Goal: Information Seeking & Learning: Learn about a topic

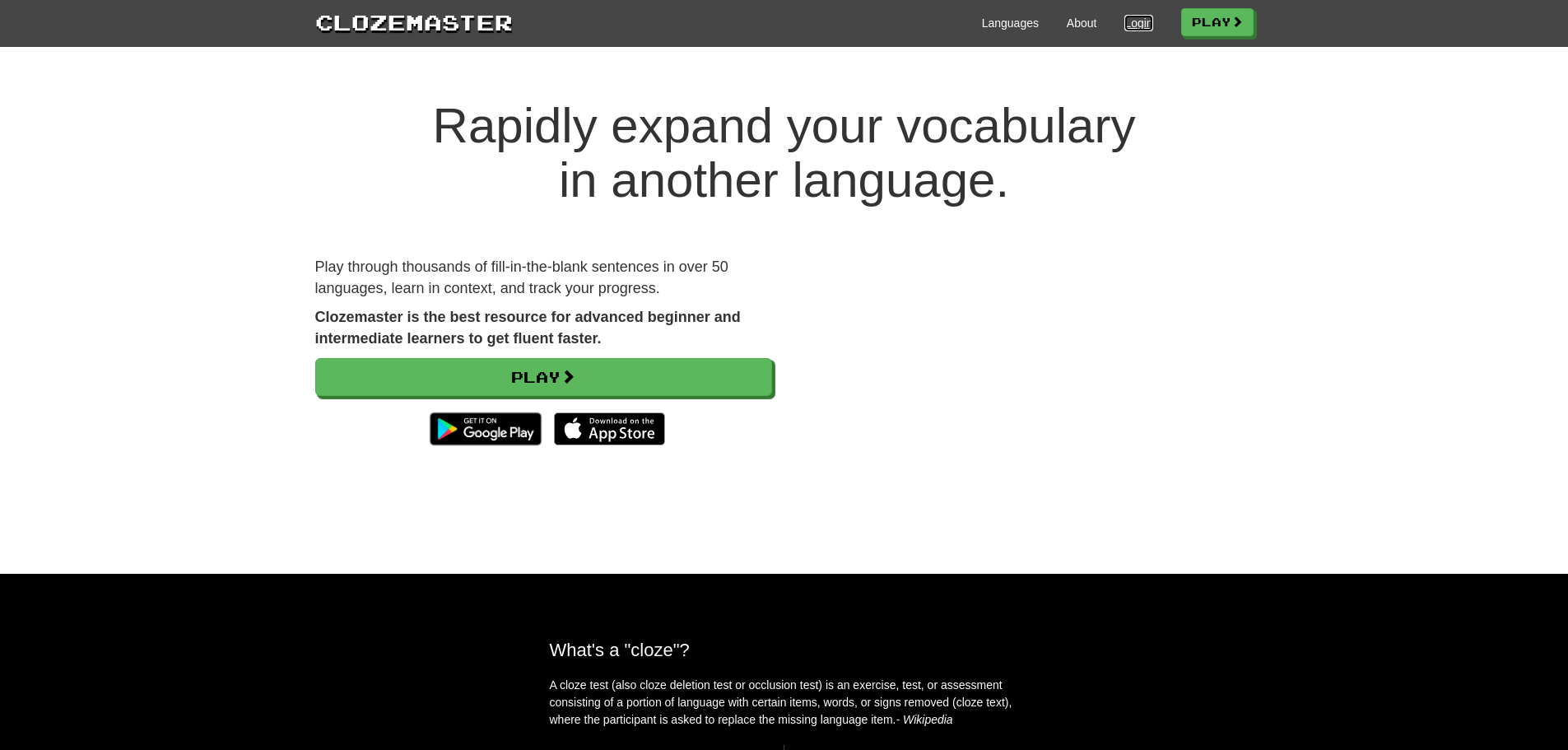
click at [1130, 19] on link "Login" at bounding box center [1138, 23] width 28 height 17
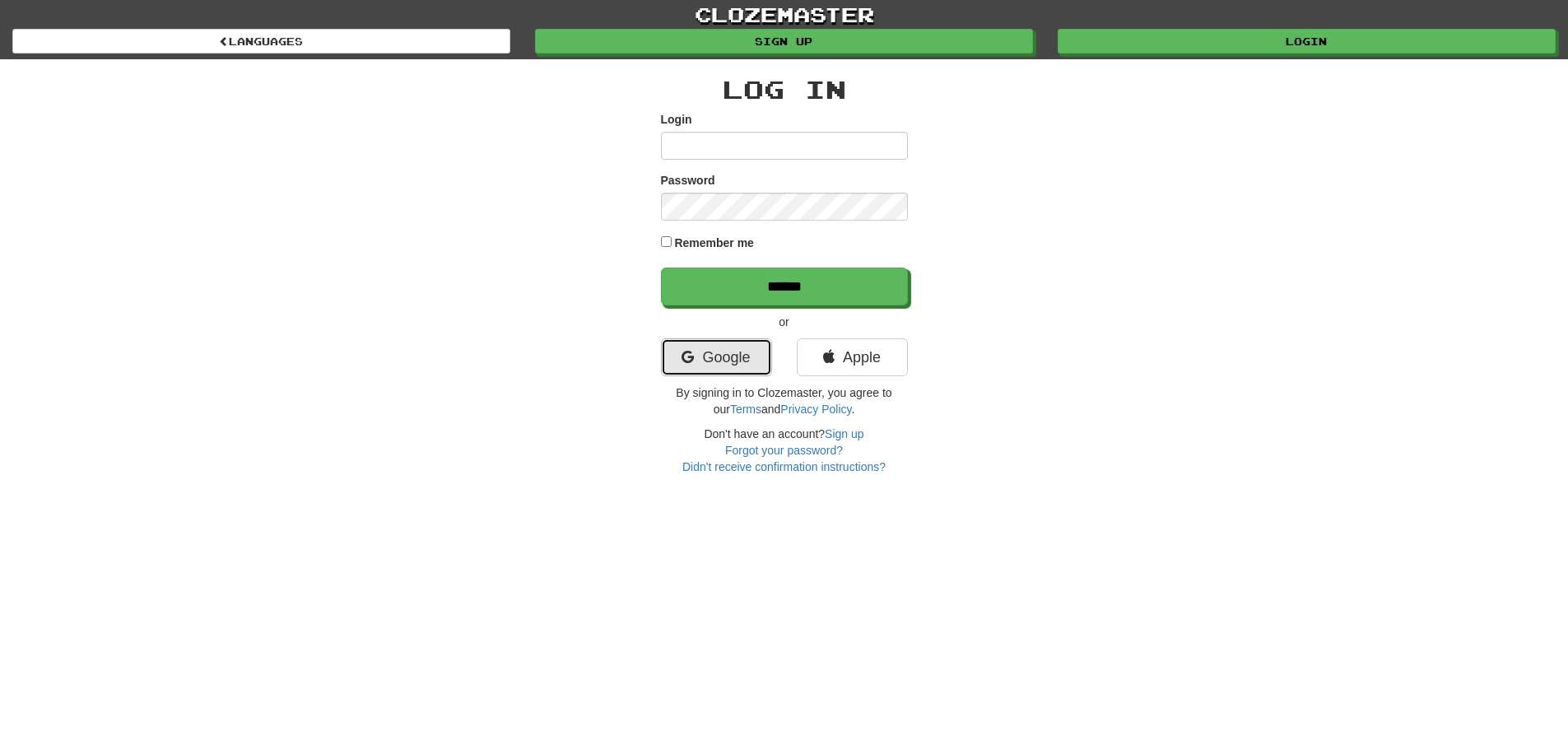
click at [722, 363] on link "Google" at bounding box center [716, 357] width 112 height 38
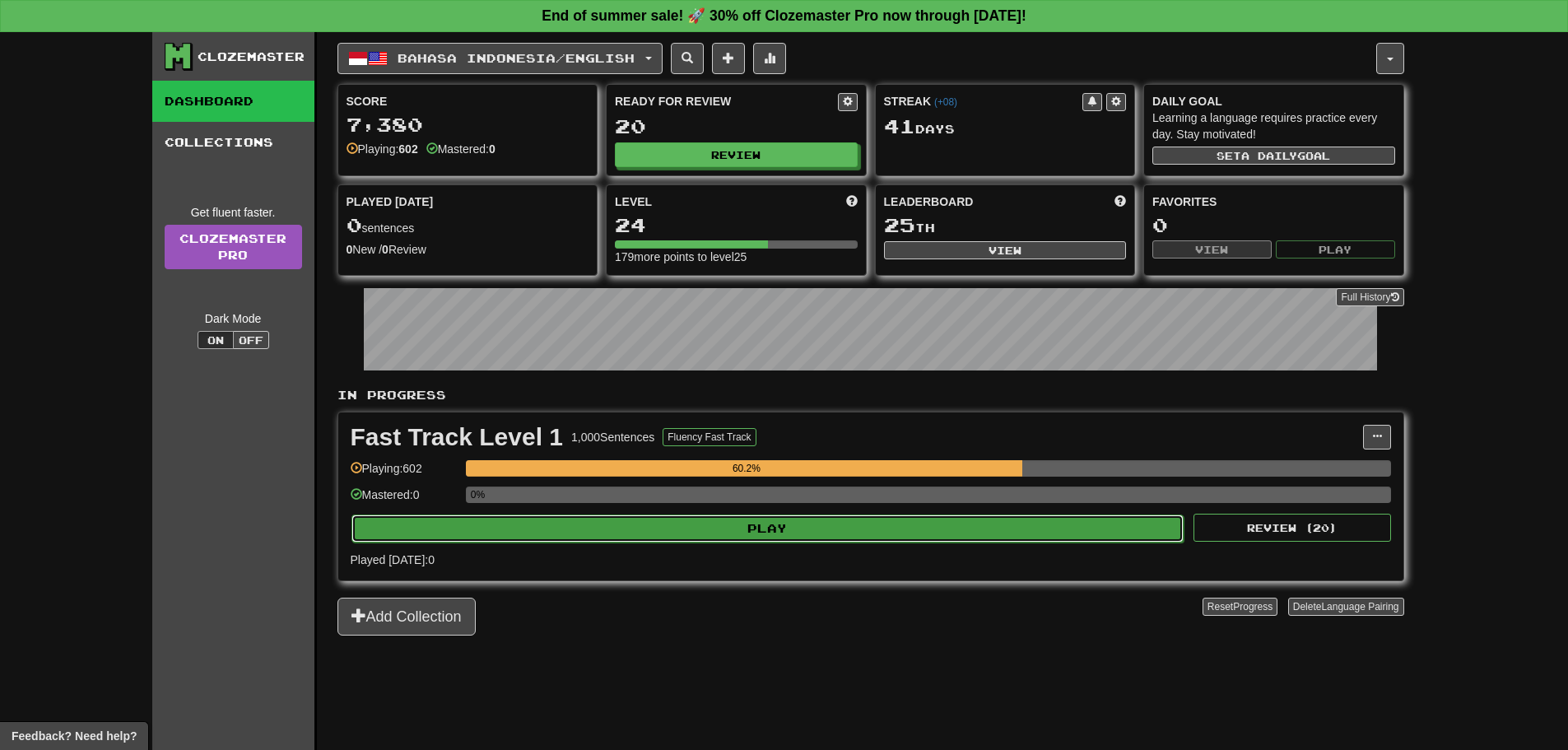
click at [777, 533] on button "Play" at bounding box center [767, 529] width 833 height 28
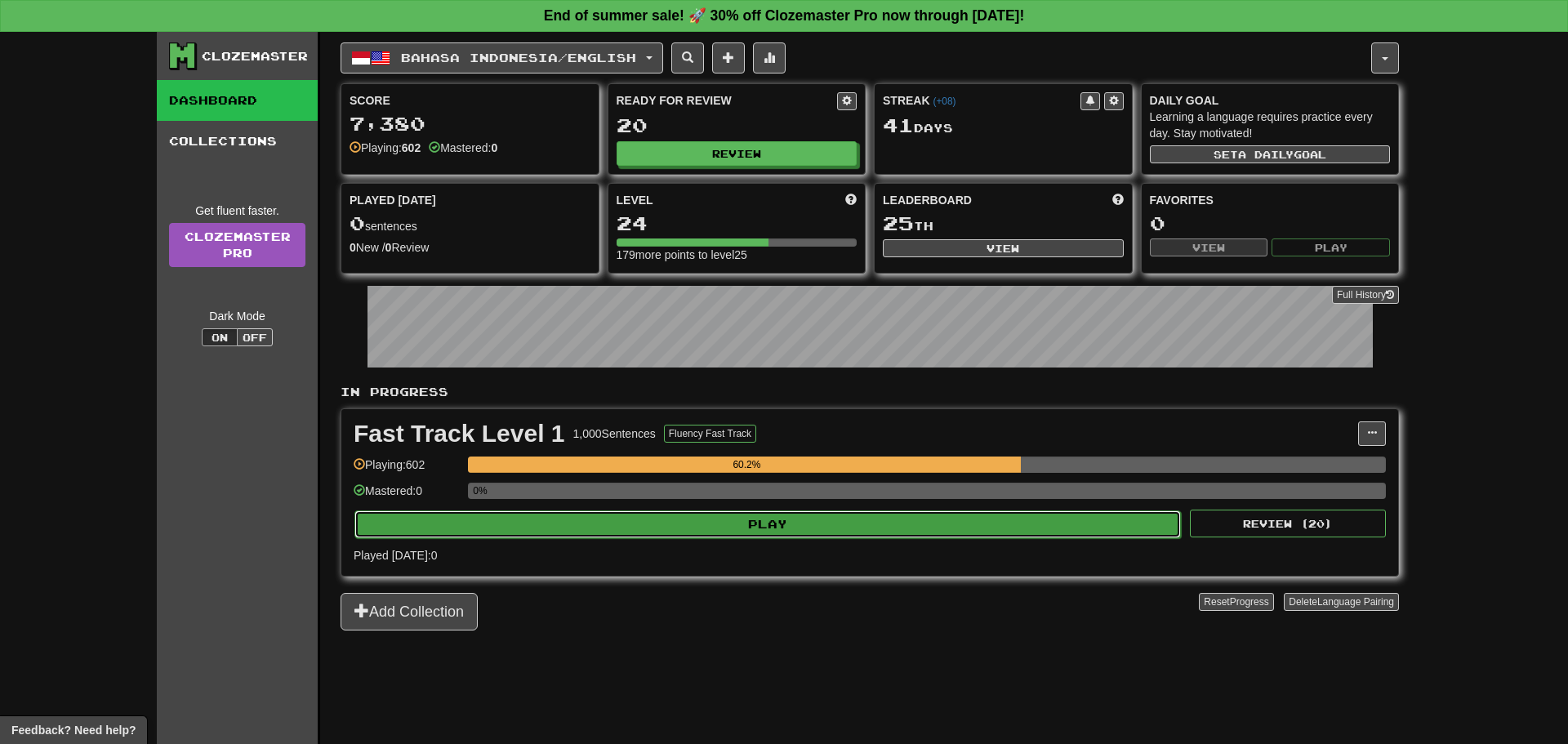
select select "**"
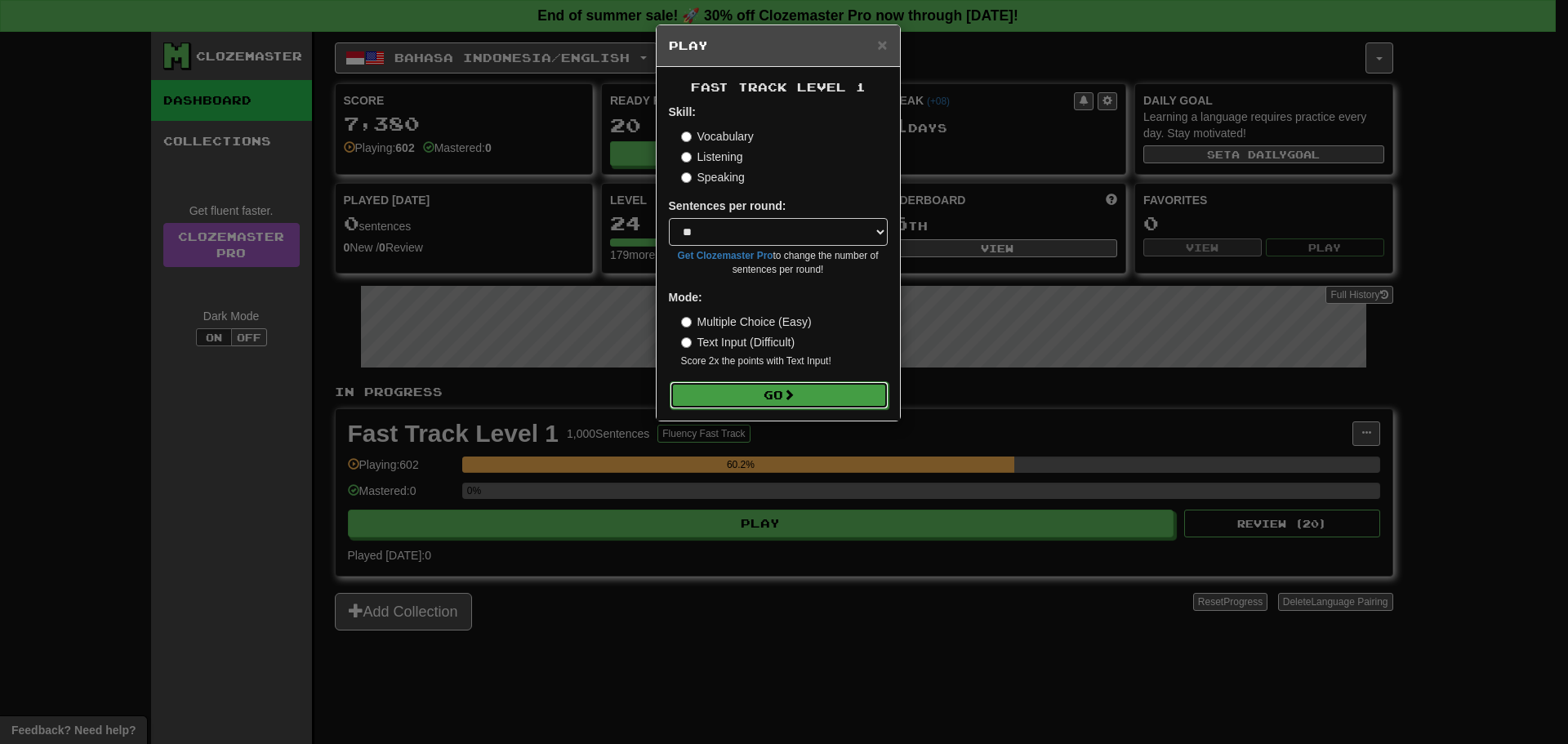
click at [768, 396] on button "Go" at bounding box center [779, 395] width 218 height 28
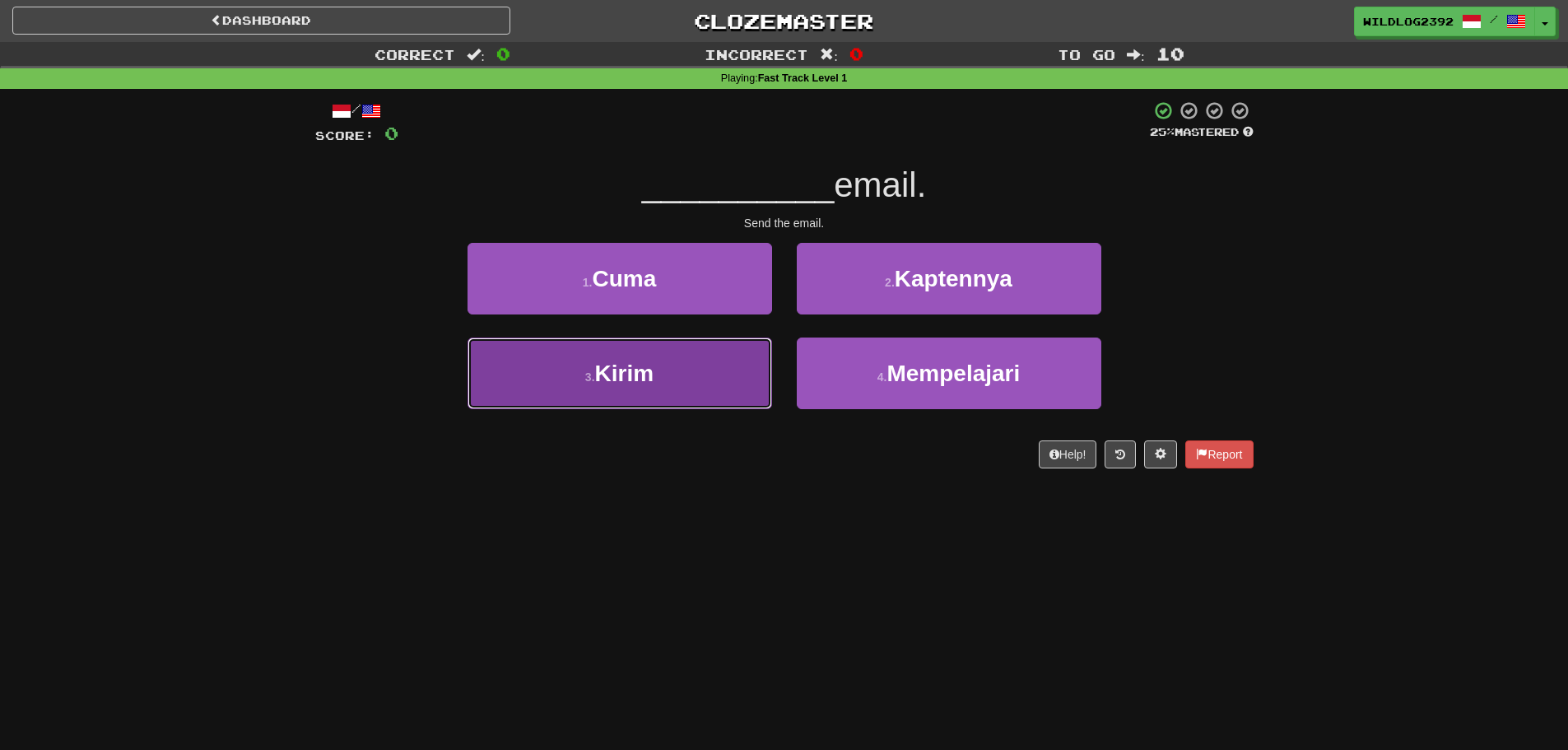
click at [674, 385] on button "3 . [GEOGRAPHIC_DATA]" at bounding box center [620, 373] width 304 height 71
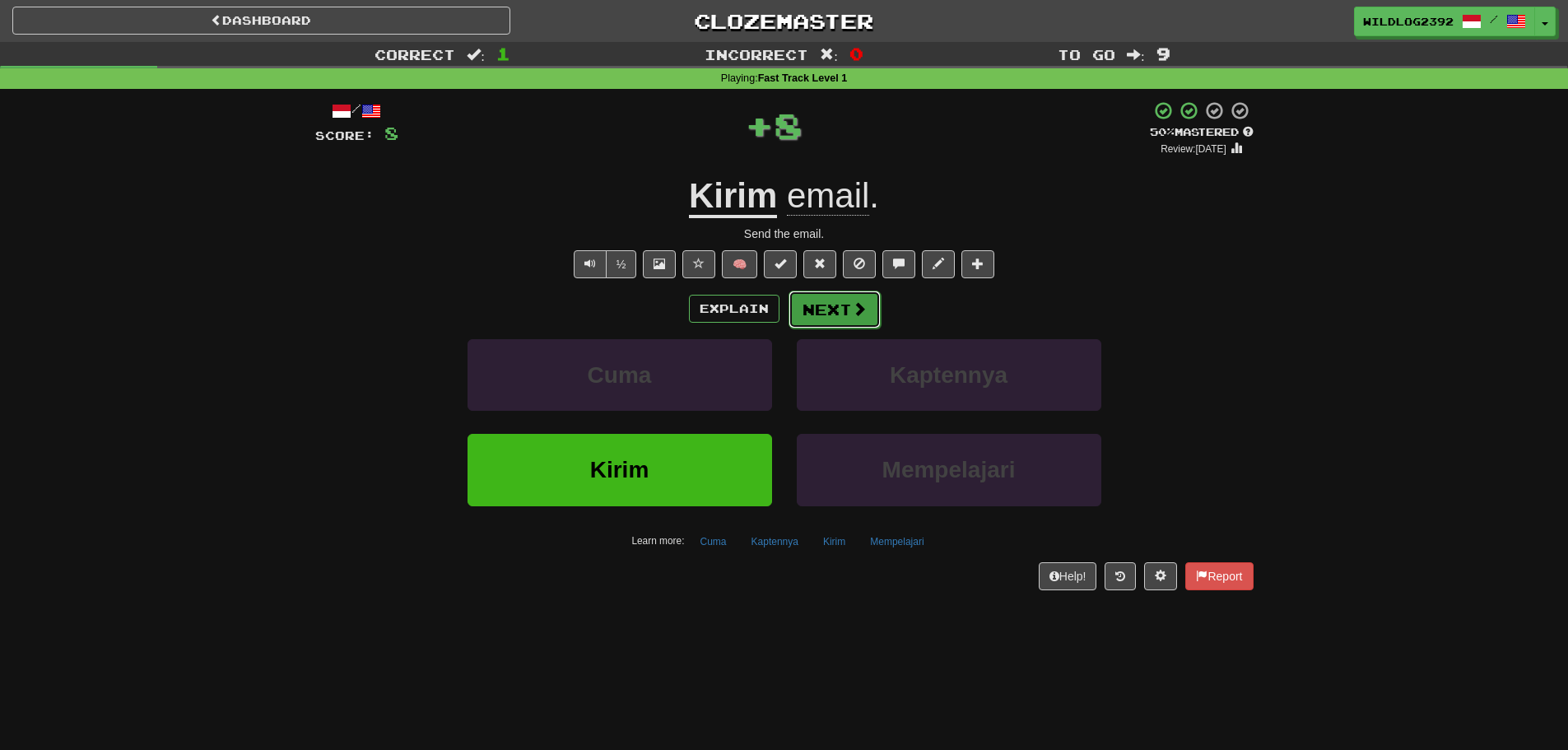
click at [812, 303] on button "Next" at bounding box center [835, 309] width 92 height 38
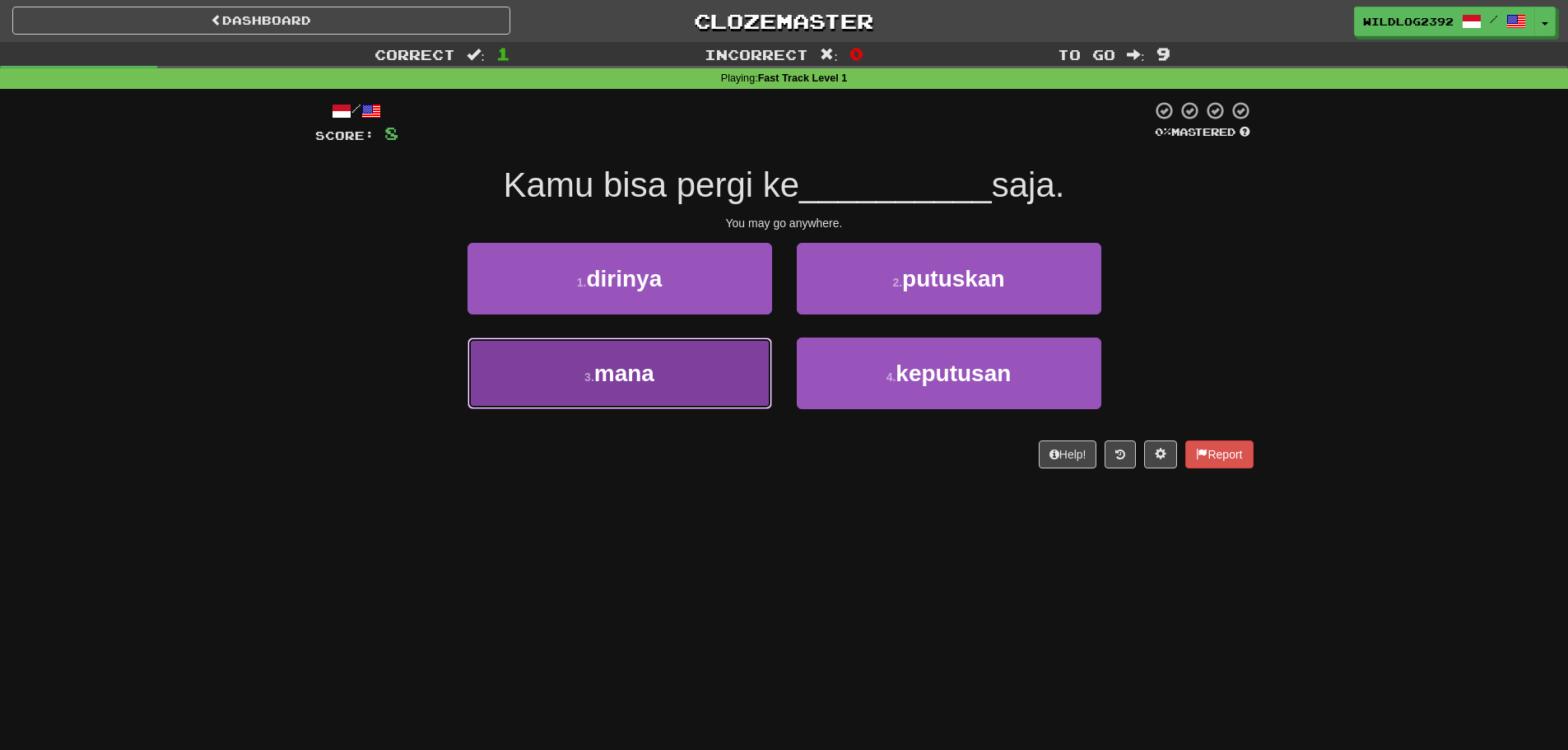
click at [639, 373] on span "mana" at bounding box center [623, 373] width 60 height 25
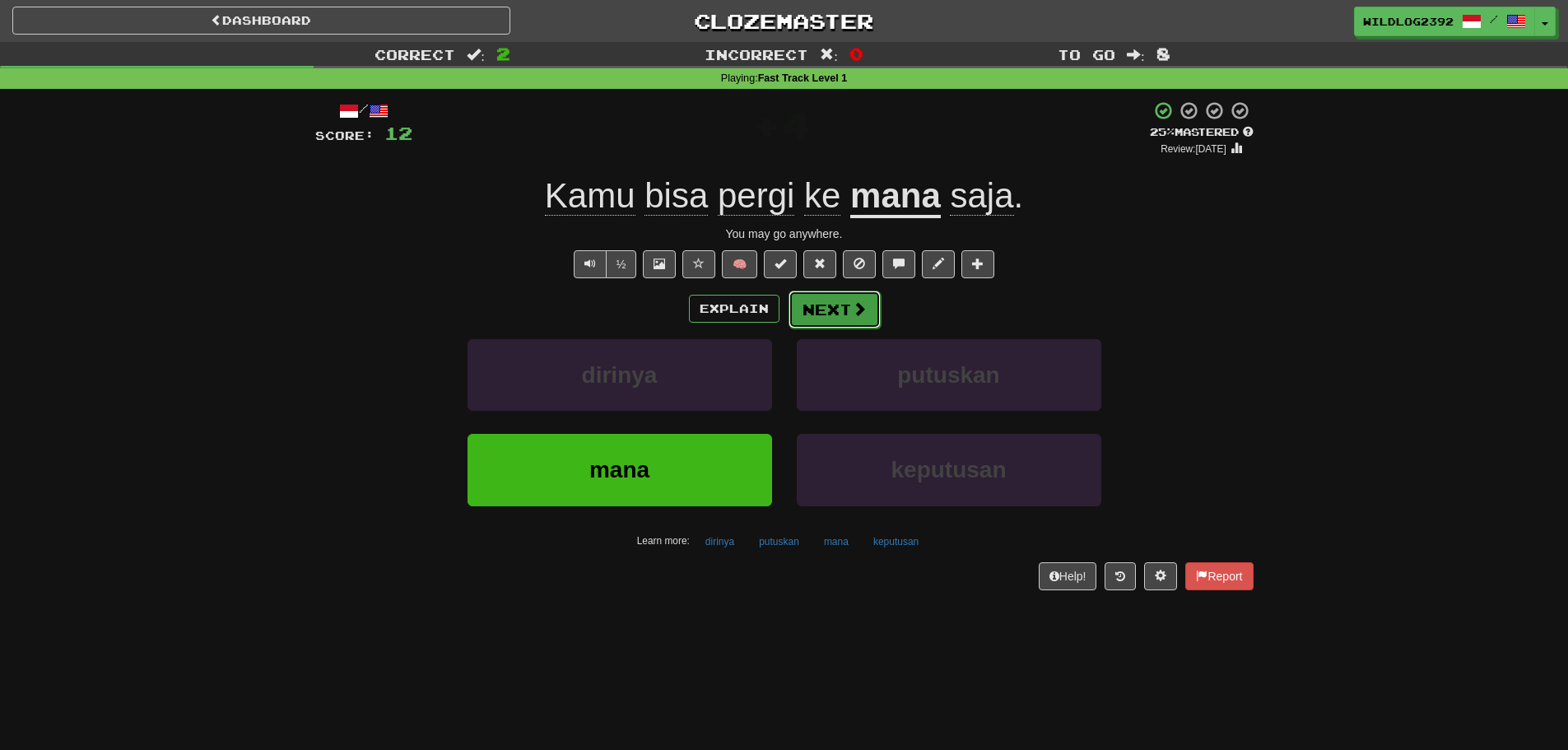
click at [867, 309] on button "Next" at bounding box center [835, 309] width 92 height 38
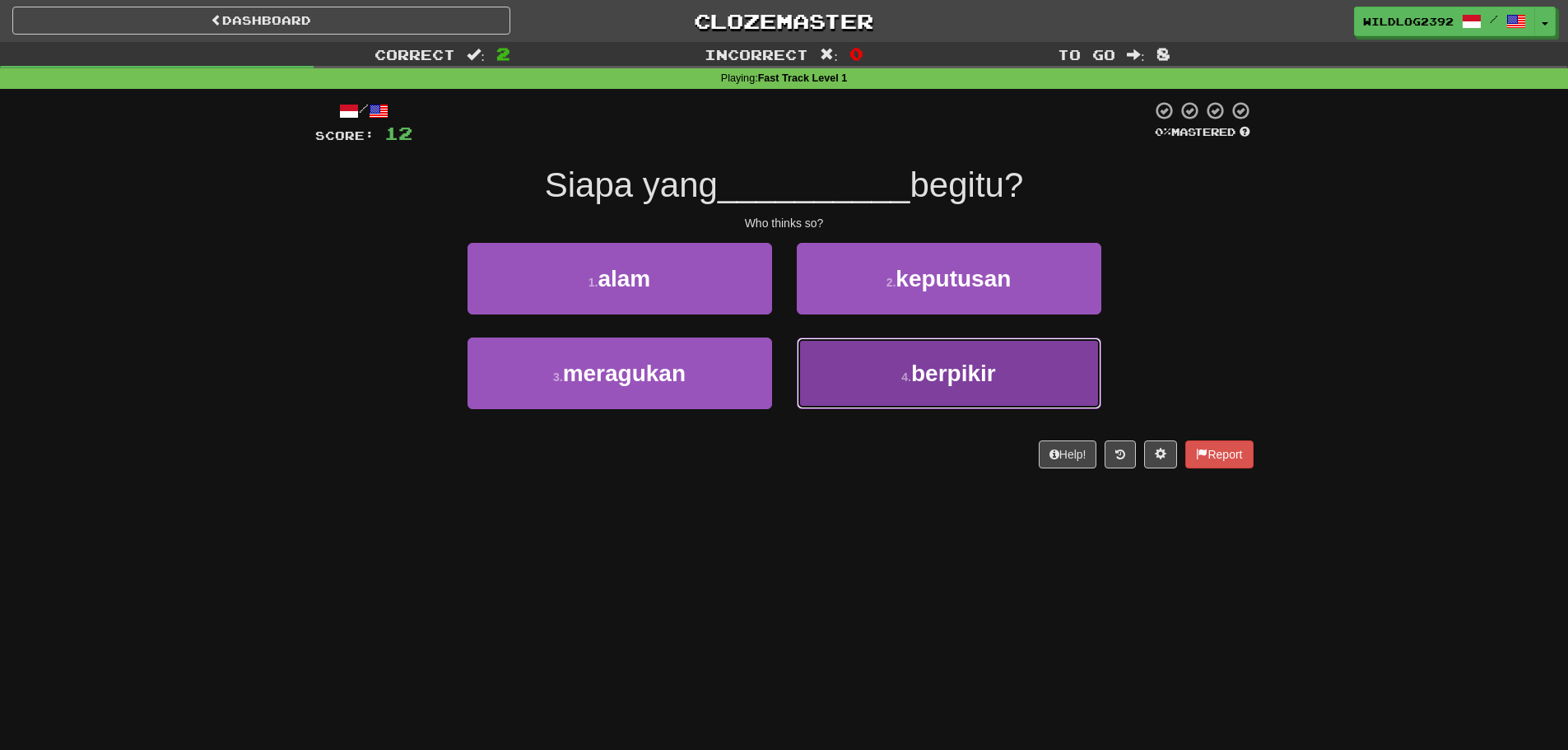
click at [861, 388] on button "4 . berpikir" at bounding box center [948, 373] width 304 height 71
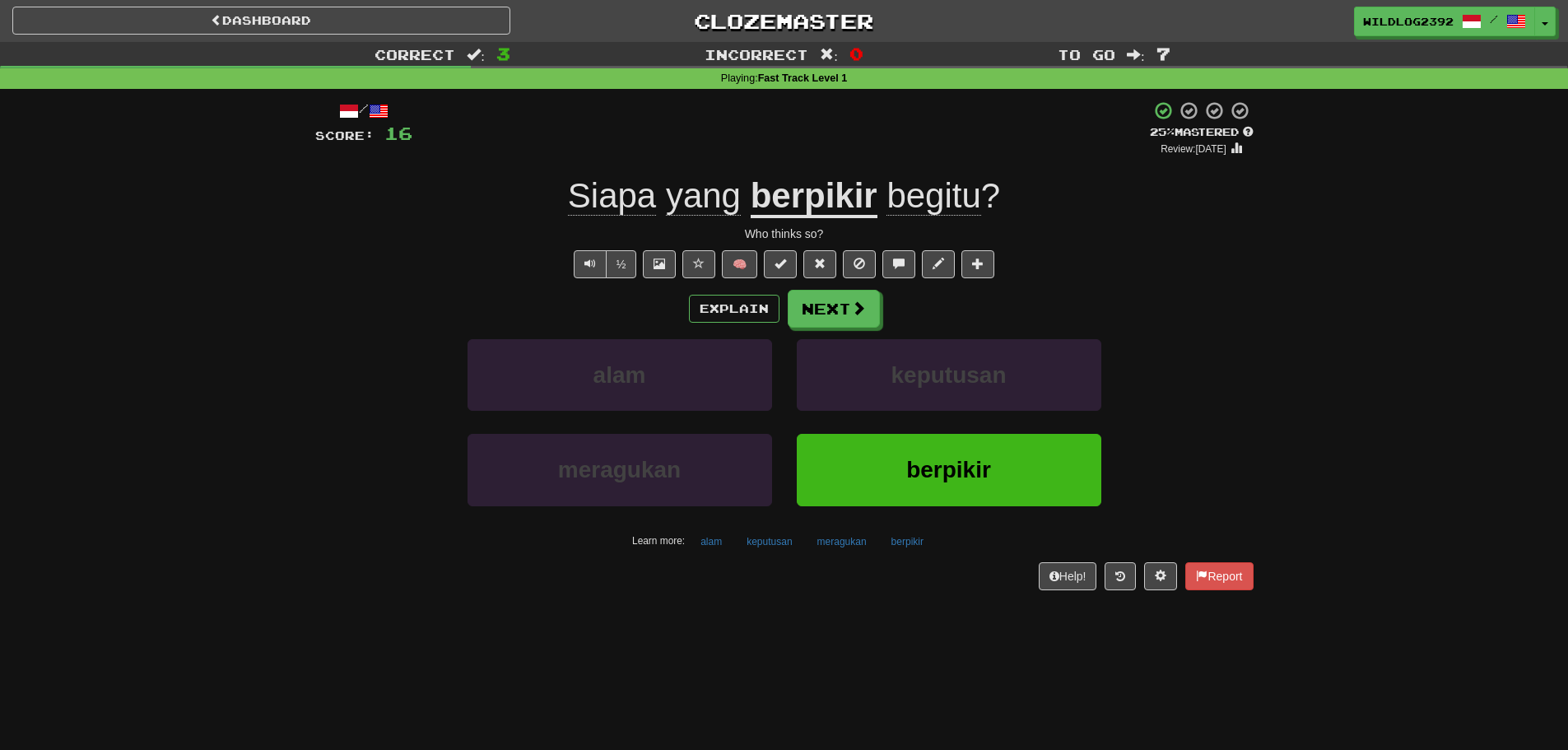
click at [400, 394] on div "alam keputusan" at bounding box center [784, 386] width 988 height 95
click at [836, 306] on button "Next" at bounding box center [835, 309] width 92 height 38
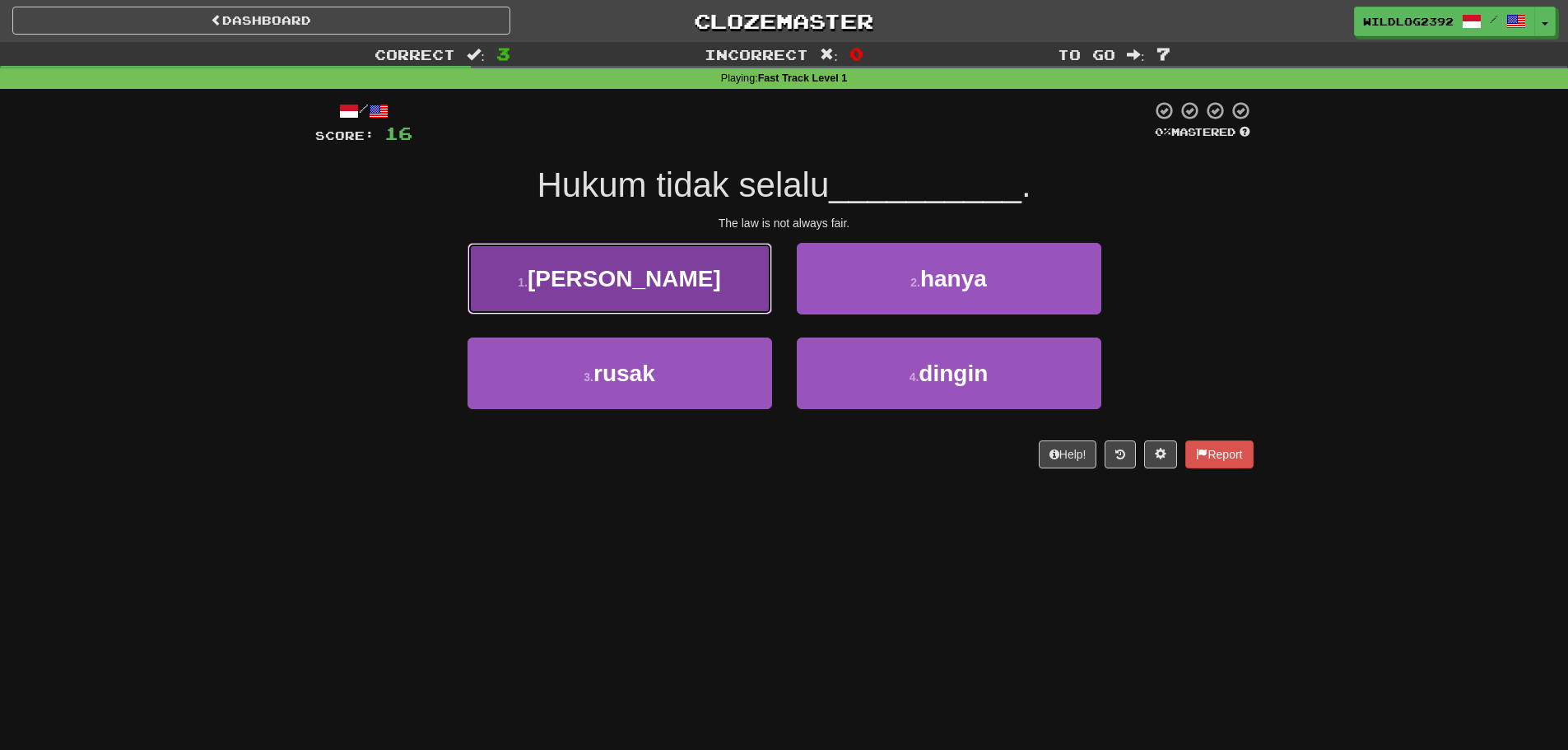
click at [654, 288] on button "1 . adil" at bounding box center [620, 278] width 304 height 71
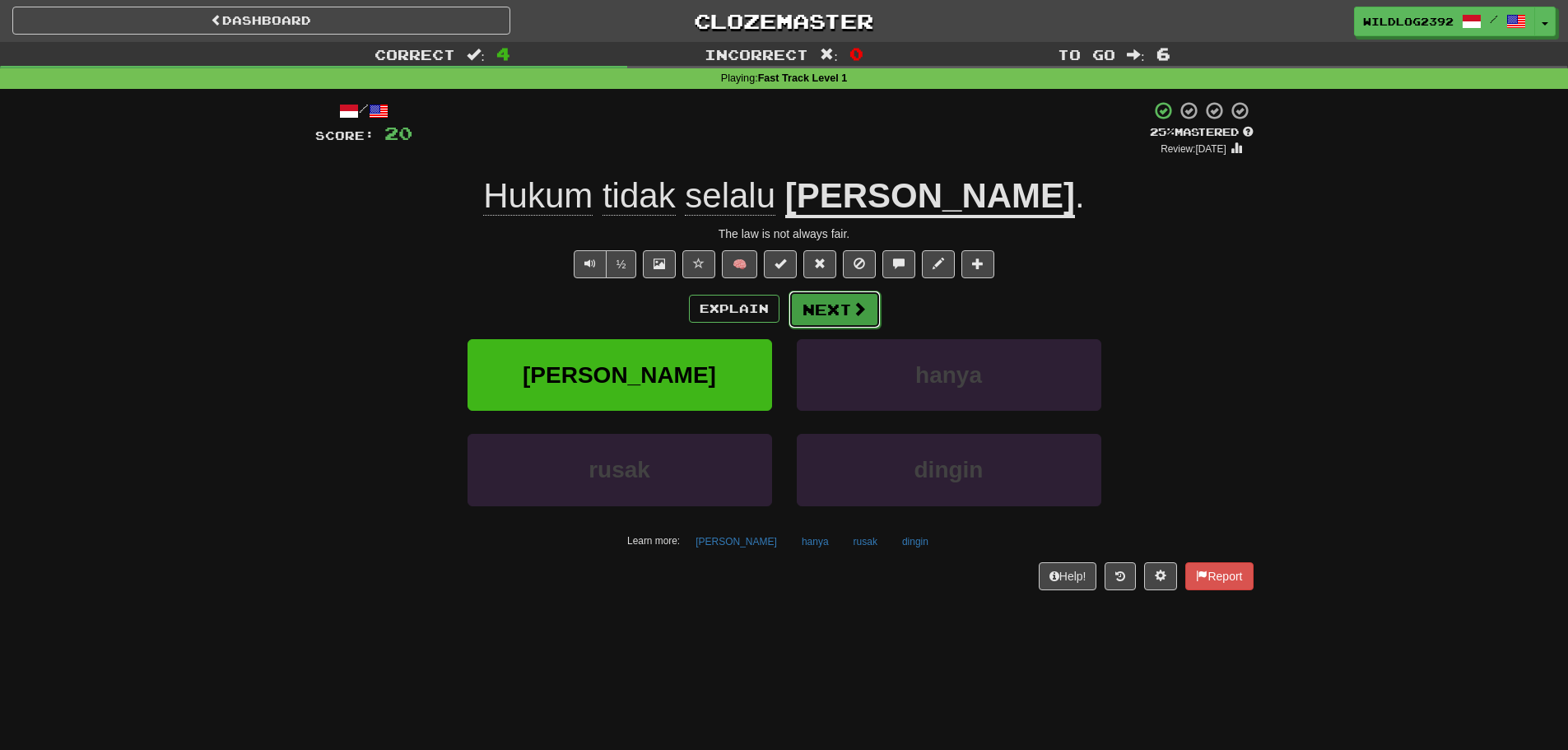
click at [847, 322] on button "Next" at bounding box center [835, 309] width 92 height 38
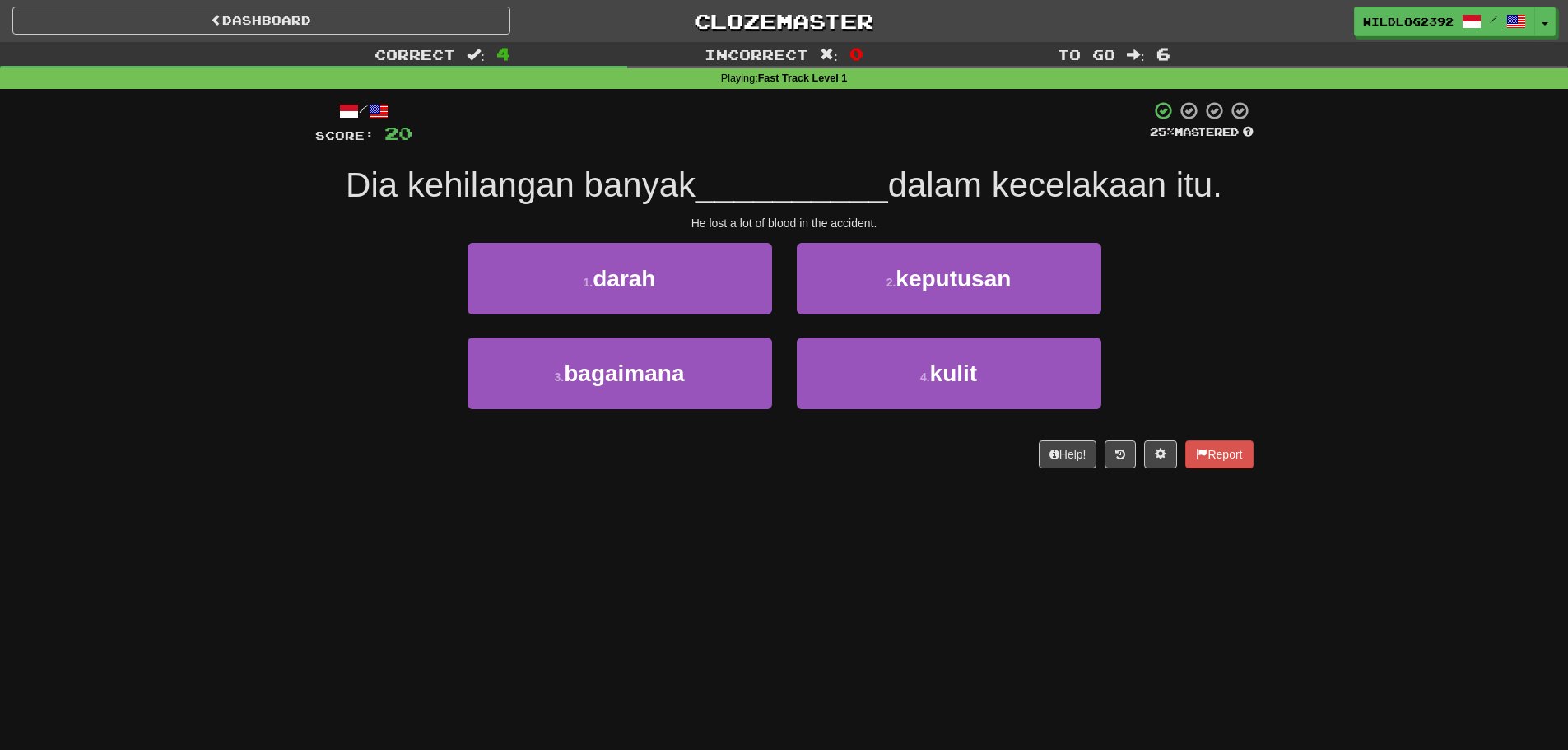
click at [669, 515] on div "Dashboard Clozemaster WildLog2392 / Toggle Dropdown Dashboard Leaderboard Activ…" at bounding box center [784, 375] width 1568 height 750
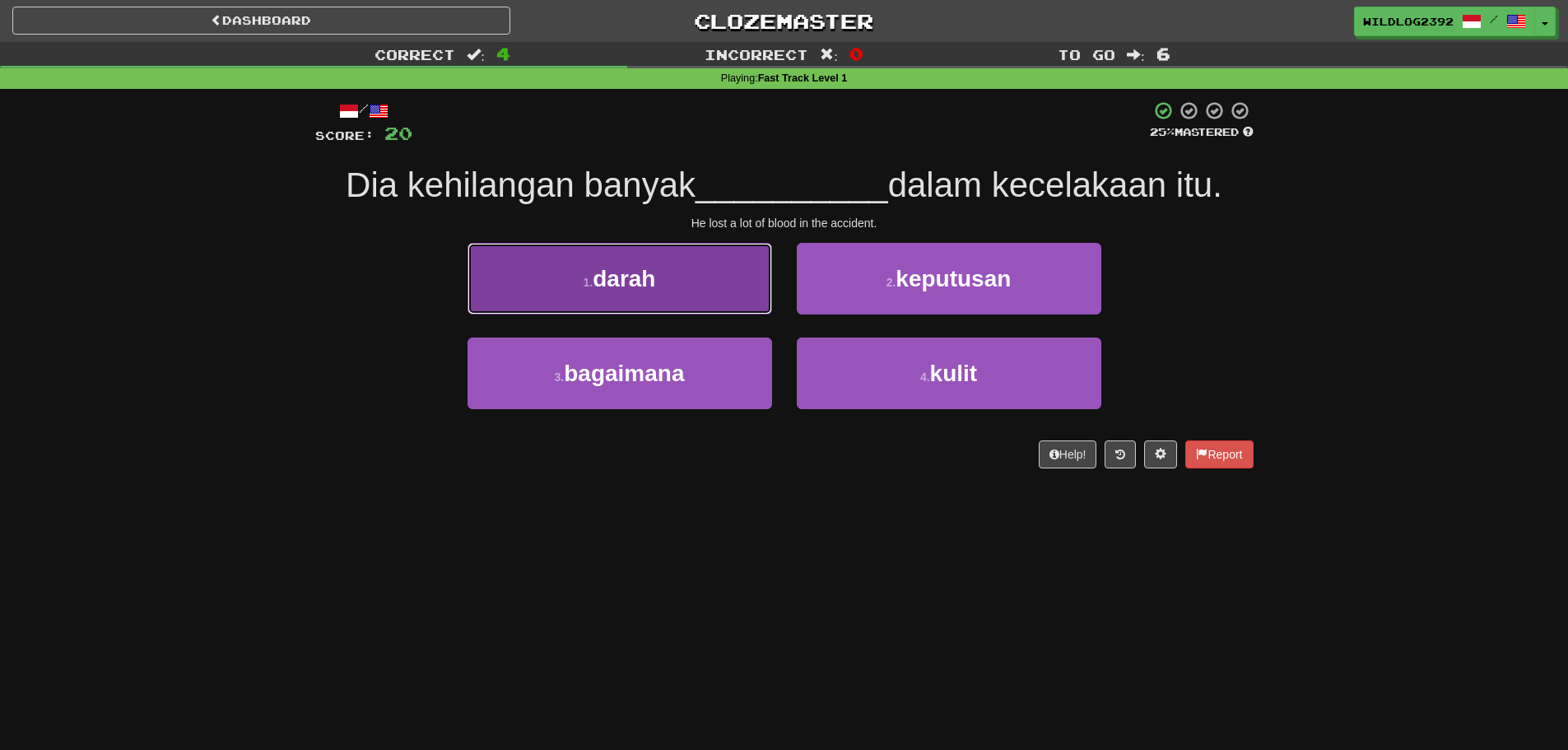
click at [583, 312] on button "1 . darah" at bounding box center [620, 278] width 304 height 71
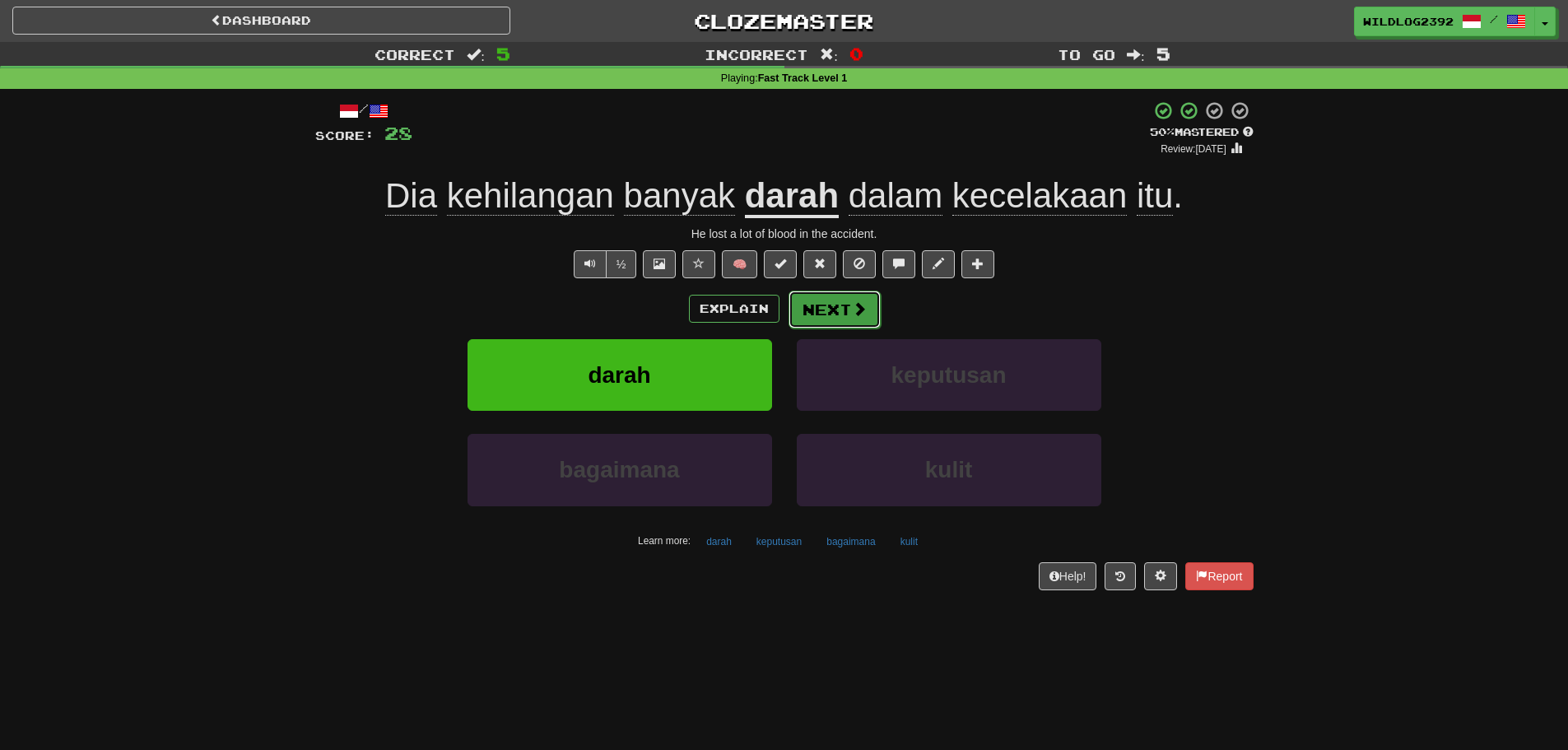
click at [868, 306] on button "Next" at bounding box center [835, 309] width 92 height 38
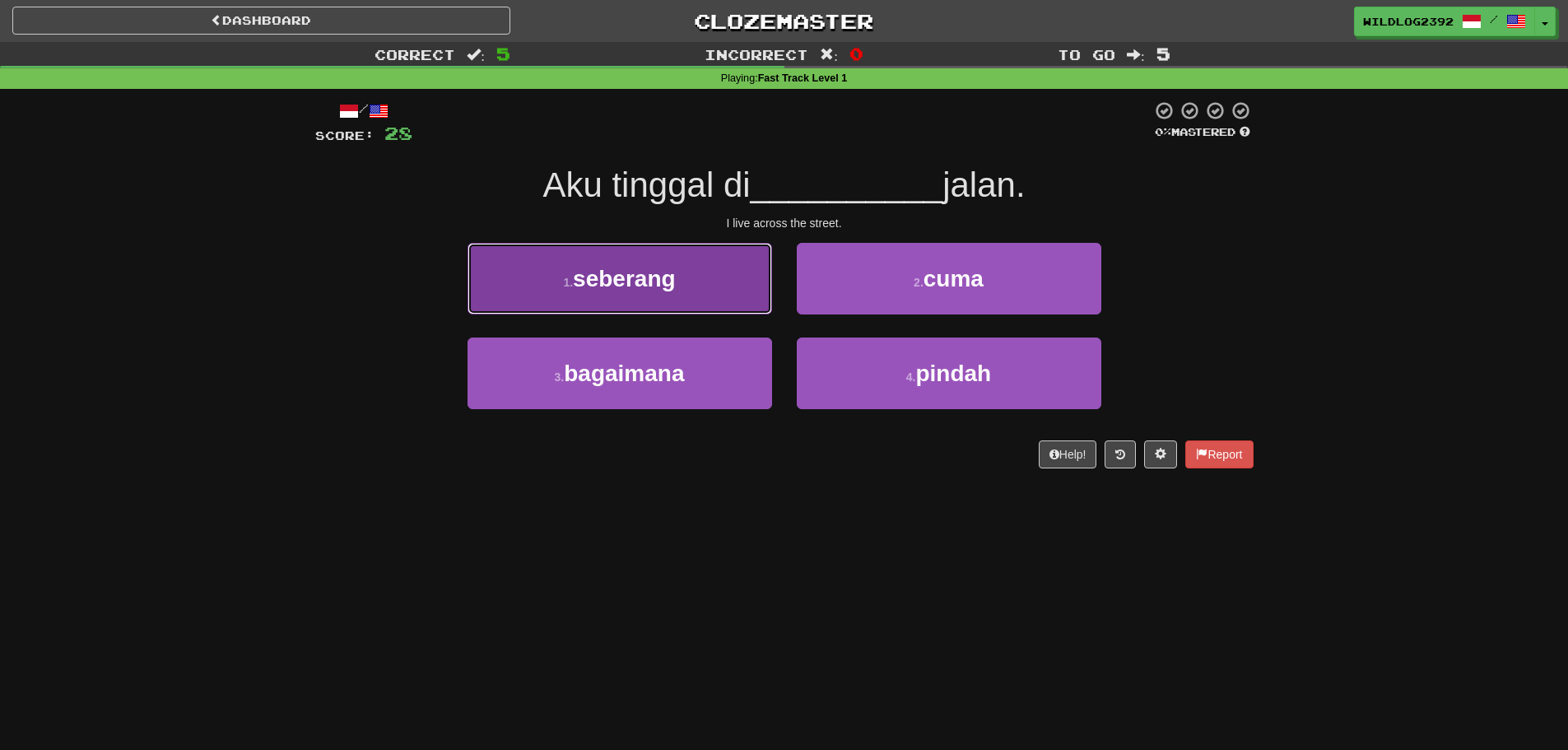
click at [663, 285] on span "seberang" at bounding box center [623, 279] width 103 height 25
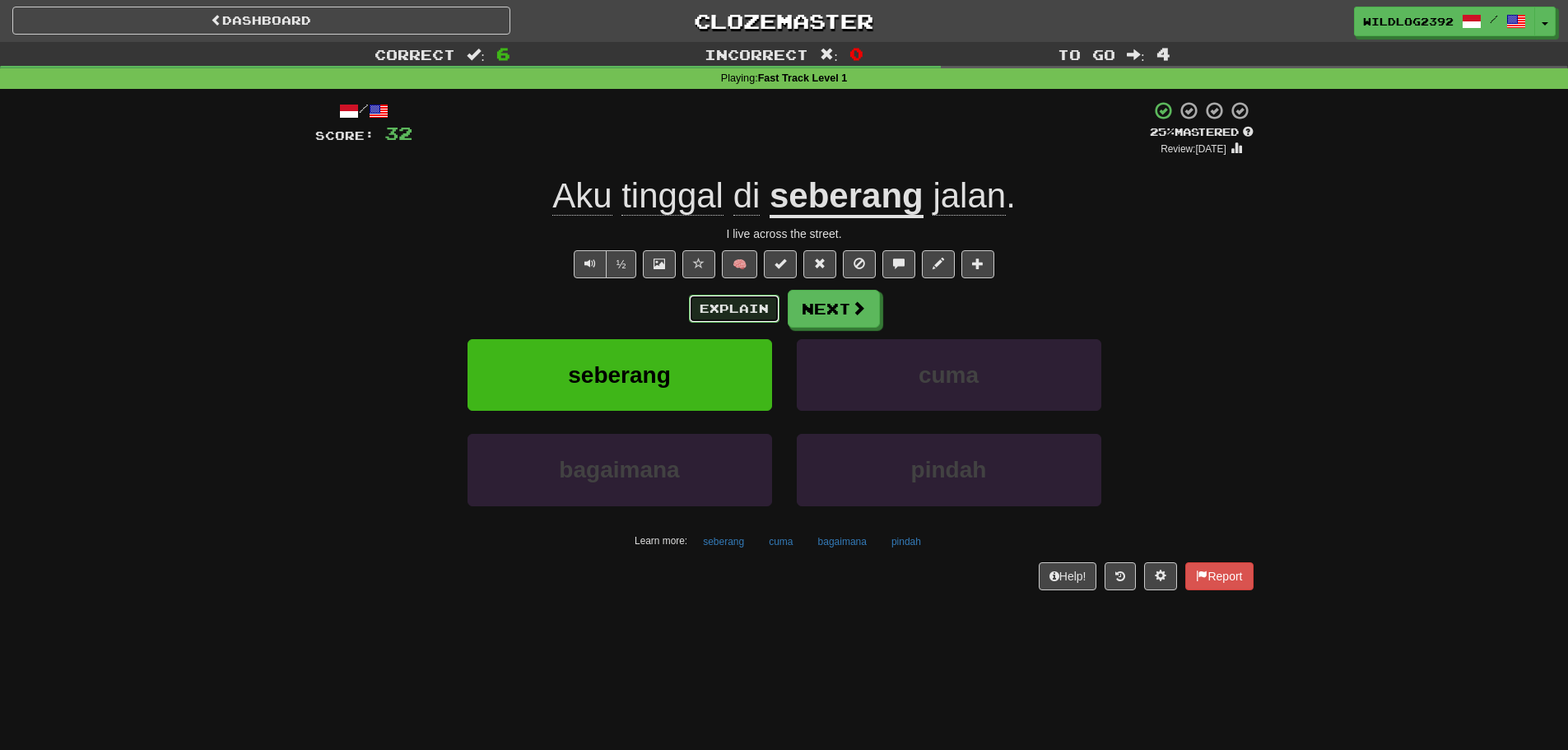
click at [743, 313] on button "Explain" at bounding box center [734, 308] width 91 height 28
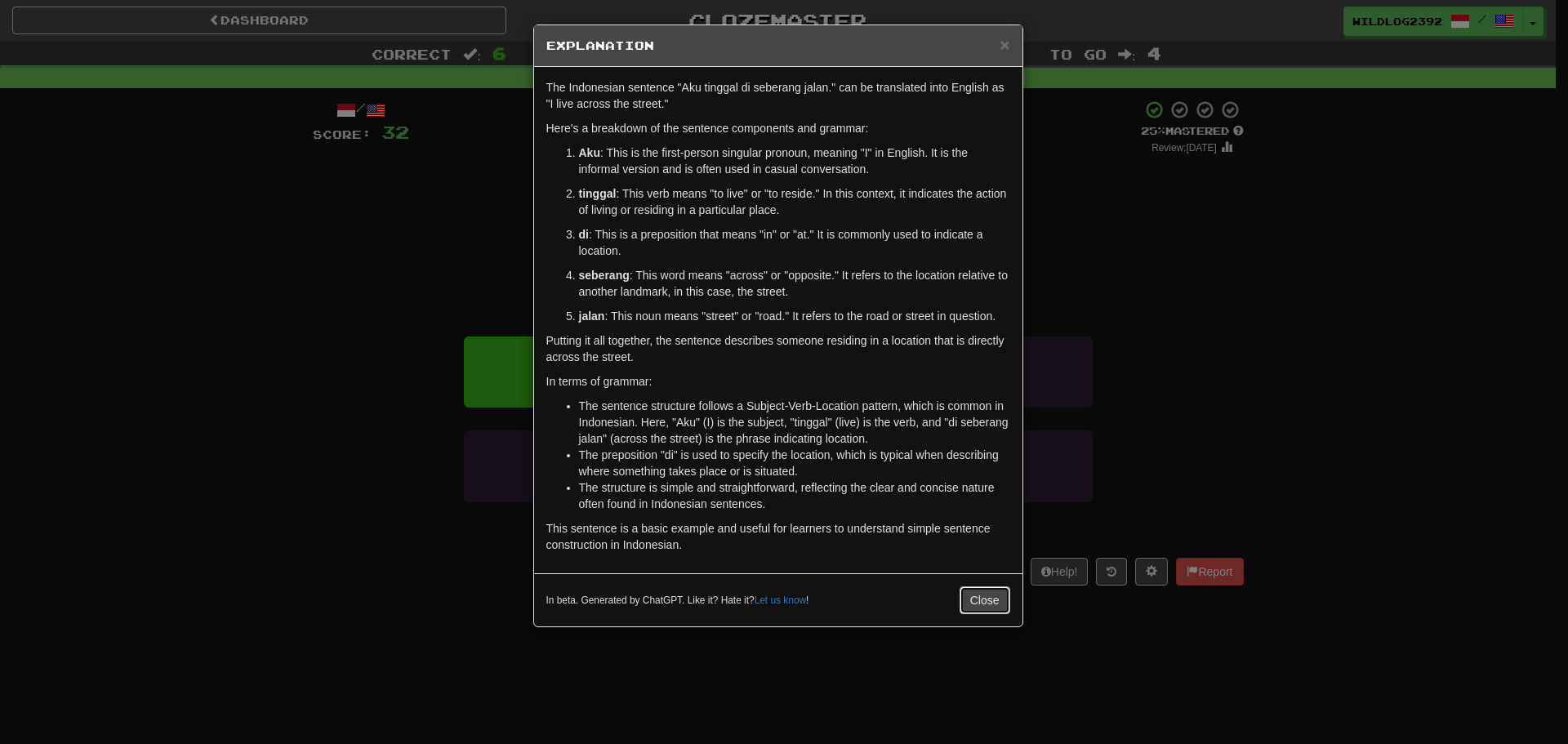
click at [992, 602] on button "Close" at bounding box center [984, 600] width 50 height 28
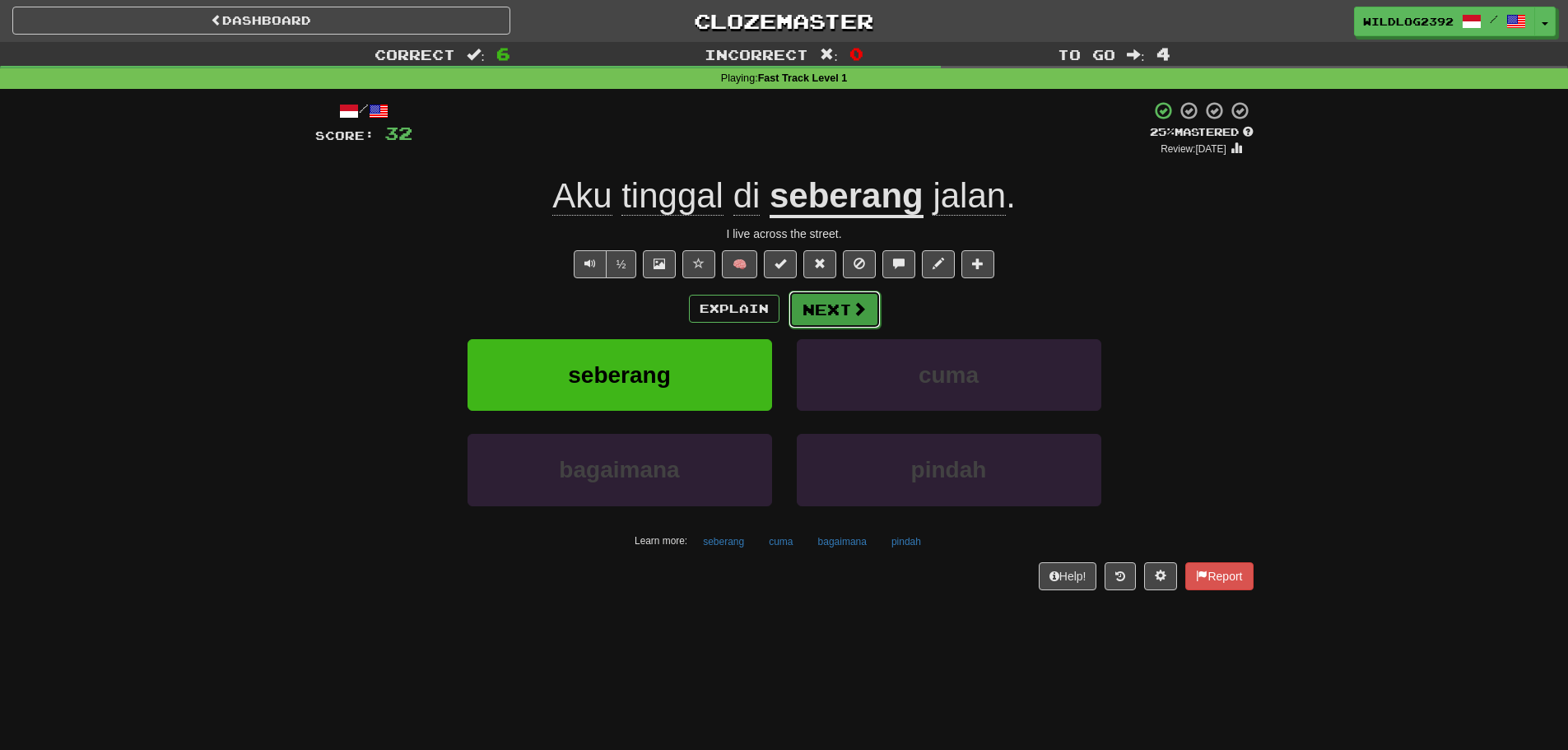
click at [833, 309] on button "Next" at bounding box center [835, 309] width 92 height 38
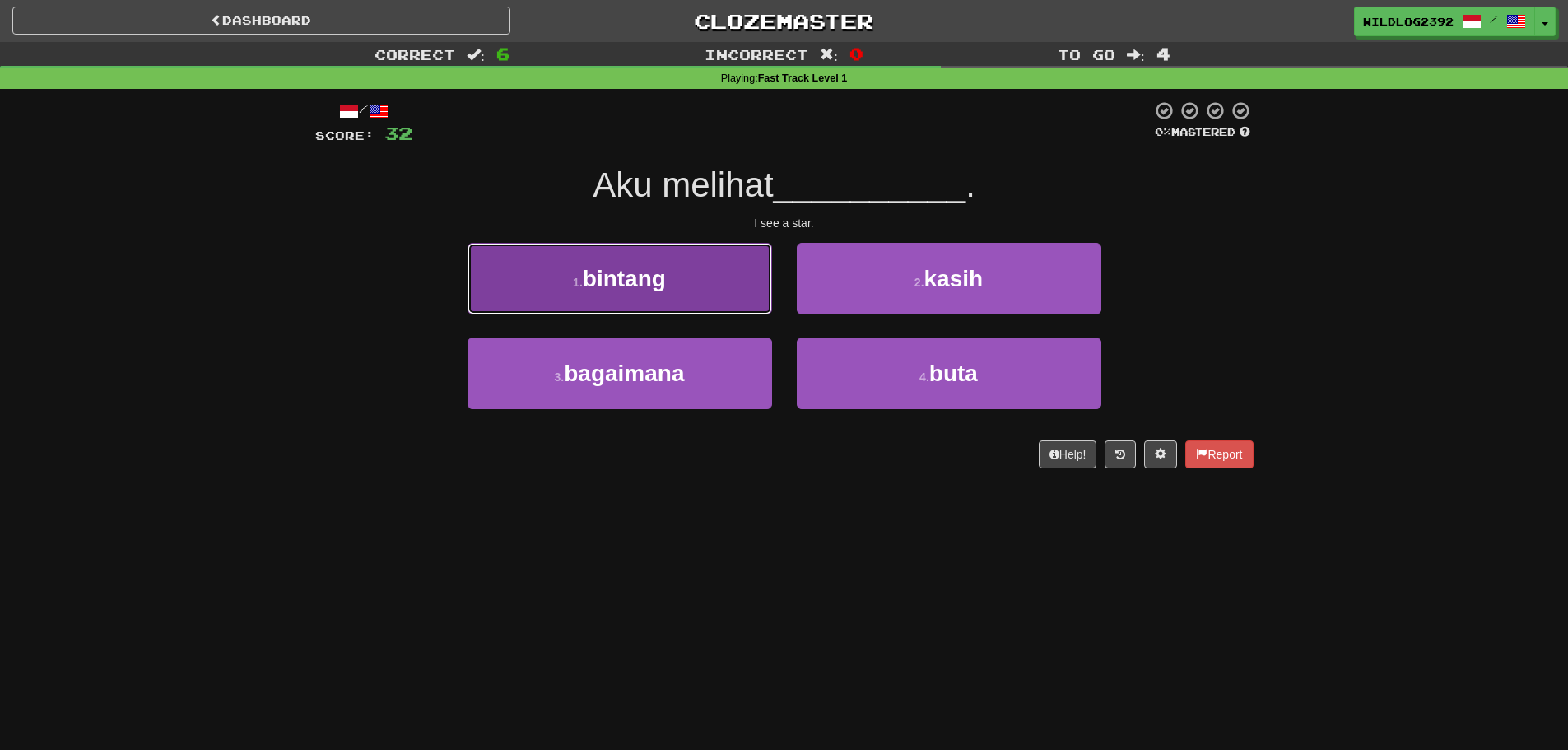
click at [613, 282] on span "bintang" at bounding box center [623, 279] width 83 height 25
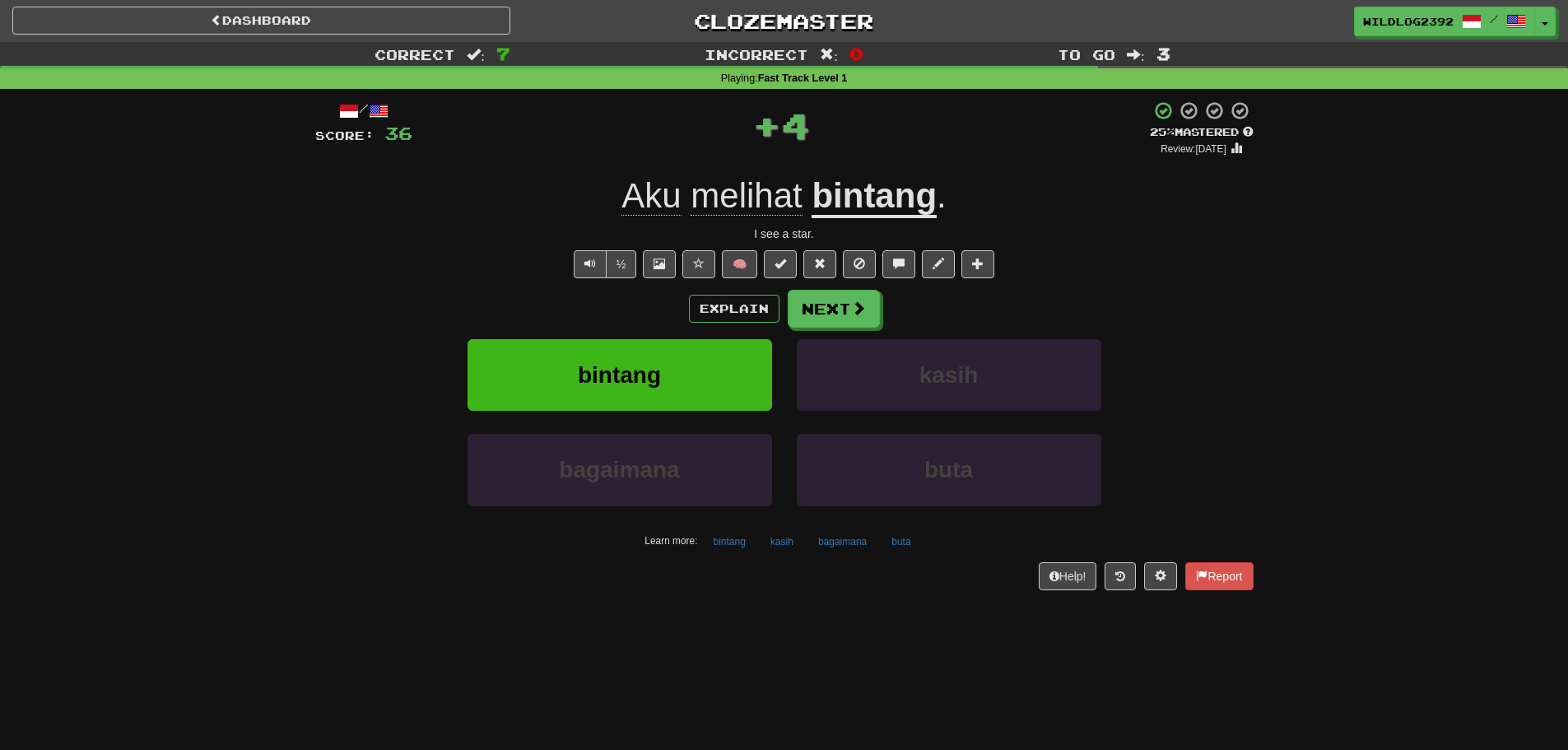
click at [882, 313] on div "Explain Next" at bounding box center [784, 308] width 939 height 38
click at [872, 313] on button "Next" at bounding box center [835, 309] width 92 height 38
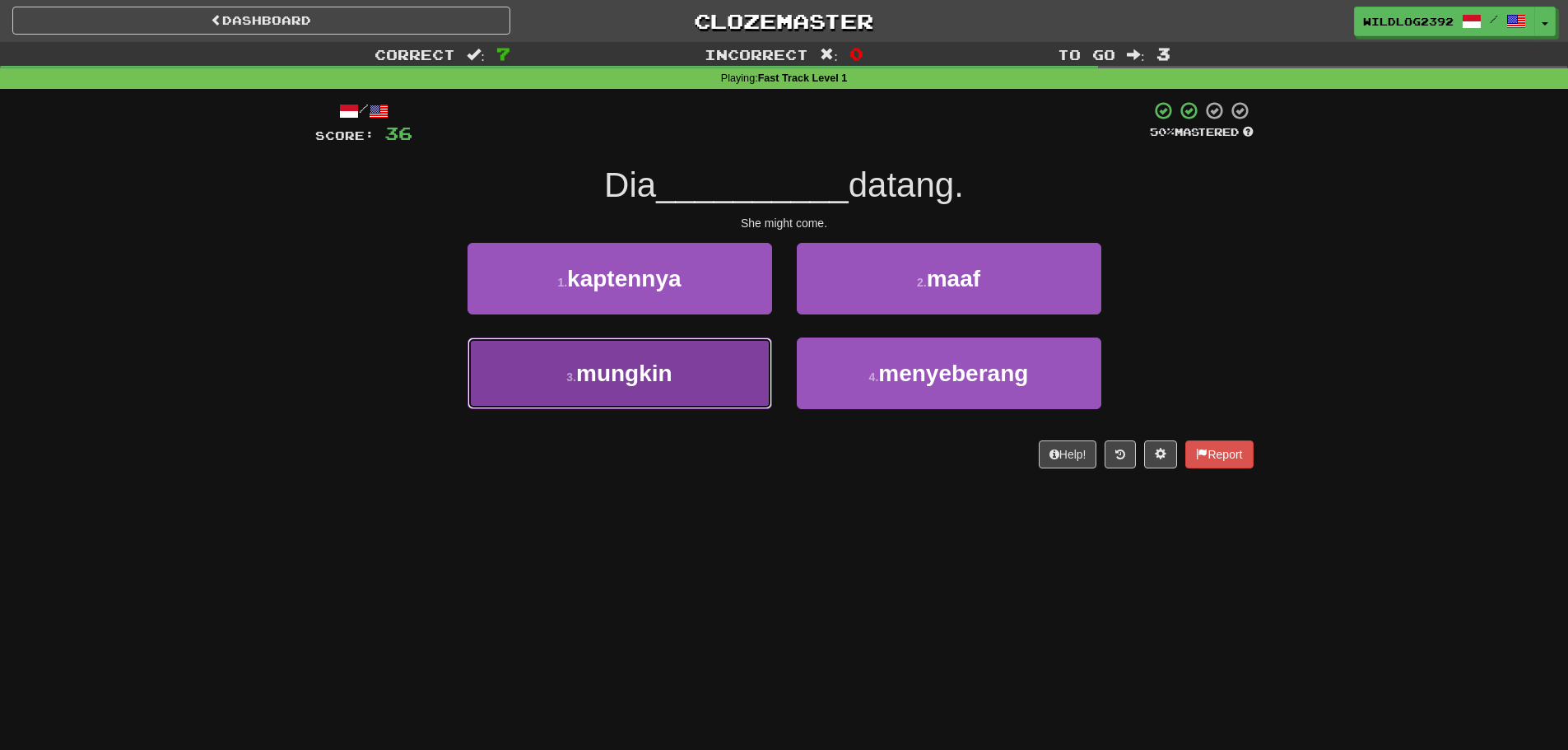
click at [614, 377] on span "mungkin" at bounding box center [624, 373] width 96 height 25
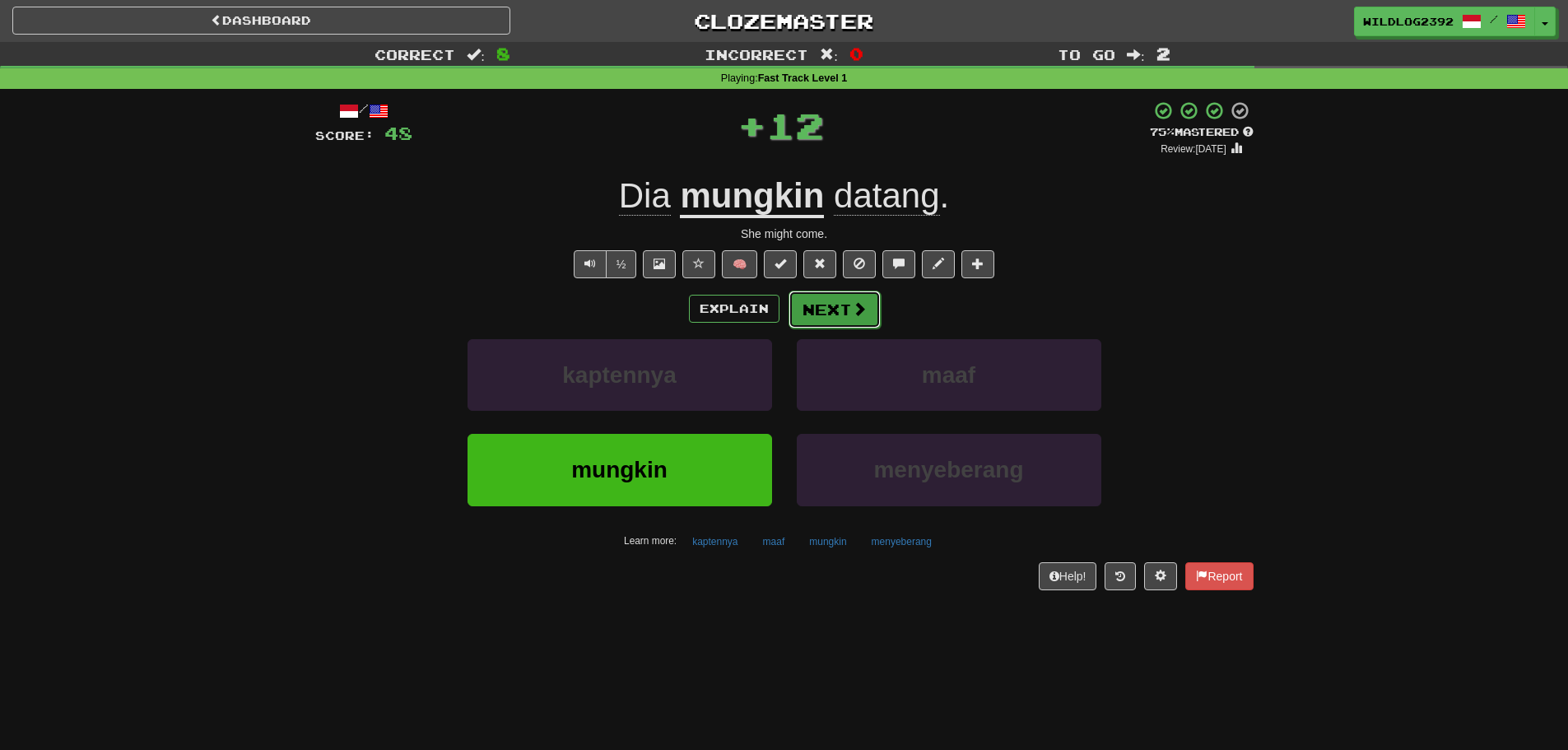
click at [846, 317] on button "Next" at bounding box center [835, 309] width 92 height 38
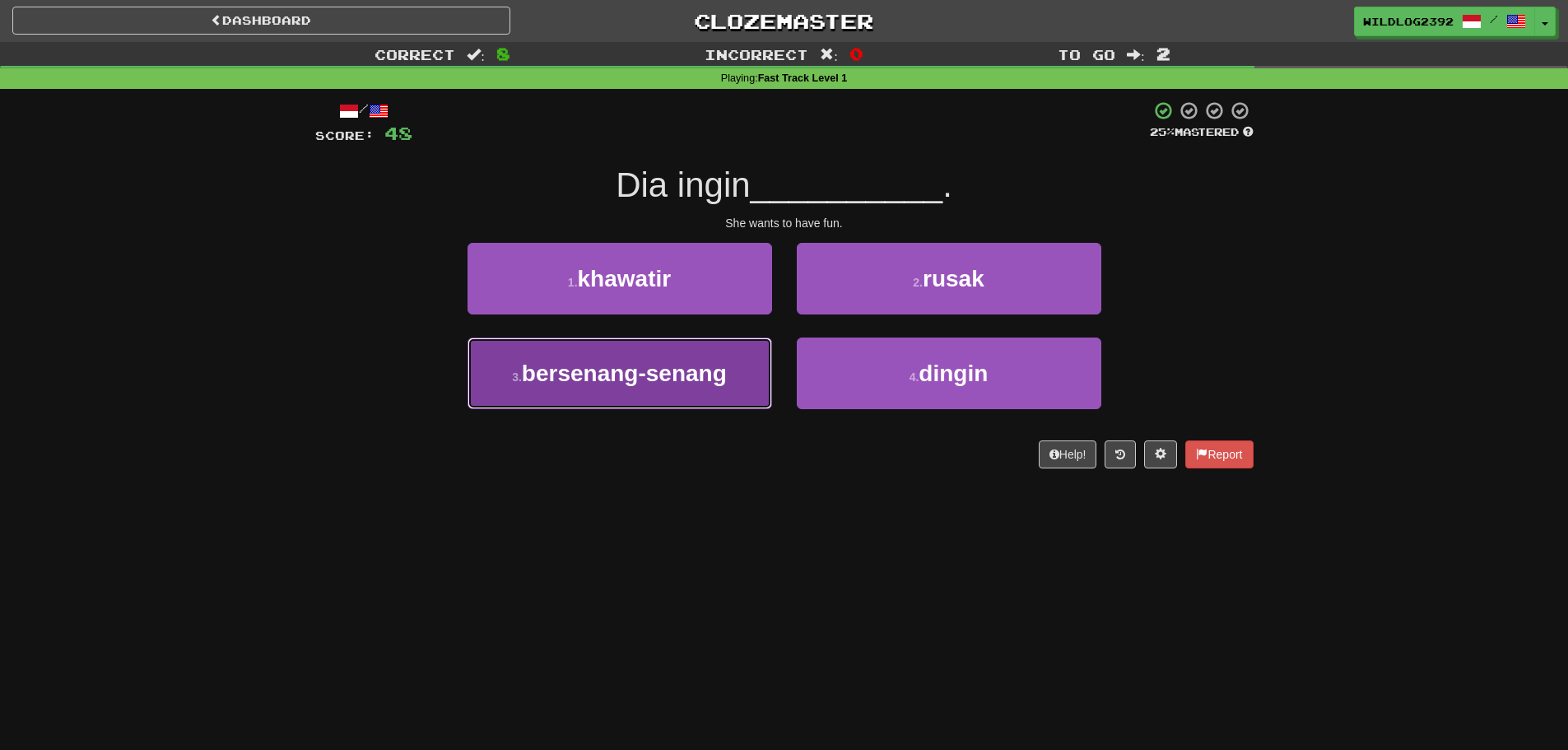
click at [623, 375] on span "bersenang-senang" at bounding box center [623, 373] width 205 height 25
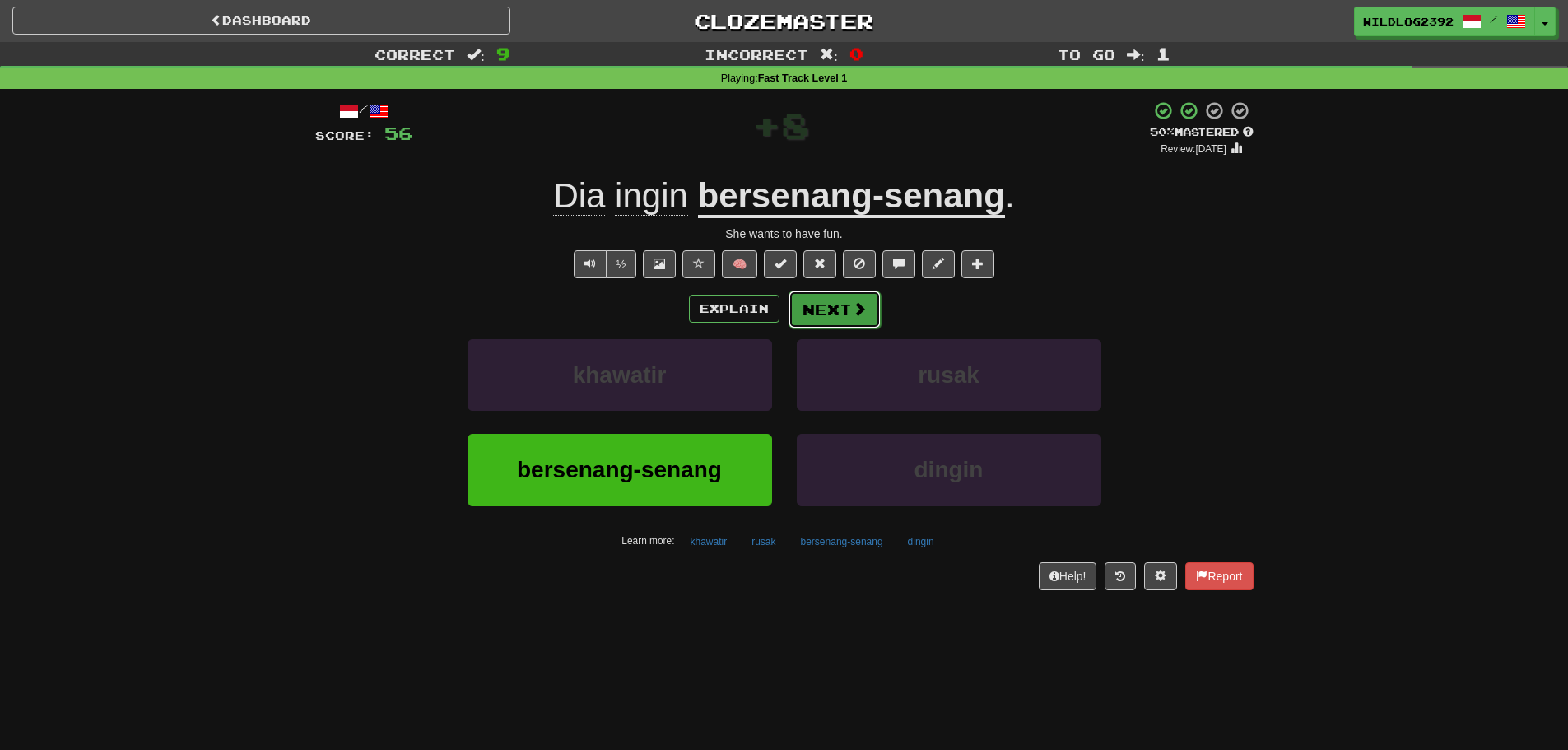
click at [871, 318] on button "Next" at bounding box center [835, 309] width 92 height 38
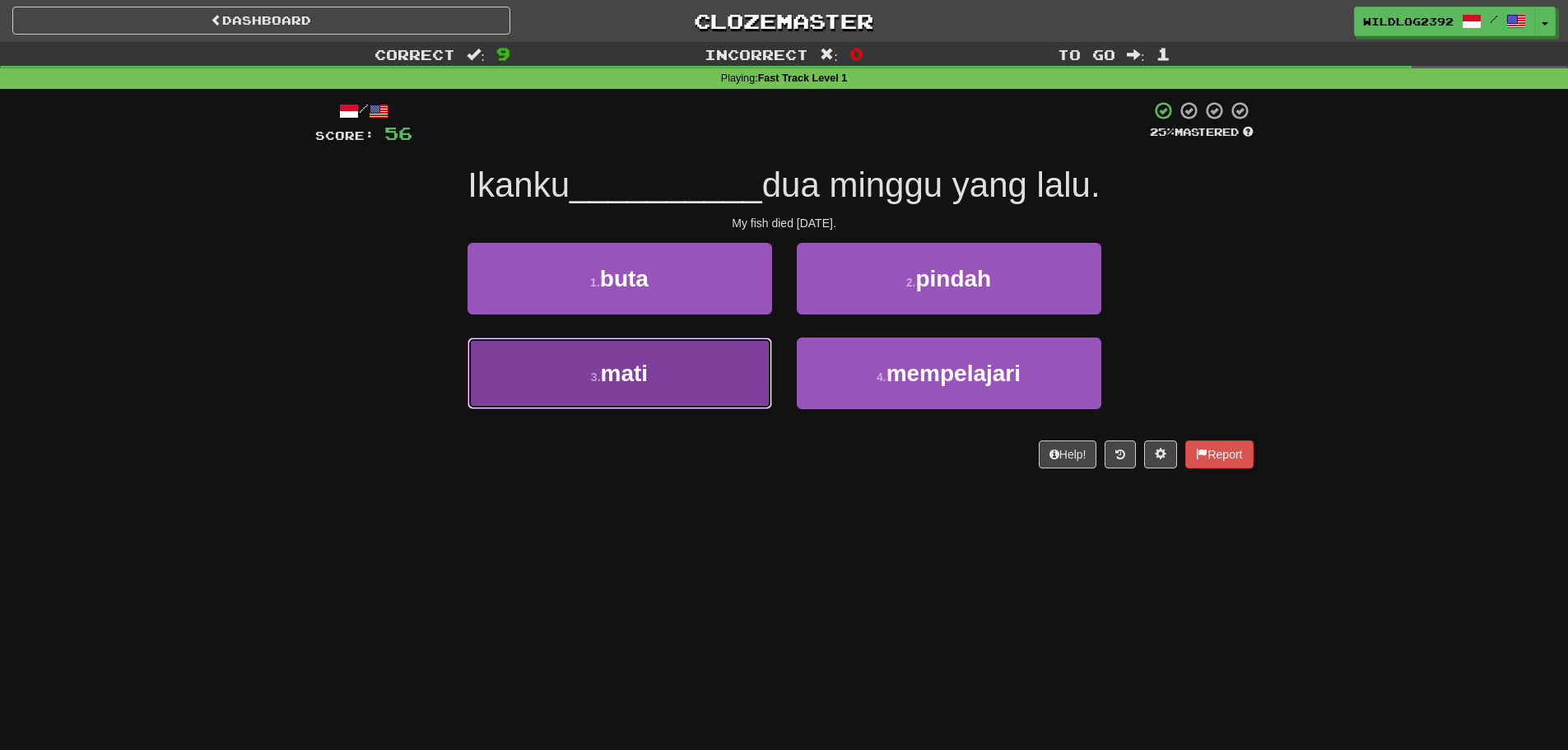
click at [669, 388] on button "3 . mati" at bounding box center [620, 373] width 304 height 71
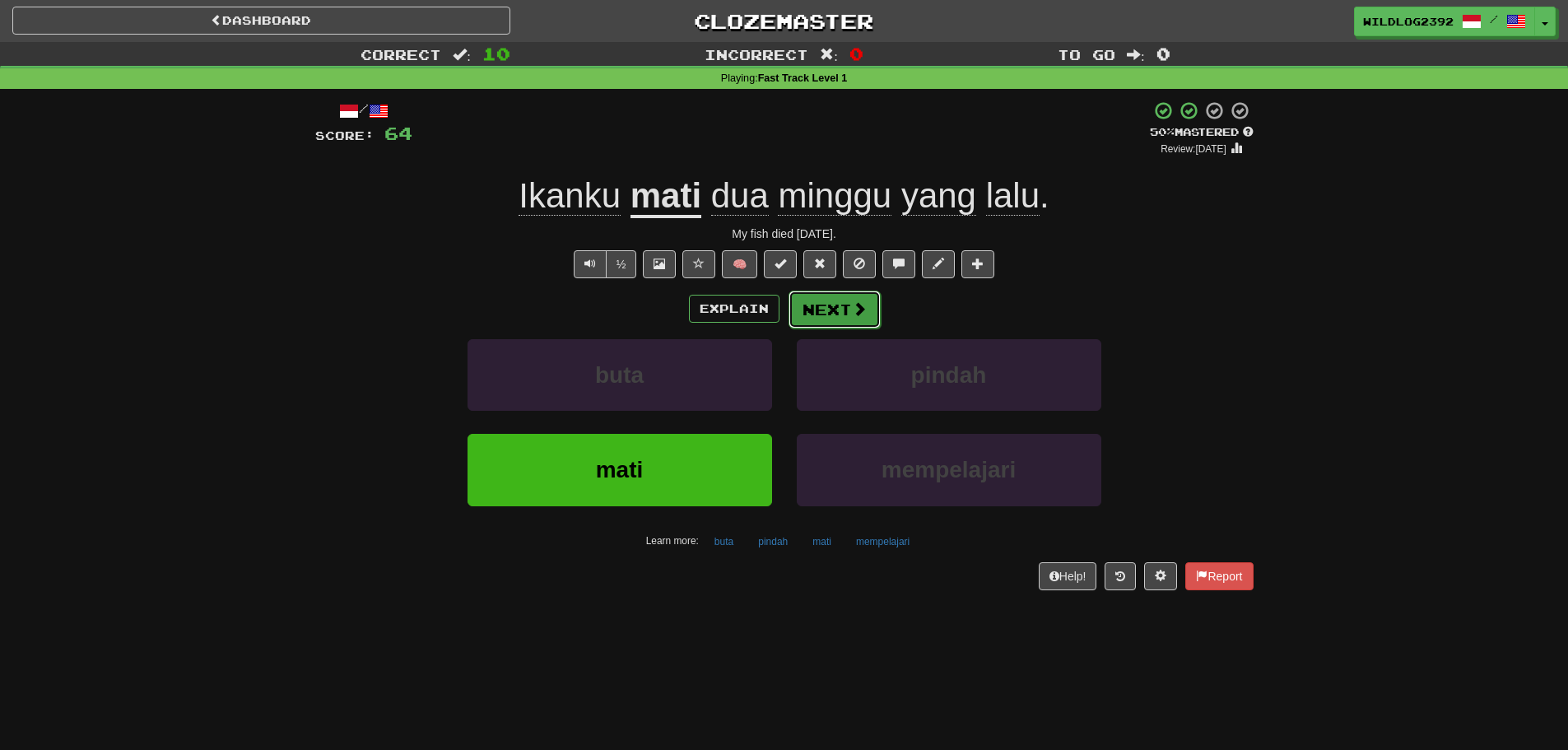
click at [841, 308] on button "Next" at bounding box center [835, 309] width 92 height 38
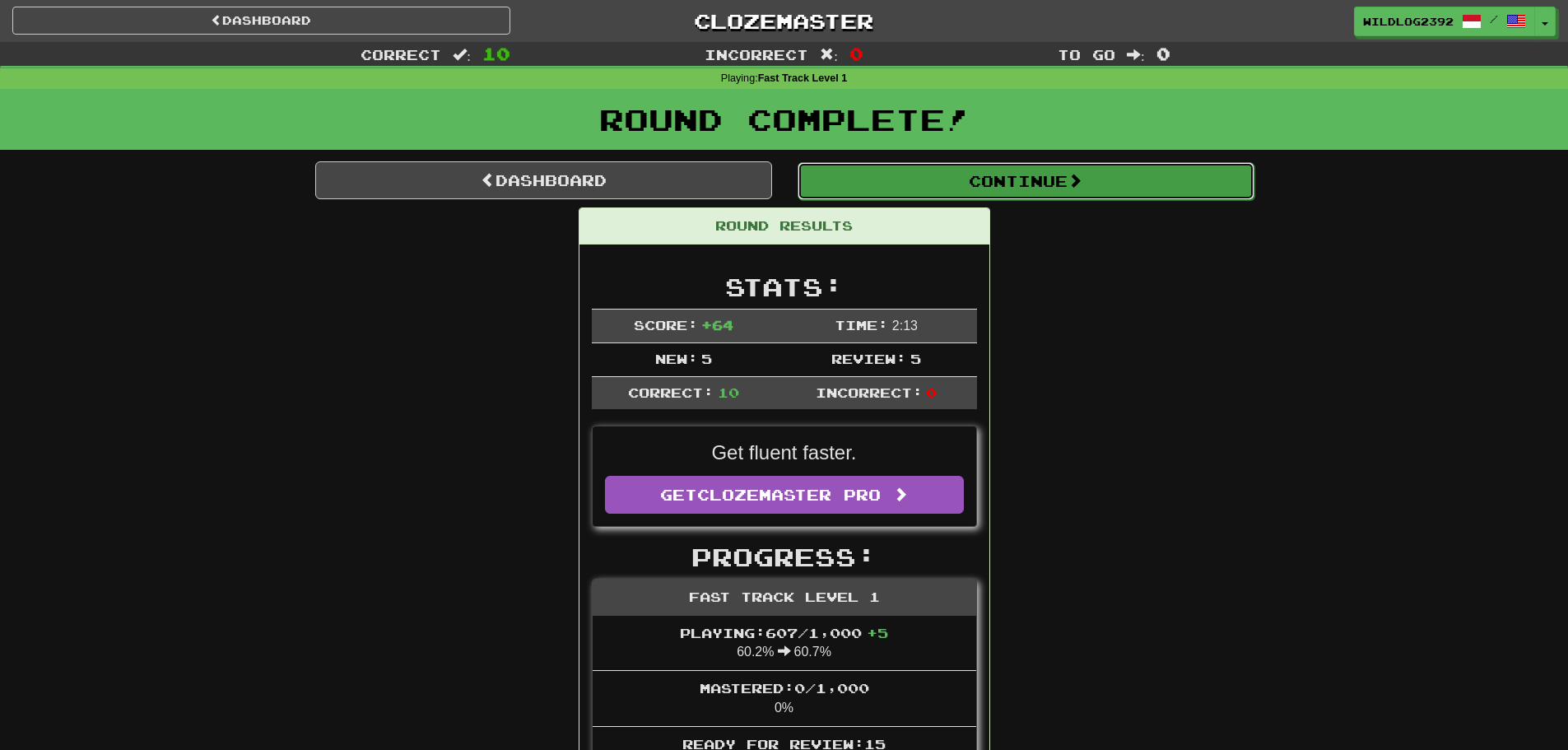
click at [1036, 178] on button "Continue" at bounding box center [1026, 181] width 457 height 38
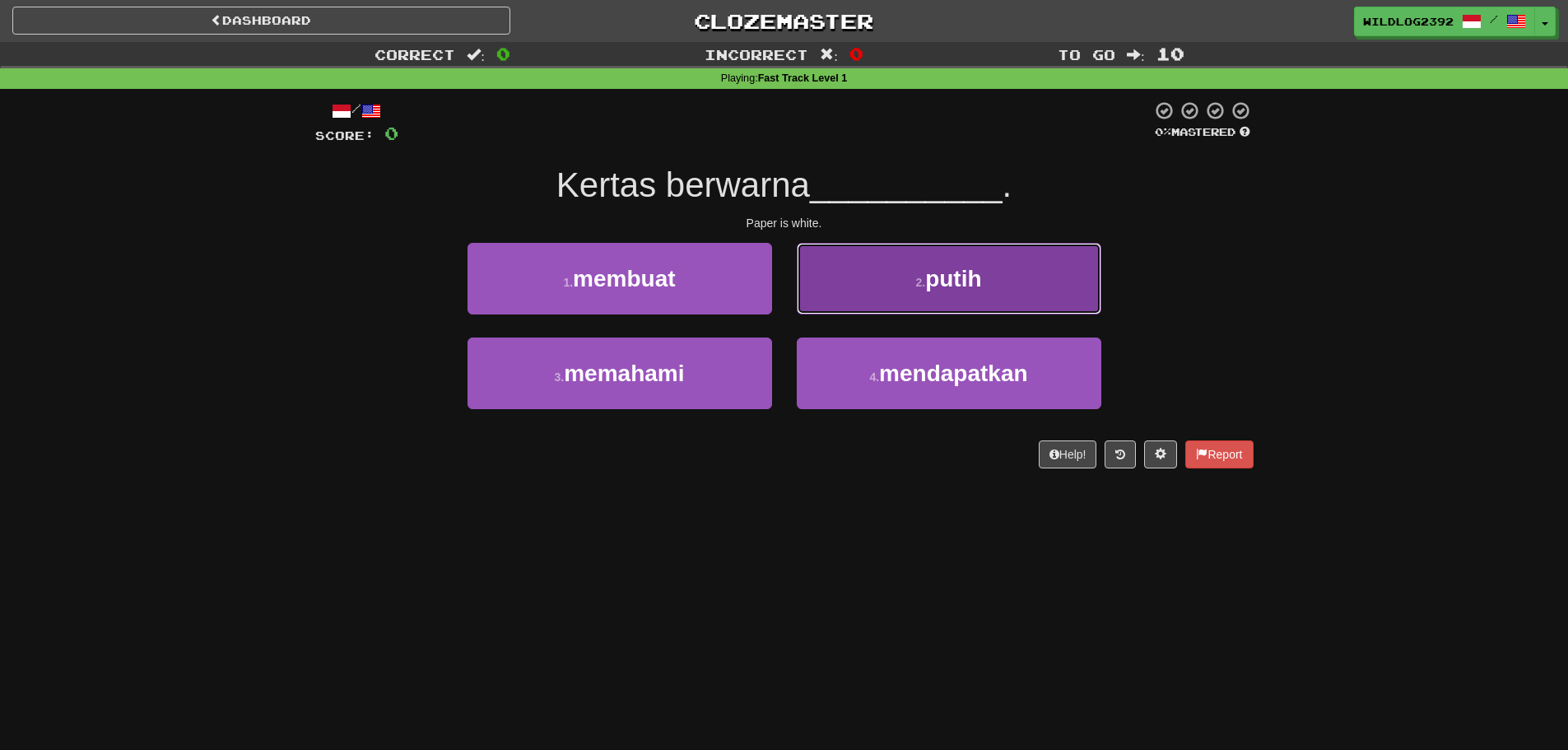
click at [940, 295] on button "2 . putih" at bounding box center [948, 278] width 304 height 71
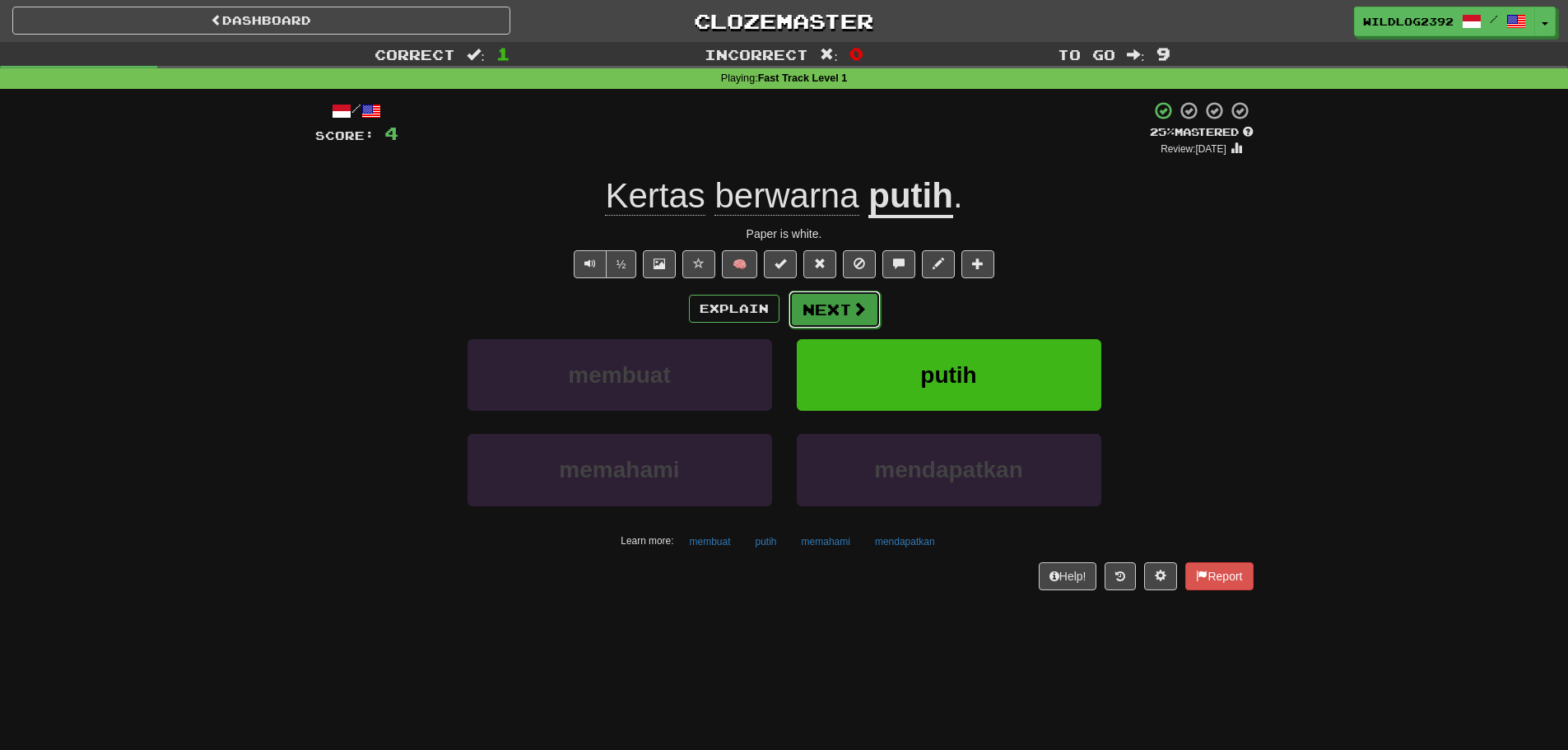
click at [858, 315] on span at bounding box center [858, 308] width 15 height 15
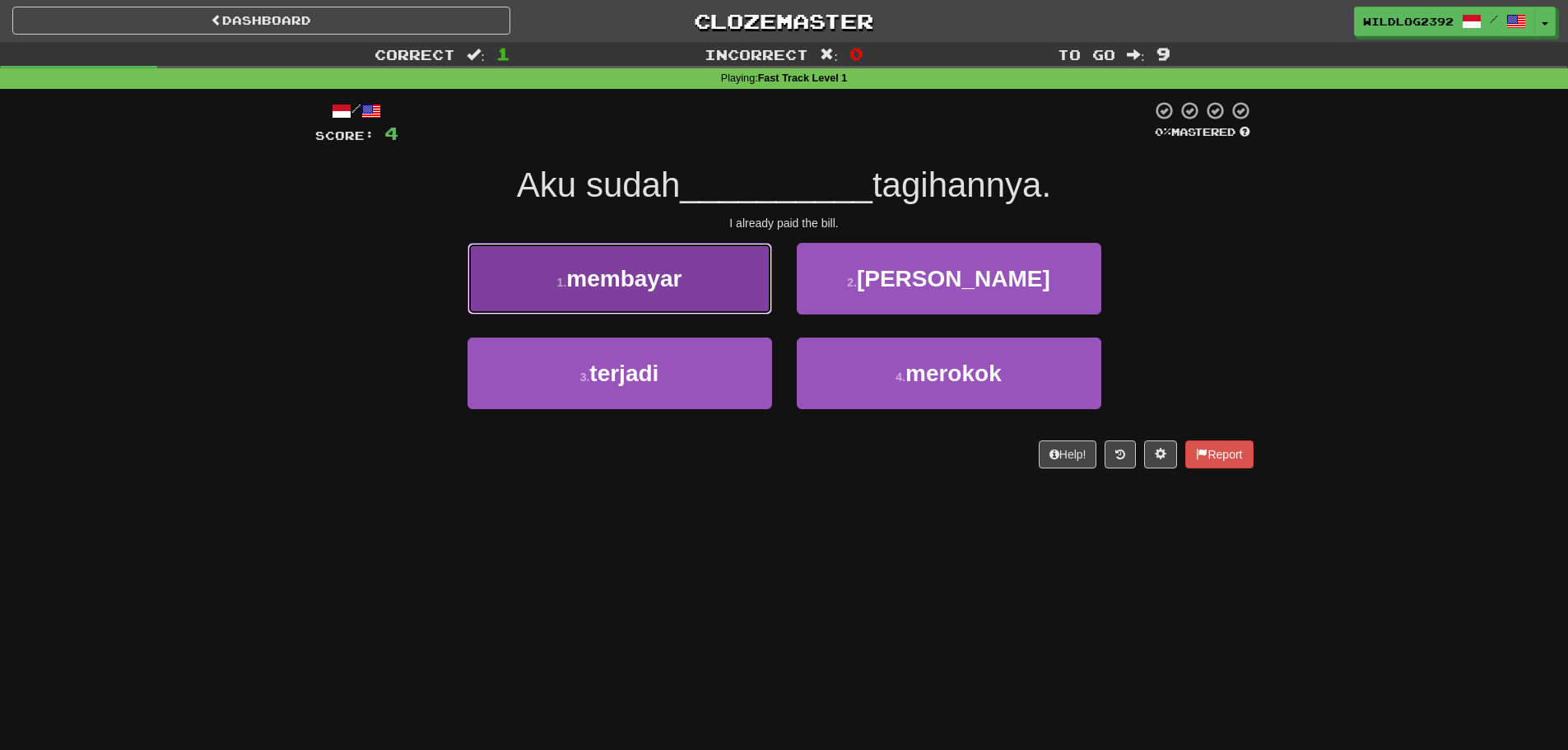
click at [675, 302] on button "1 . membayar" at bounding box center [620, 278] width 304 height 71
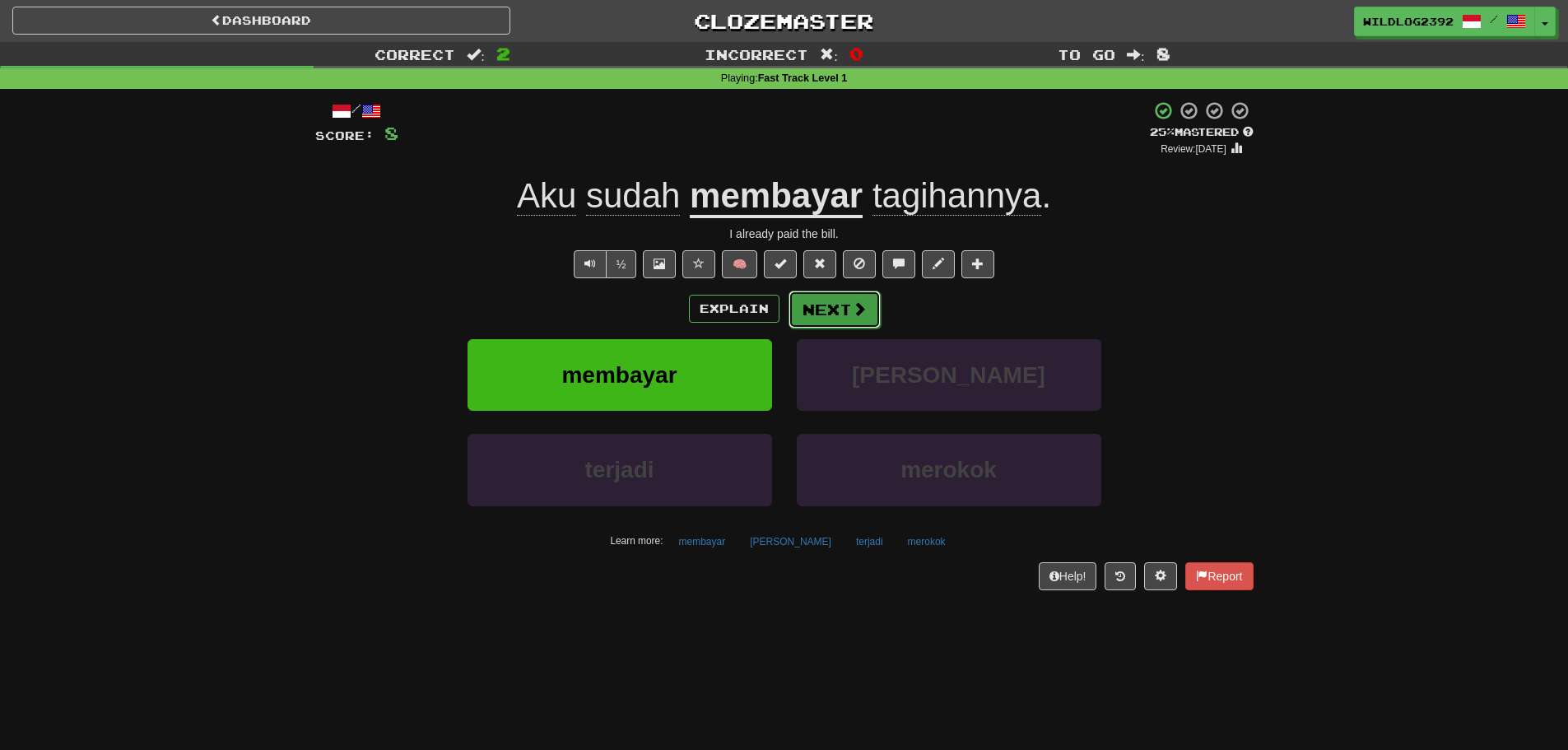
click at [864, 305] on span at bounding box center [858, 308] width 15 height 15
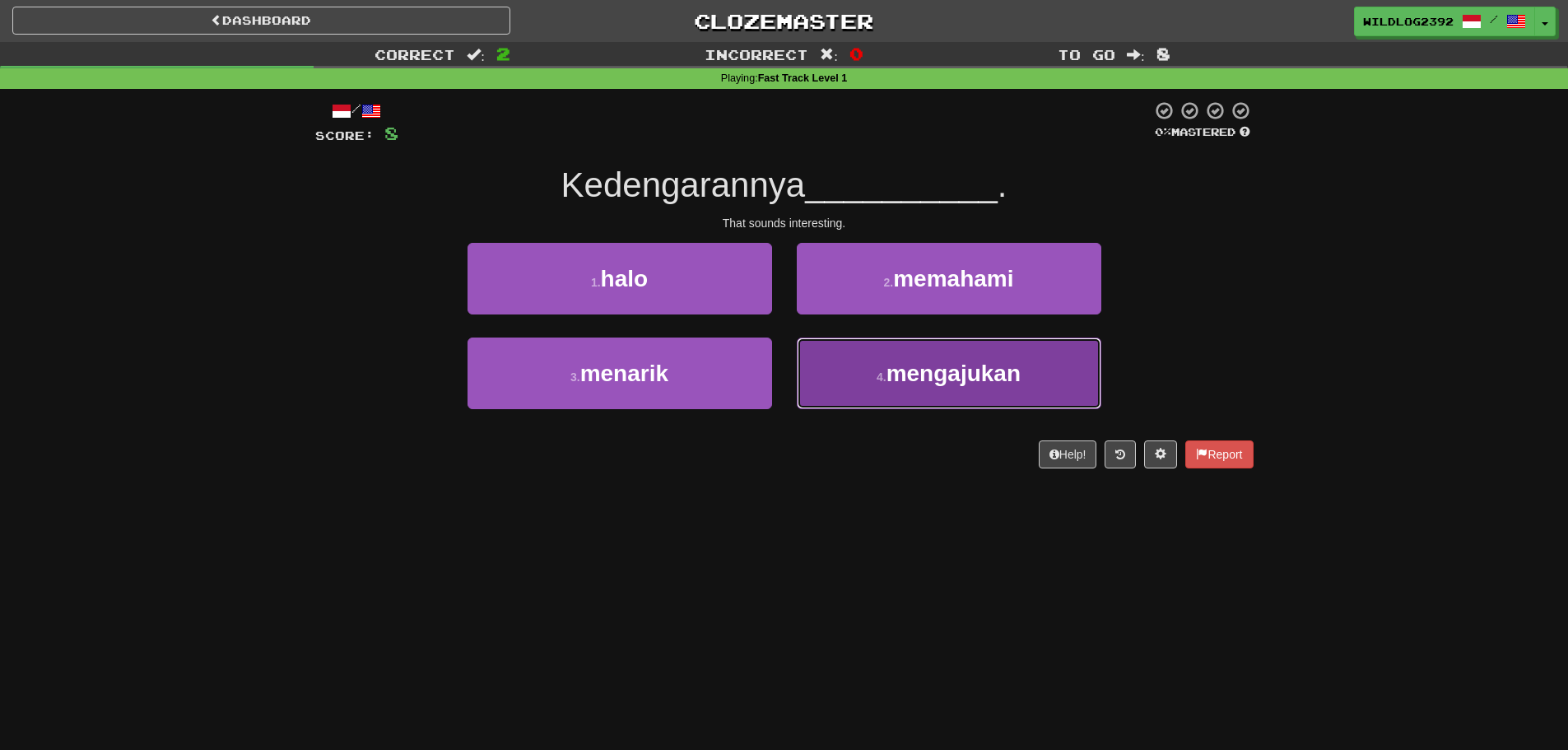
click at [881, 370] on small "4 ." at bounding box center [882, 376] width 10 height 13
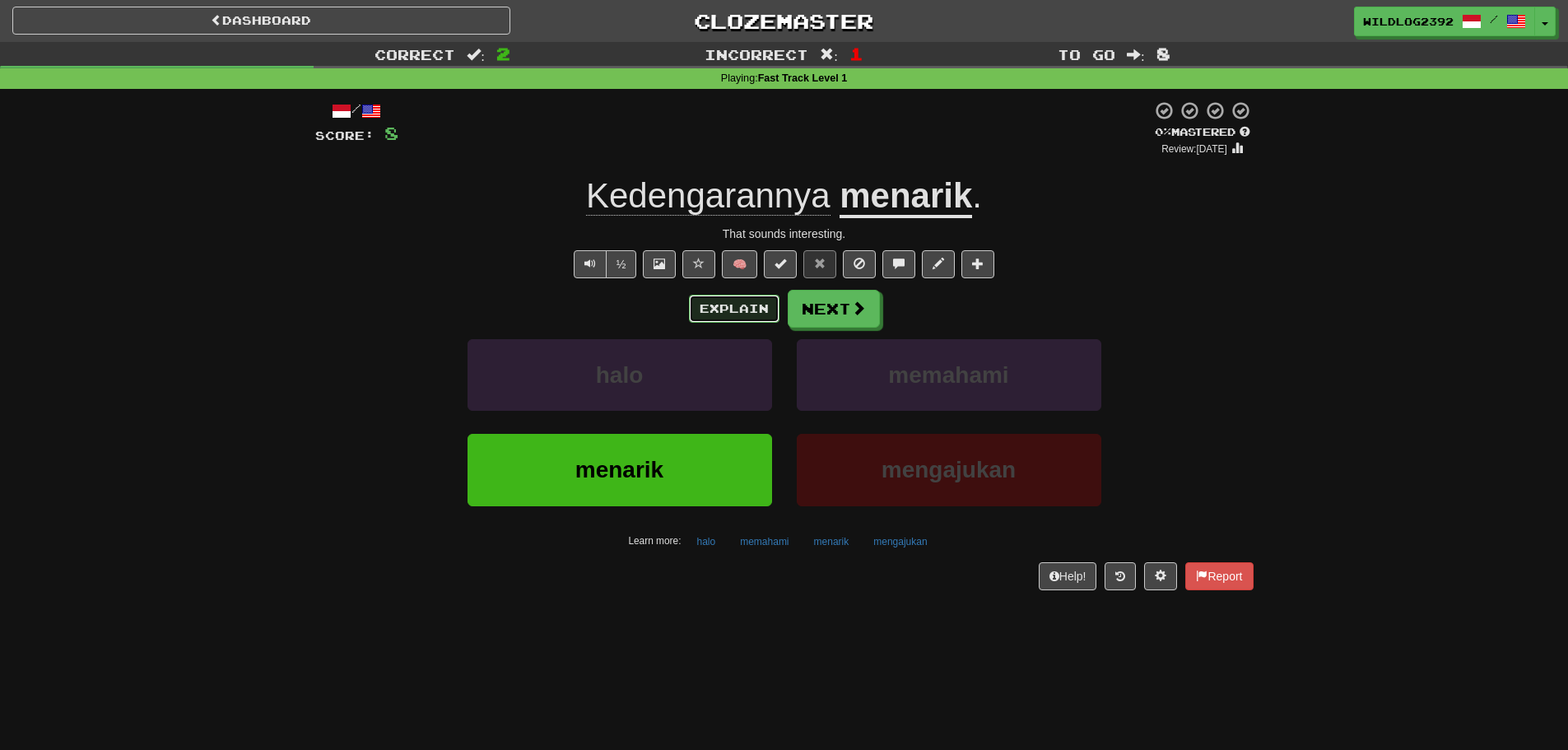
click at [735, 318] on button "Explain" at bounding box center [734, 308] width 91 height 28
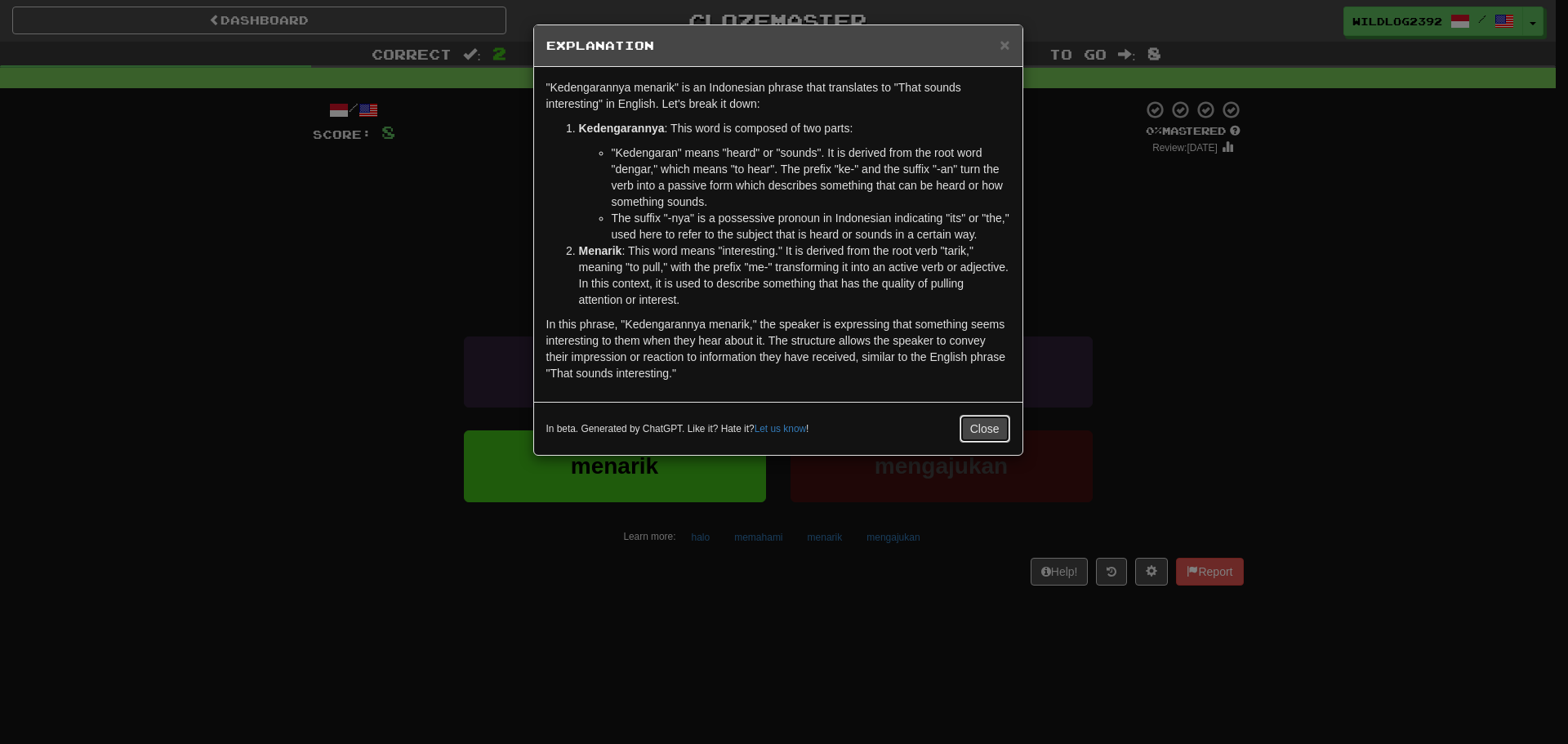
click at [985, 430] on button "Close" at bounding box center [984, 428] width 50 height 28
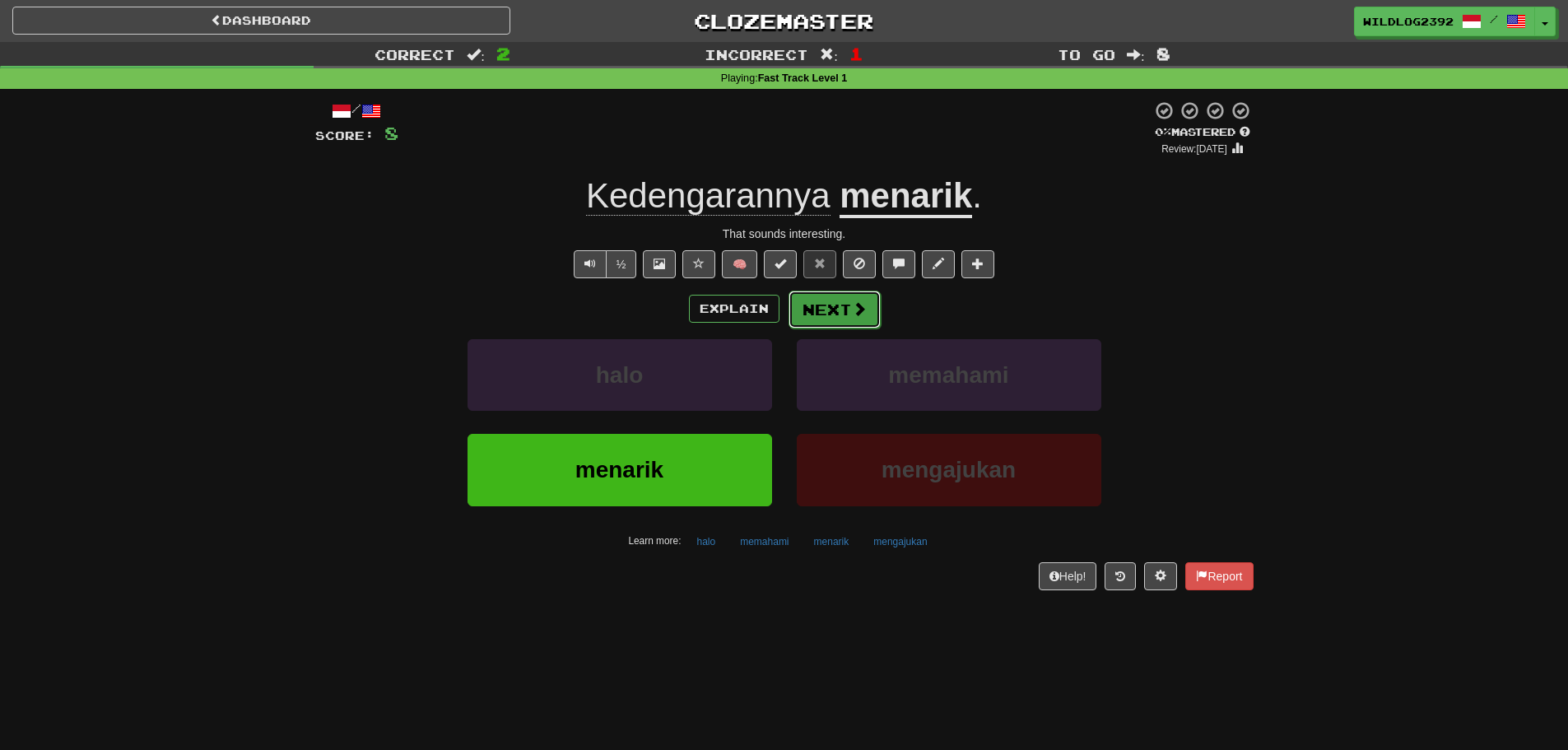
click at [841, 301] on button "Next" at bounding box center [835, 309] width 92 height 38
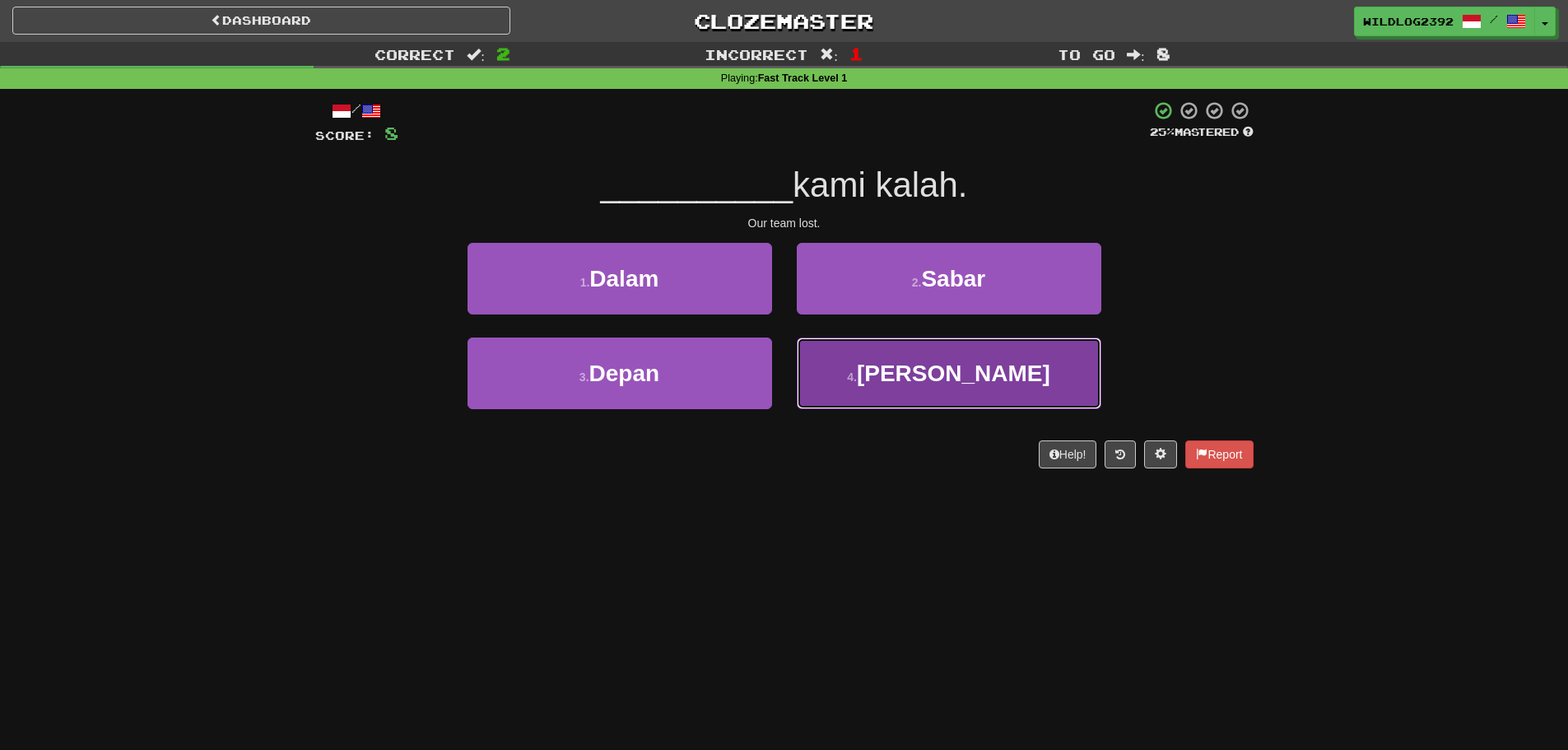
click at [949, 368] on span "Tim" at bounding box center [953, 373] width 194 height 25
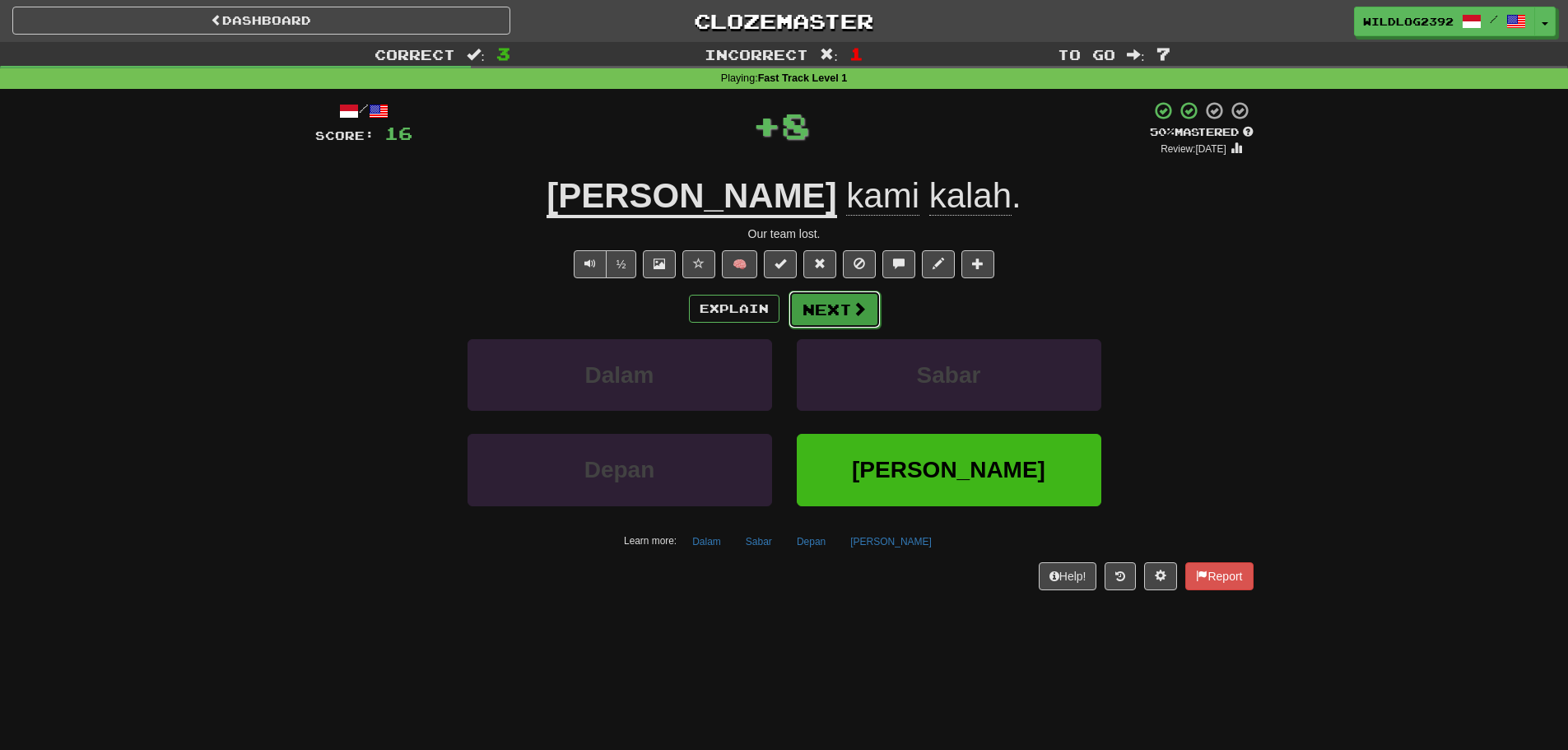
click at [845, 308] on button "Next" at bounding box center [835, 309] width 92 height 38
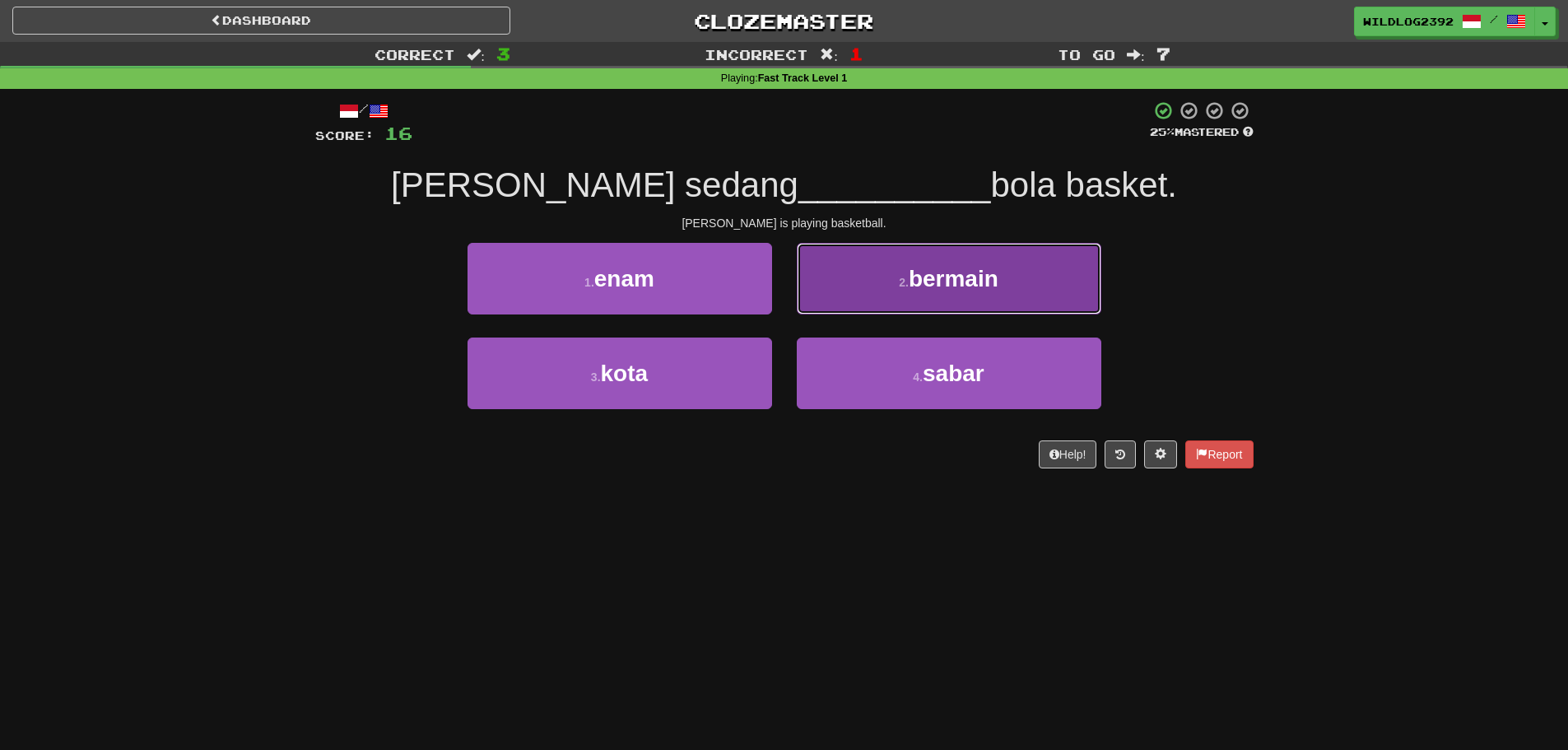
click at [875, 295] on button "2 . bermain" at bounding box center [948, 278] width 304 height 71
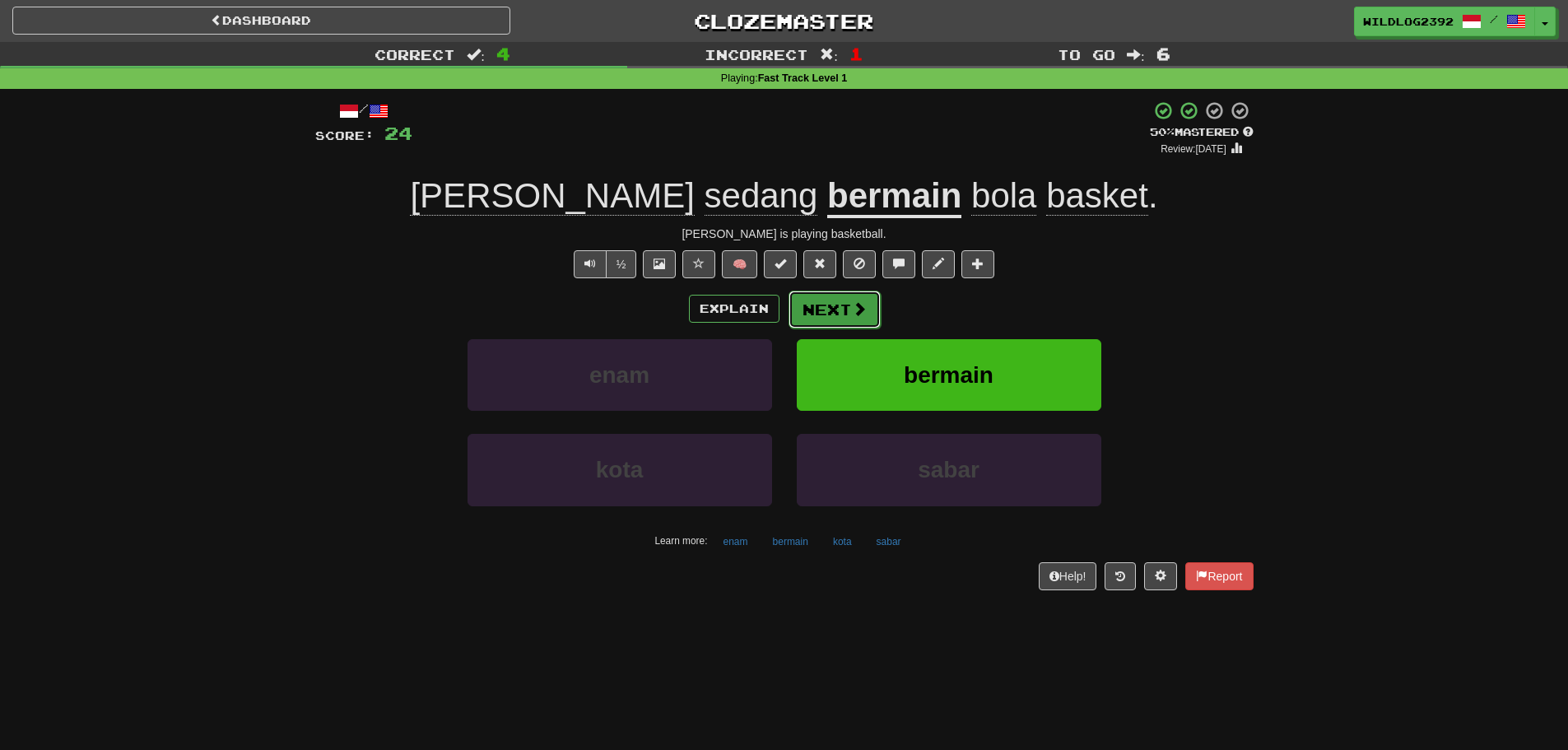
click at [829, 312] on button "Next" at bounding box center [835, 309] width 92 height 38
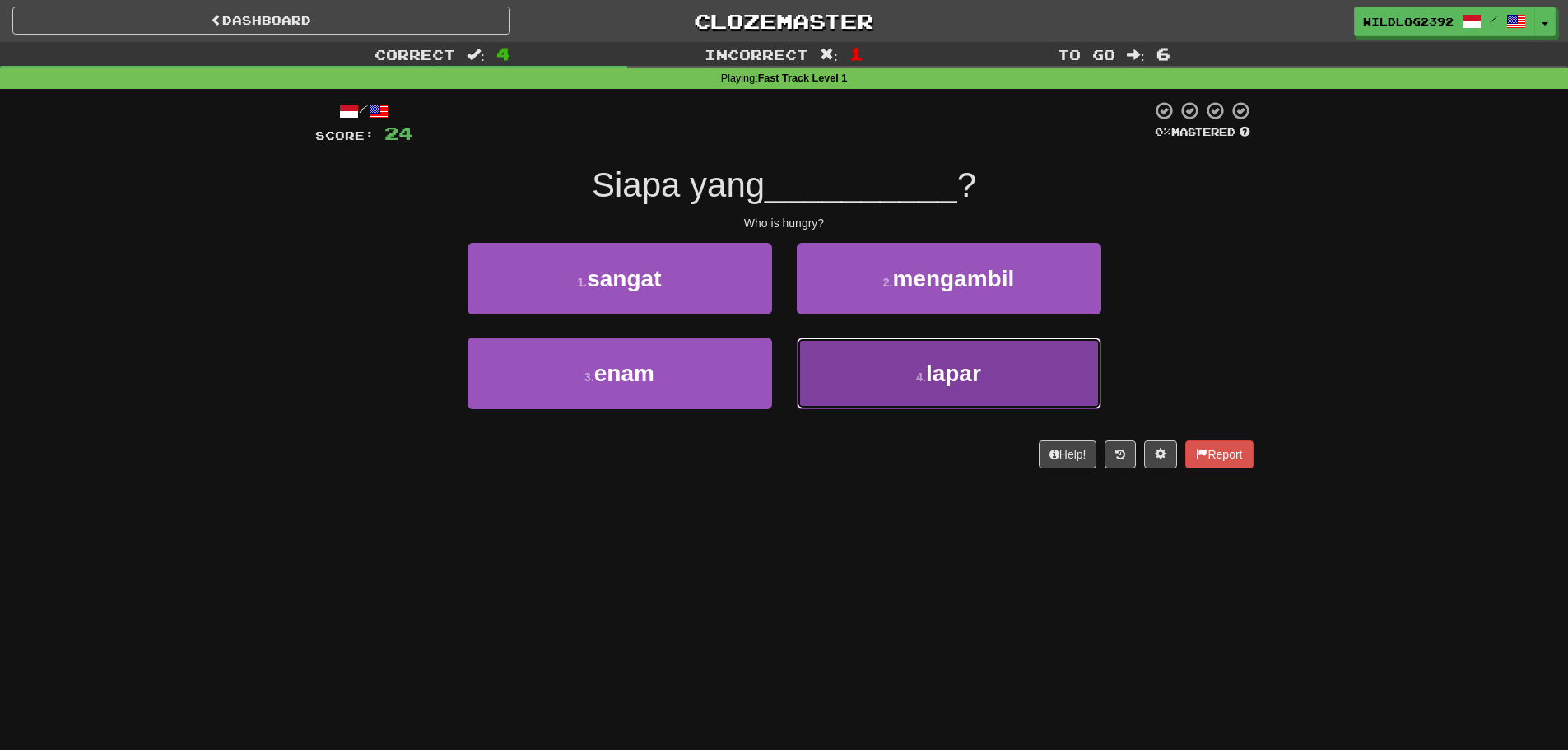
click at [902, 373] on button "4 . lapar" at bounding box center [948, 373] width 304 height 71
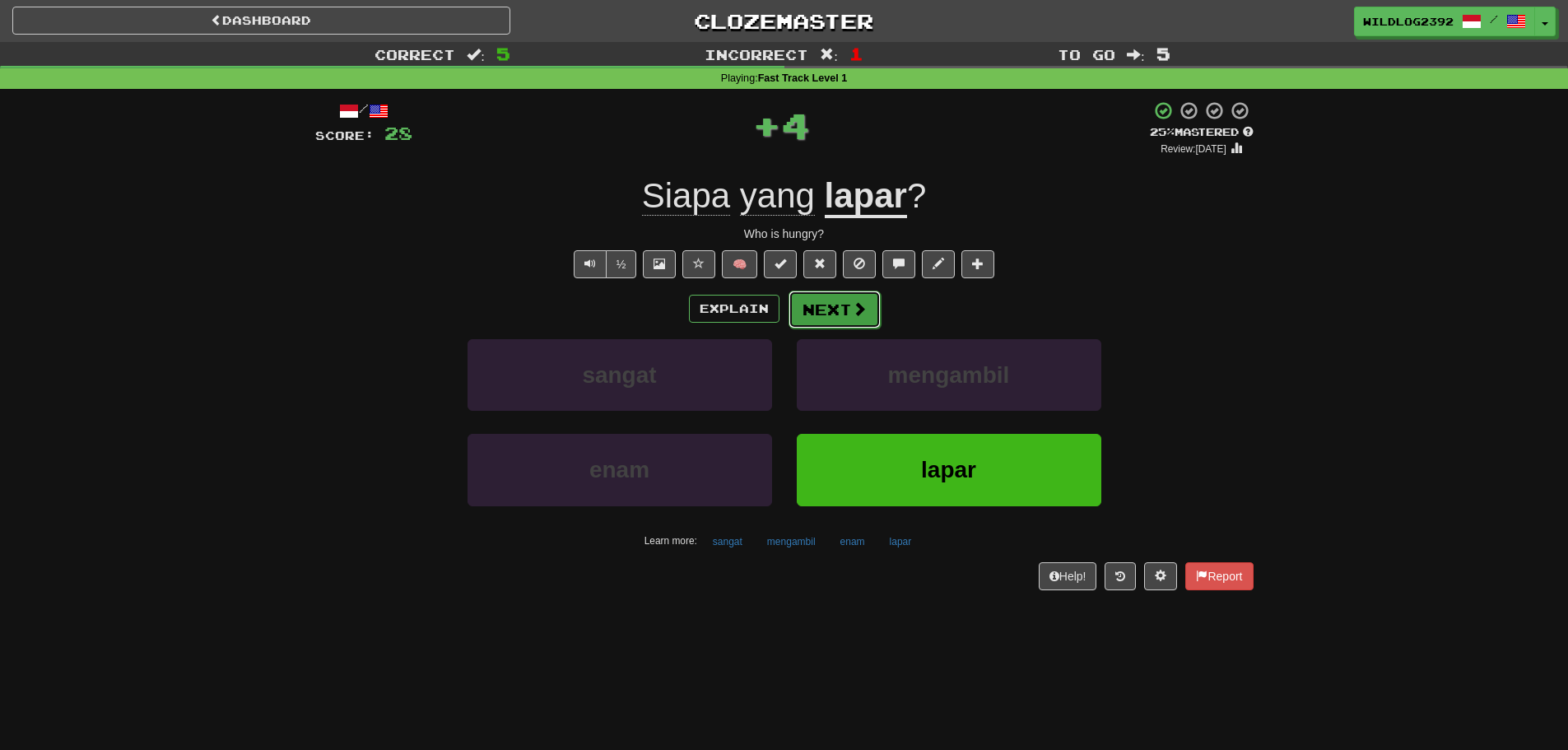
click at [823, 319] on button "Next" at bounding box center [835, 309] width 92 height 38
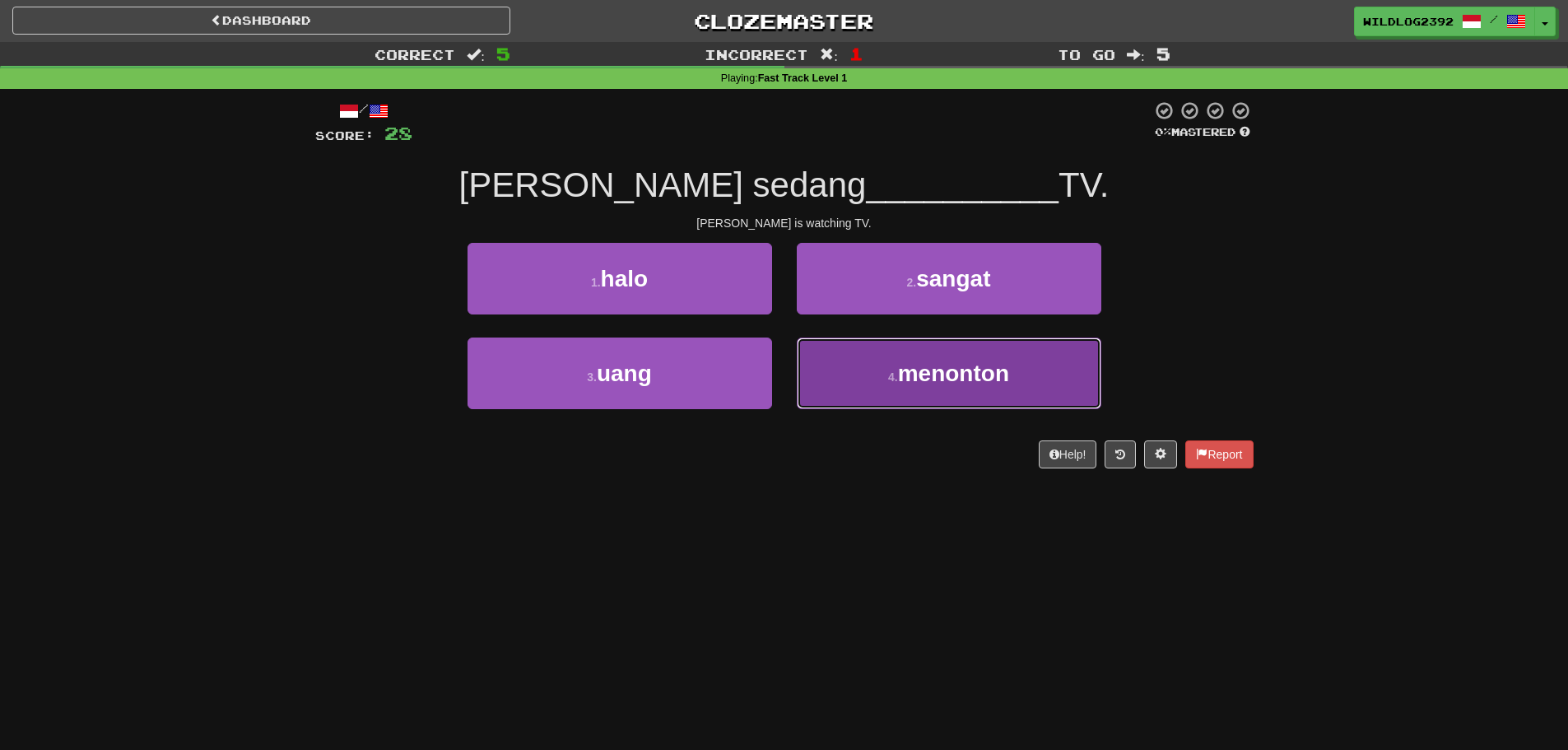
click at [951, 375] on span "menonton" at bounding box center [954, 373] width 112 height 25
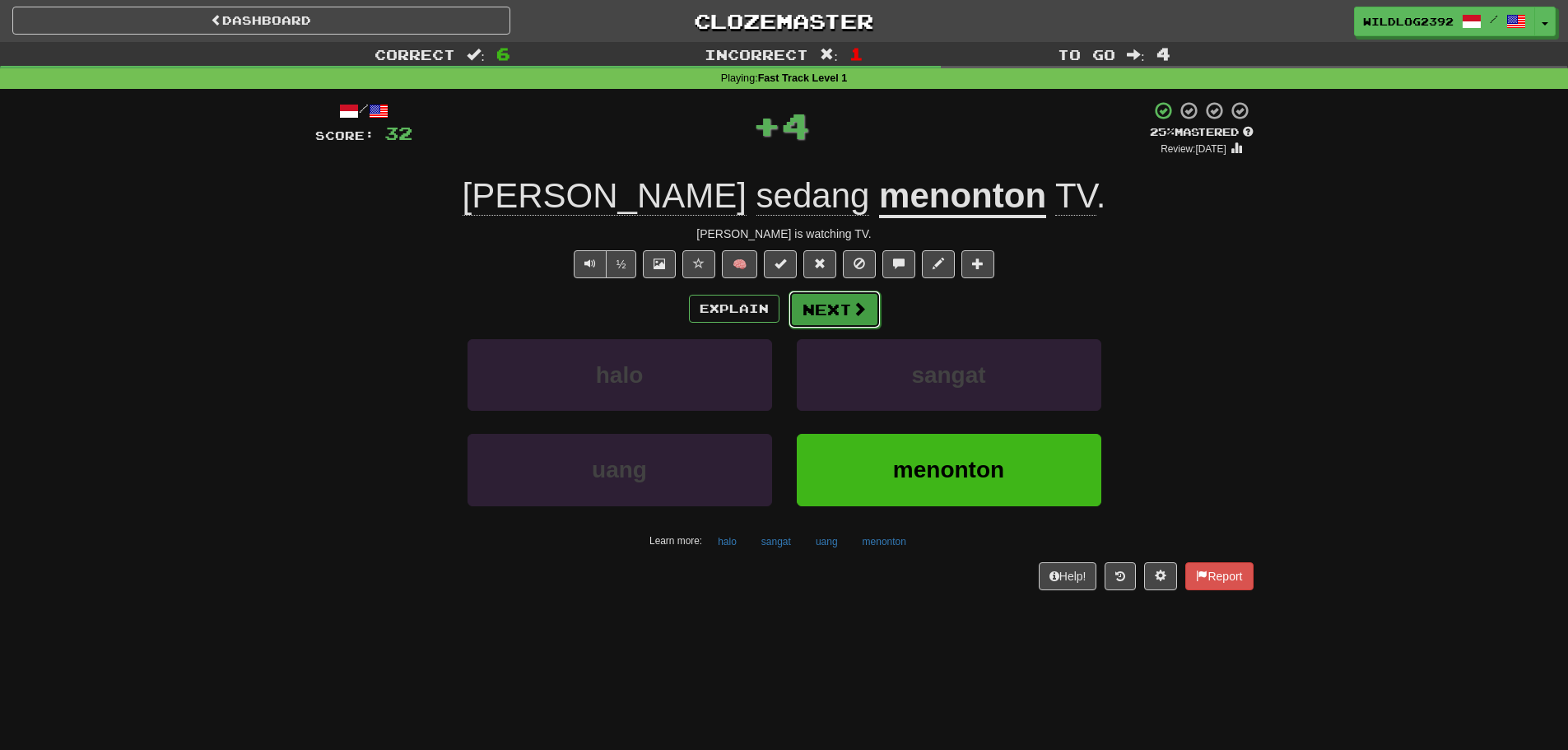
click at [817, 306] on button "Next" at bounding box center [835, 309] width 92 height 38
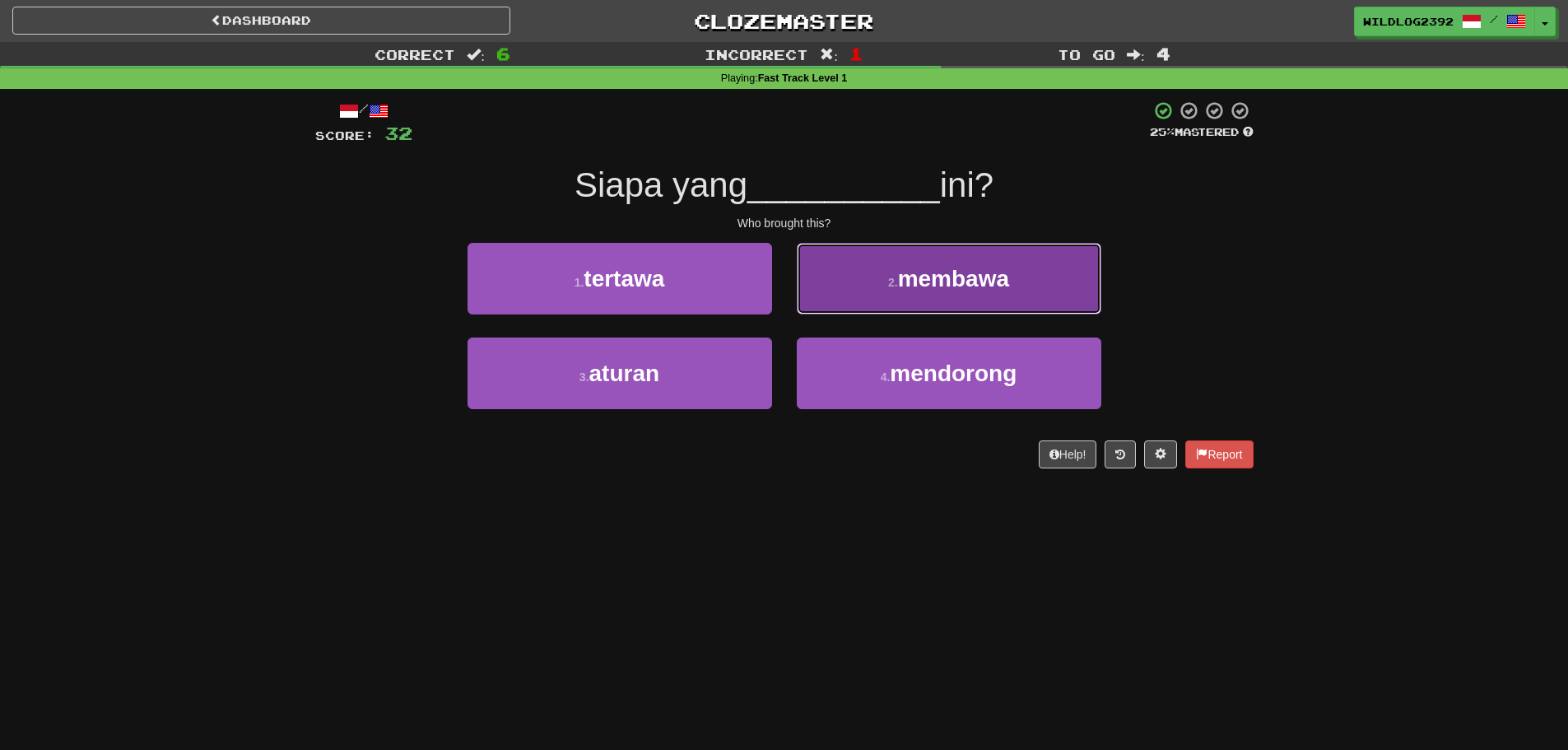
click at [989, 273] on span "membawa" at bounding box center [954, 279] width 112 height 25
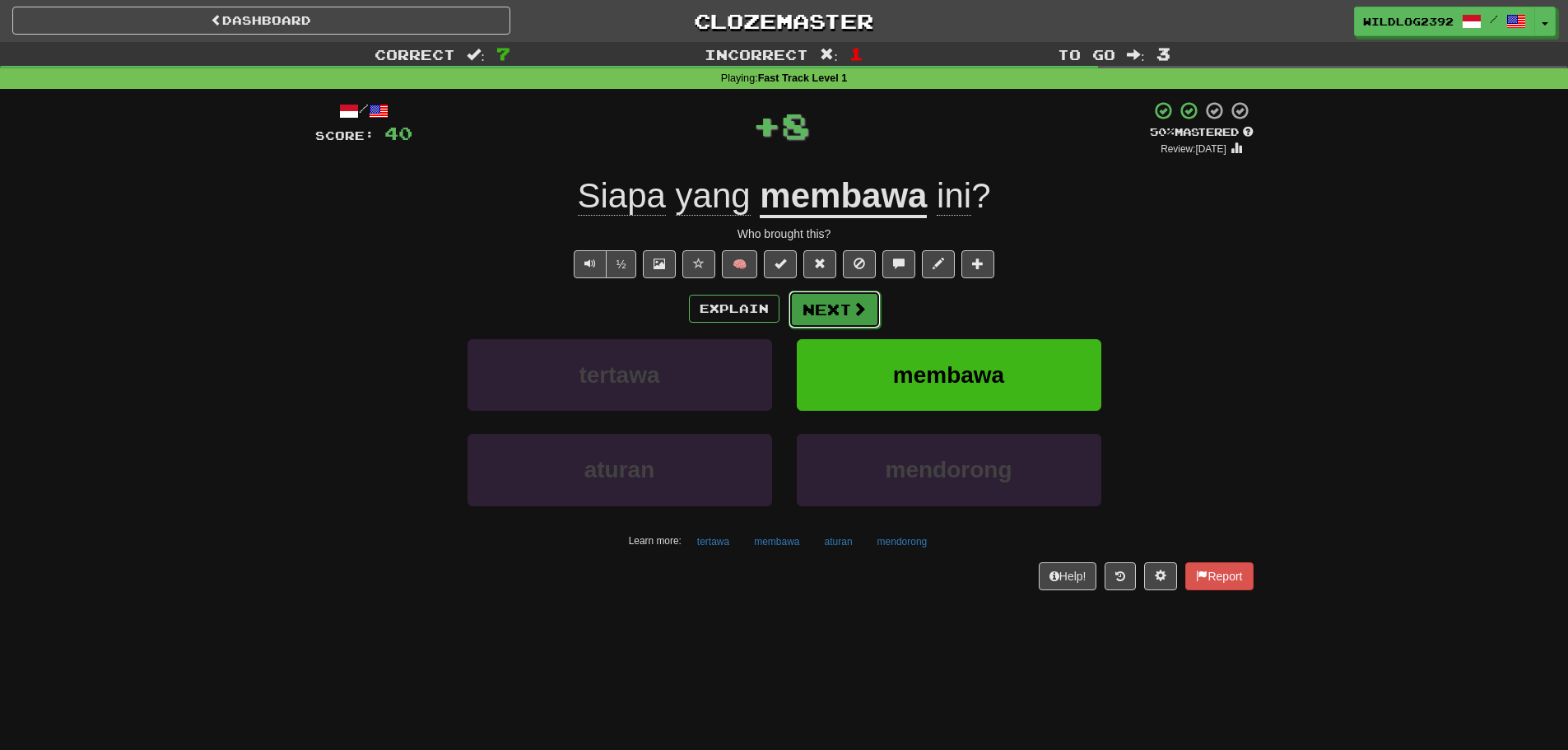
click at [828, 312] on button "Next" at bounding box center [835, 309] width 92 height 38
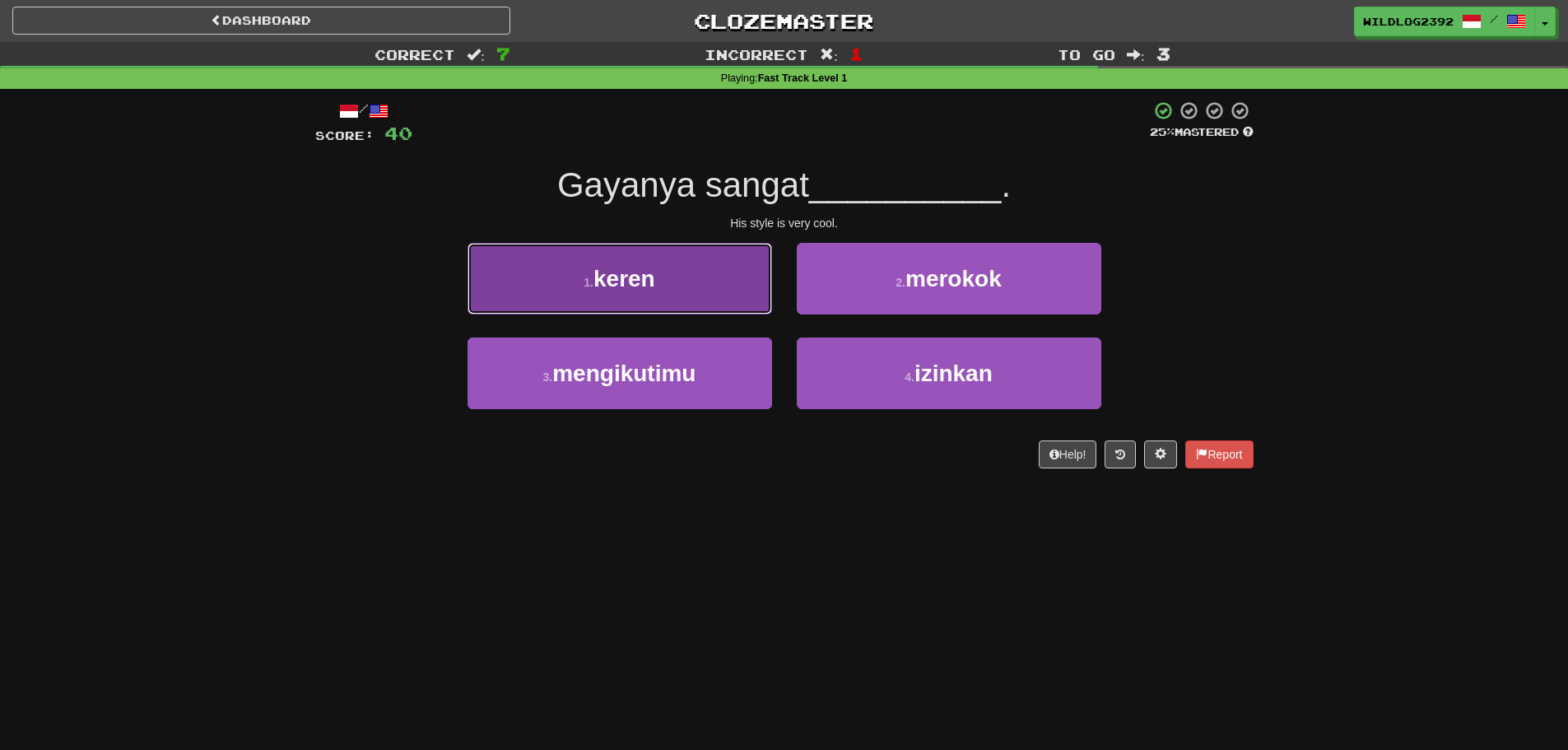
click at [652, 293] on button "1 . keren" at bounding box center [620, 278] width 304 height 71
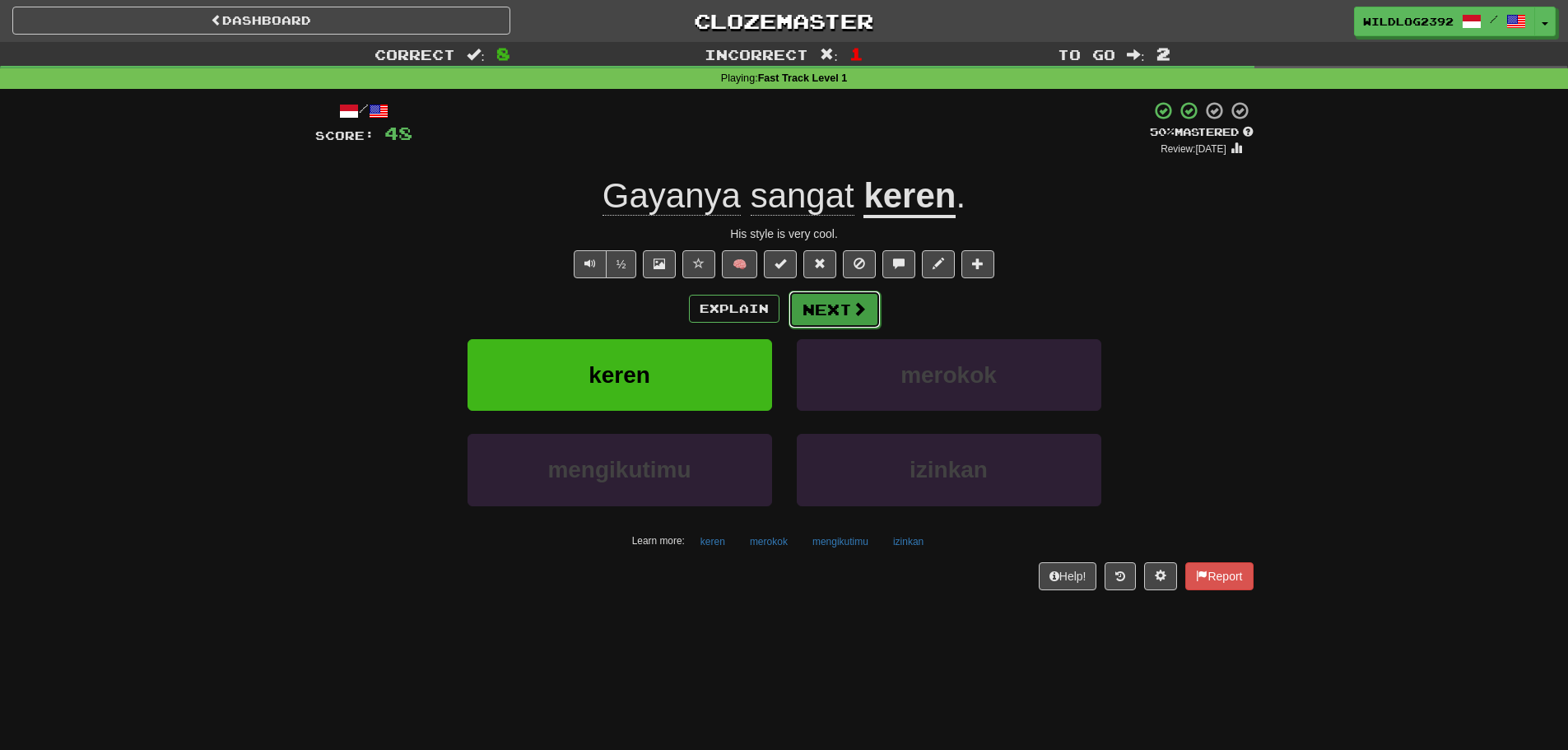
click at [839, 313] on button "Next" at bounding box center [835, 309] width 92 height 38
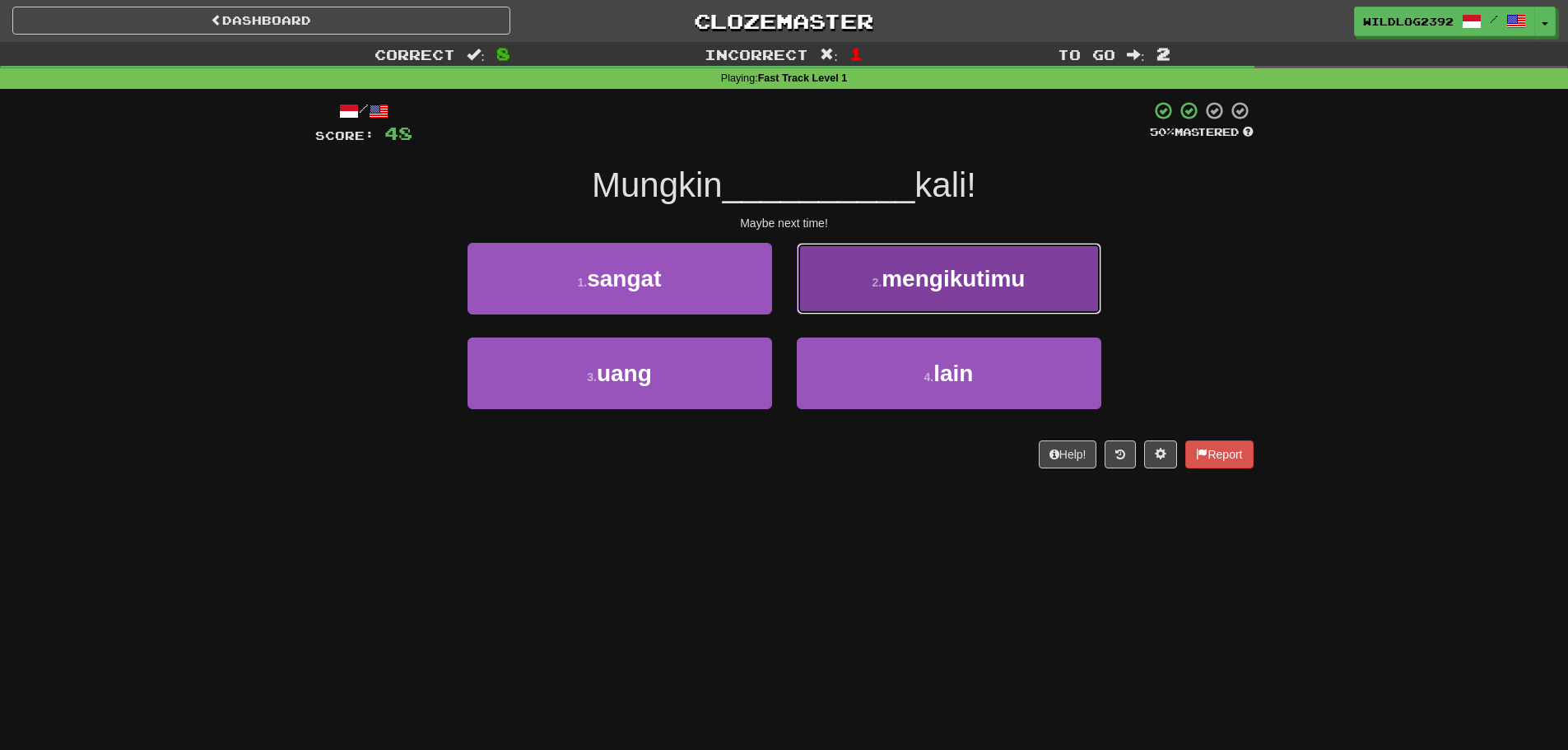
click at [888, 269] on span "mengikutimu" at bounding box center [953, 279] width 143 height 25
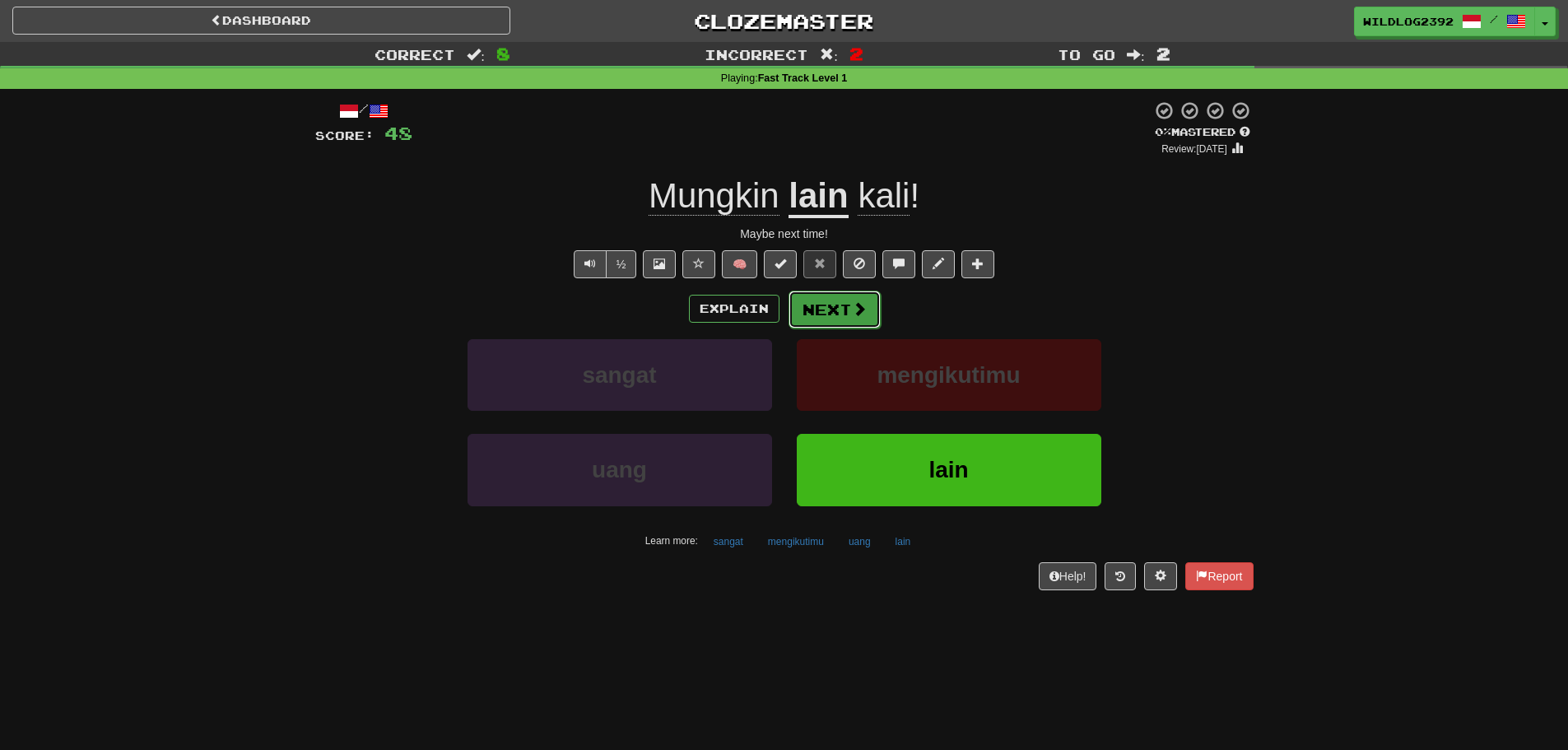
click at [816, 308] on button "Next" at bounding box center [835, 309] width 92 height 38
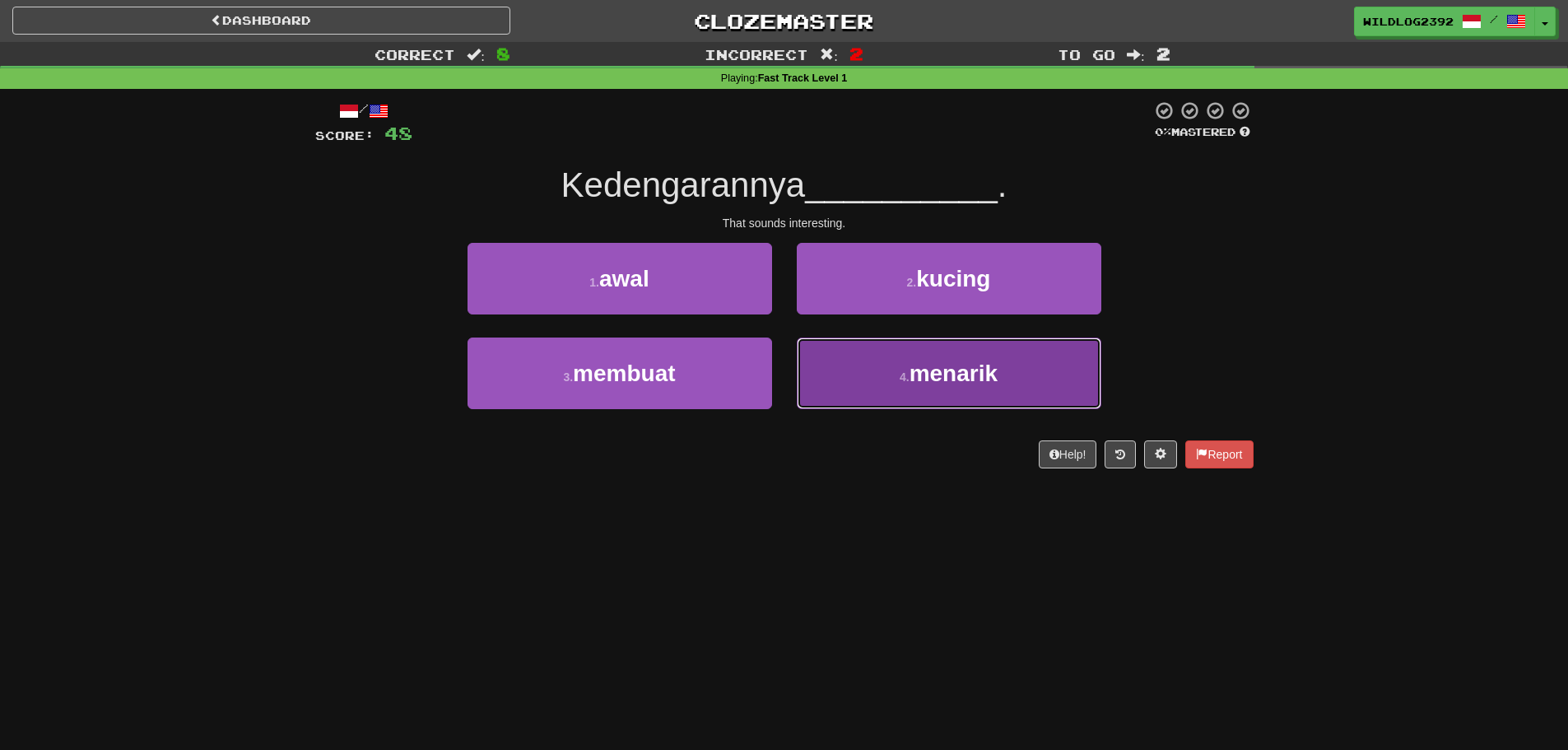
click at [856, 365] on button "4 . menarik" at bounding box center [948, 373] width 304 height 71
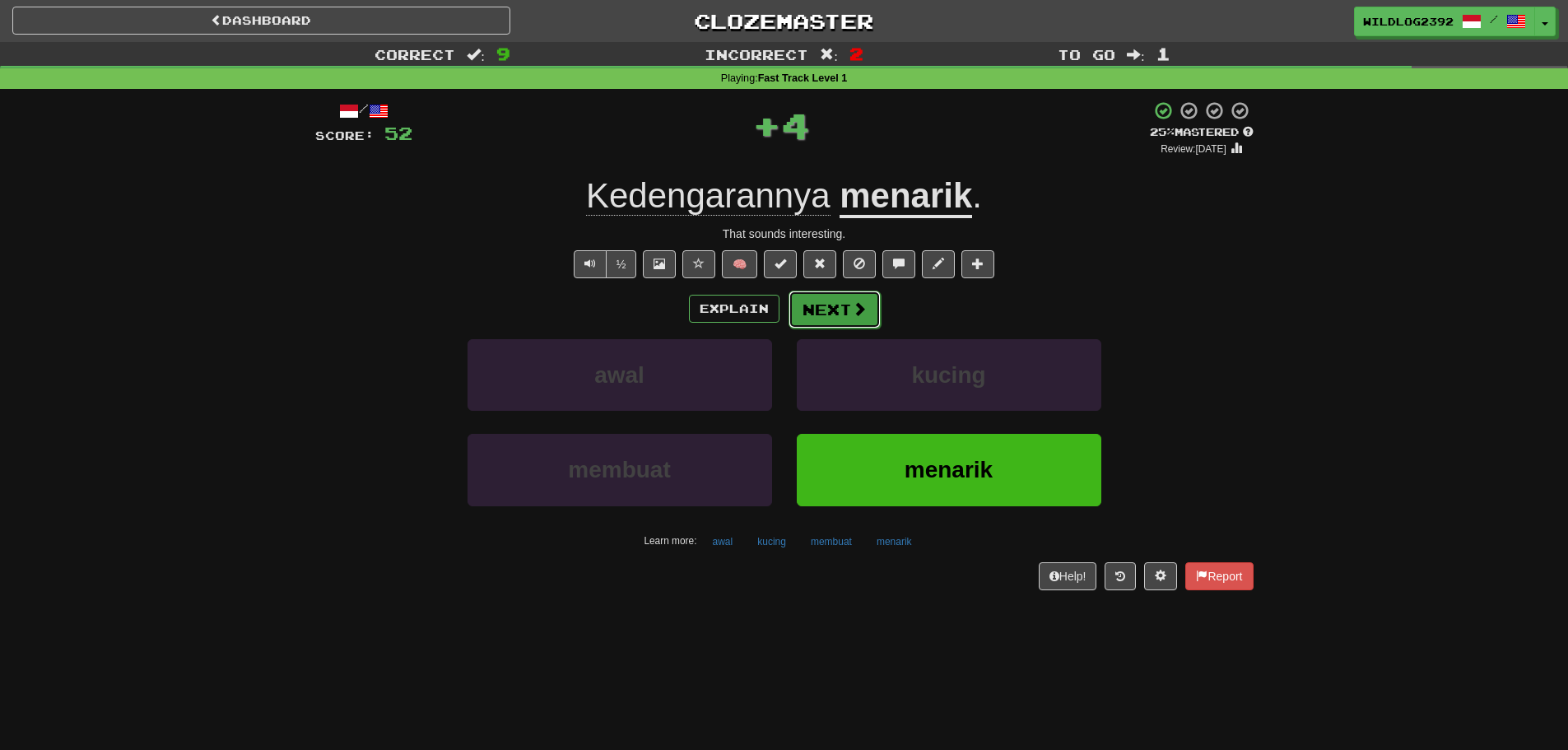
click at [857, 303] on span at bounding box center [858, 308] width 15 height 15
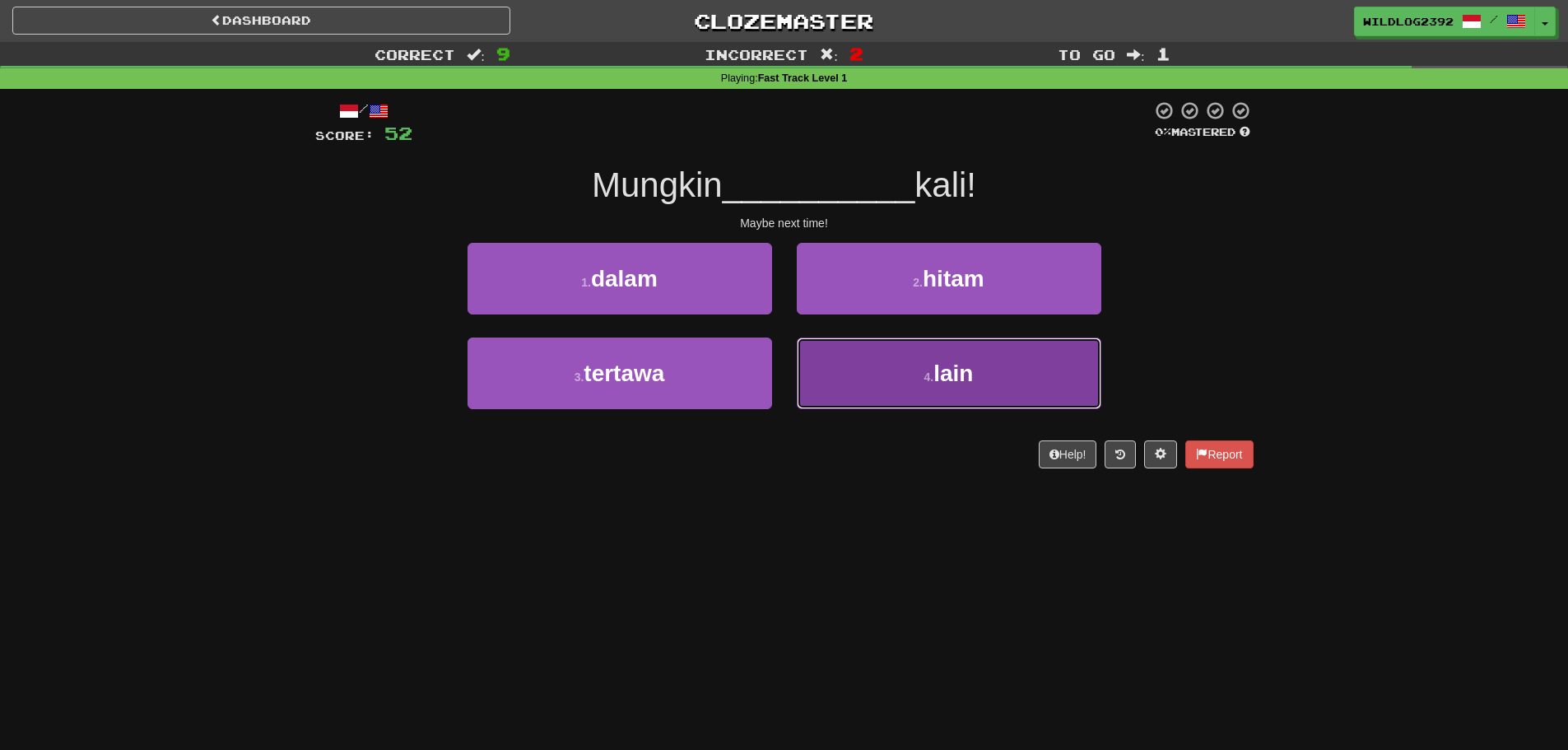
click at [853, 375] on button "4 . lain" at bounding box center [948, 373] width 304 height 71
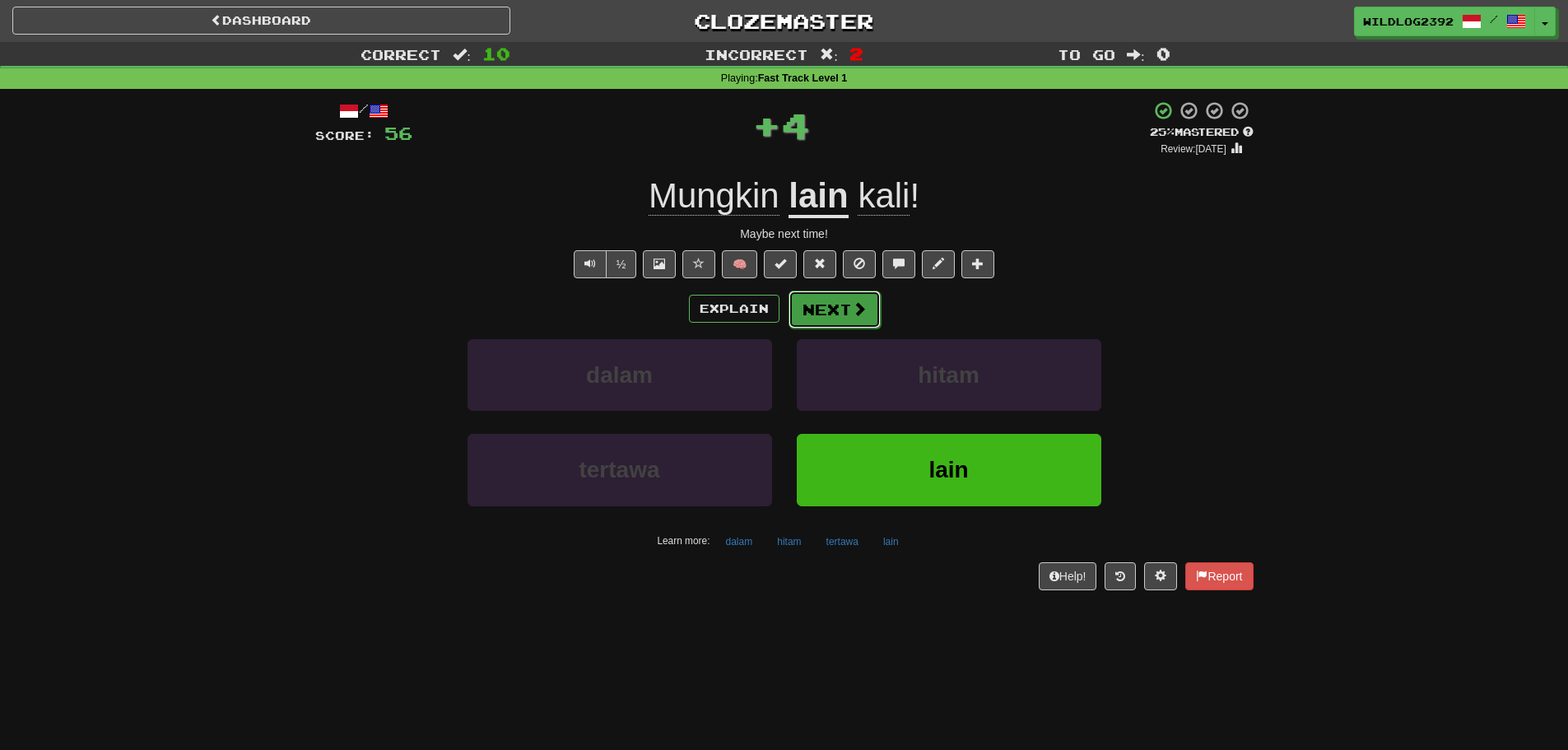
click at [843, 315] on button "Next" at bounding box center [835, 309] width 92 height 38
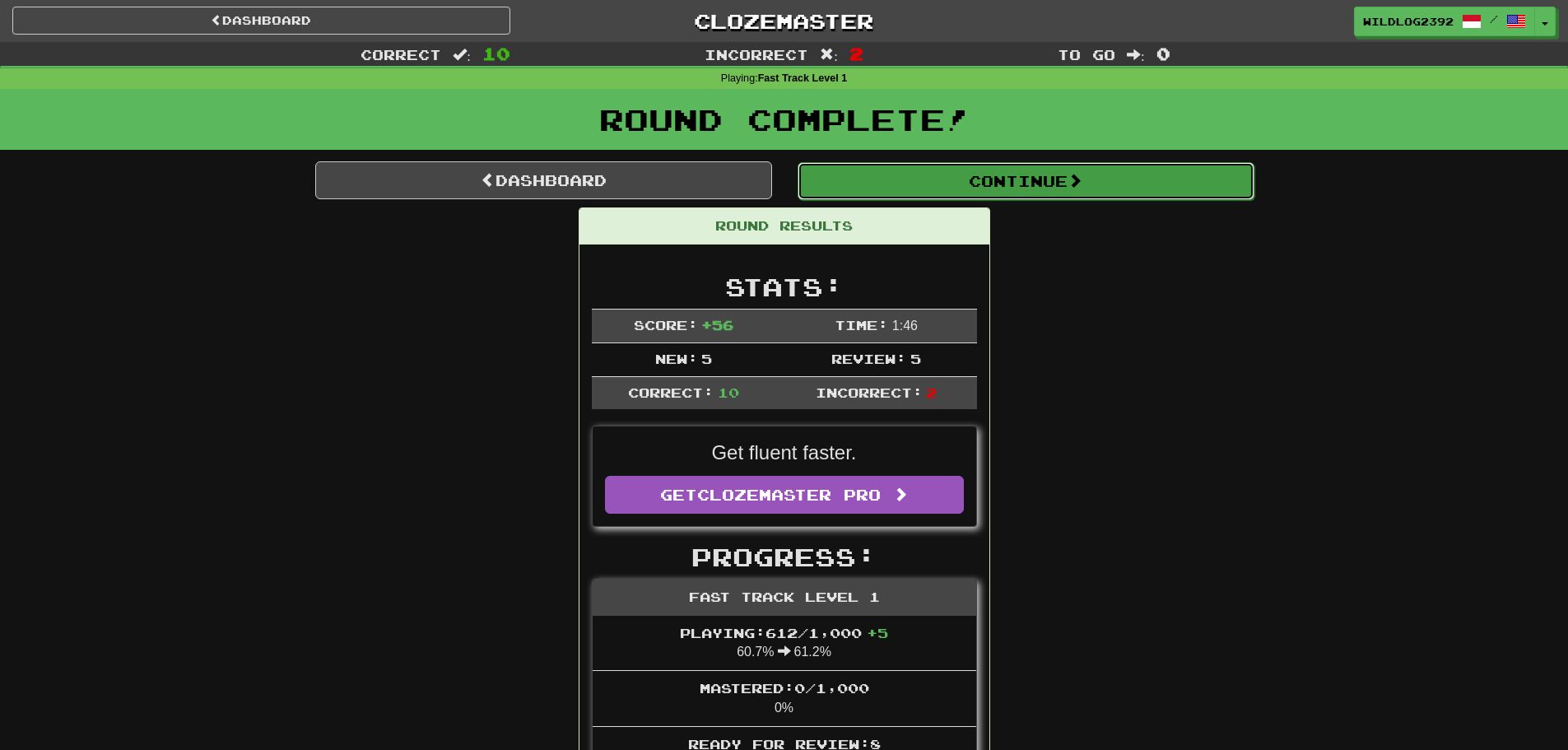
click at [911, 182] on button "Continue" at bounding box center [1026, 181] width 457 height 38
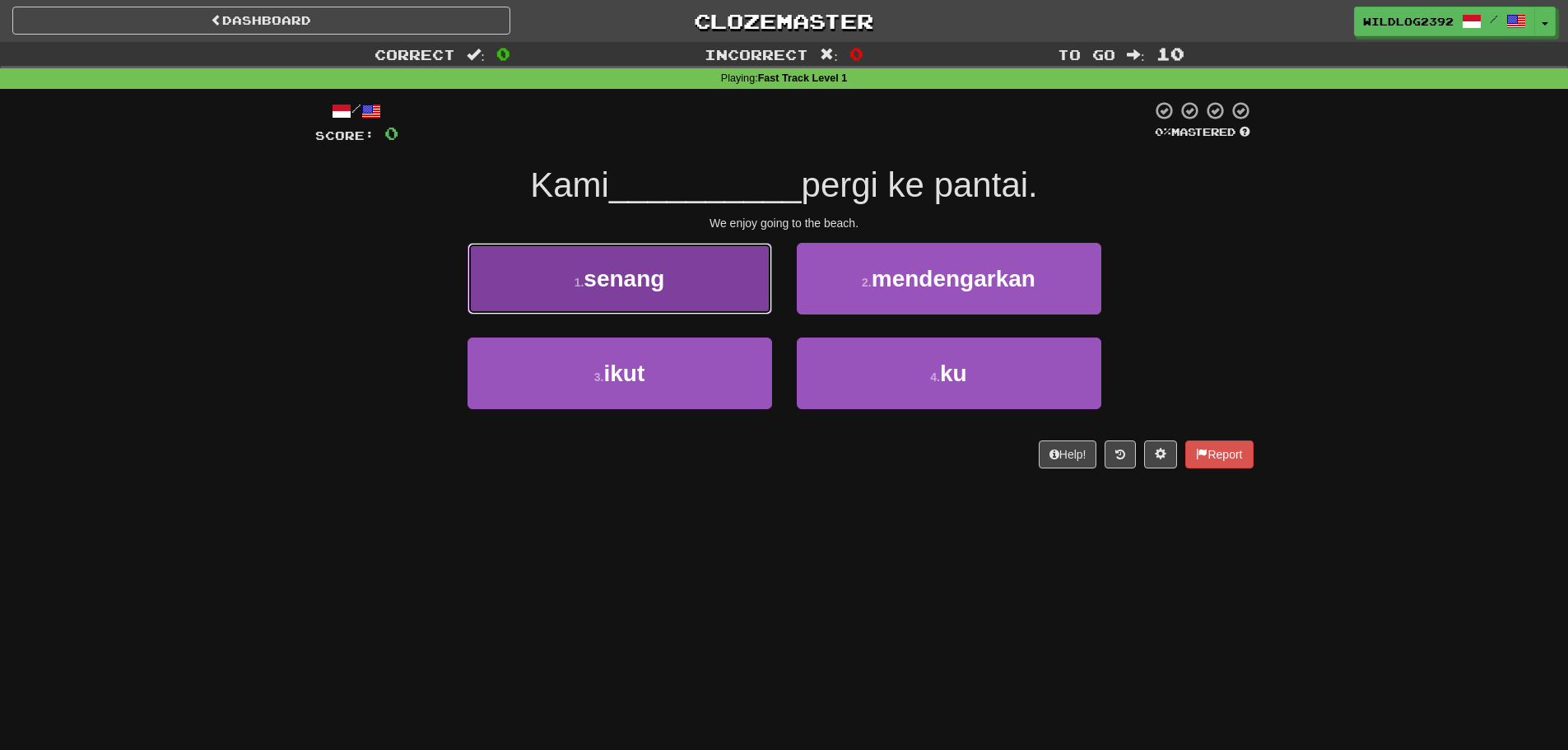
click at [601, 282] on span "senang" at bounding box center [623, 279] width 80 height 25
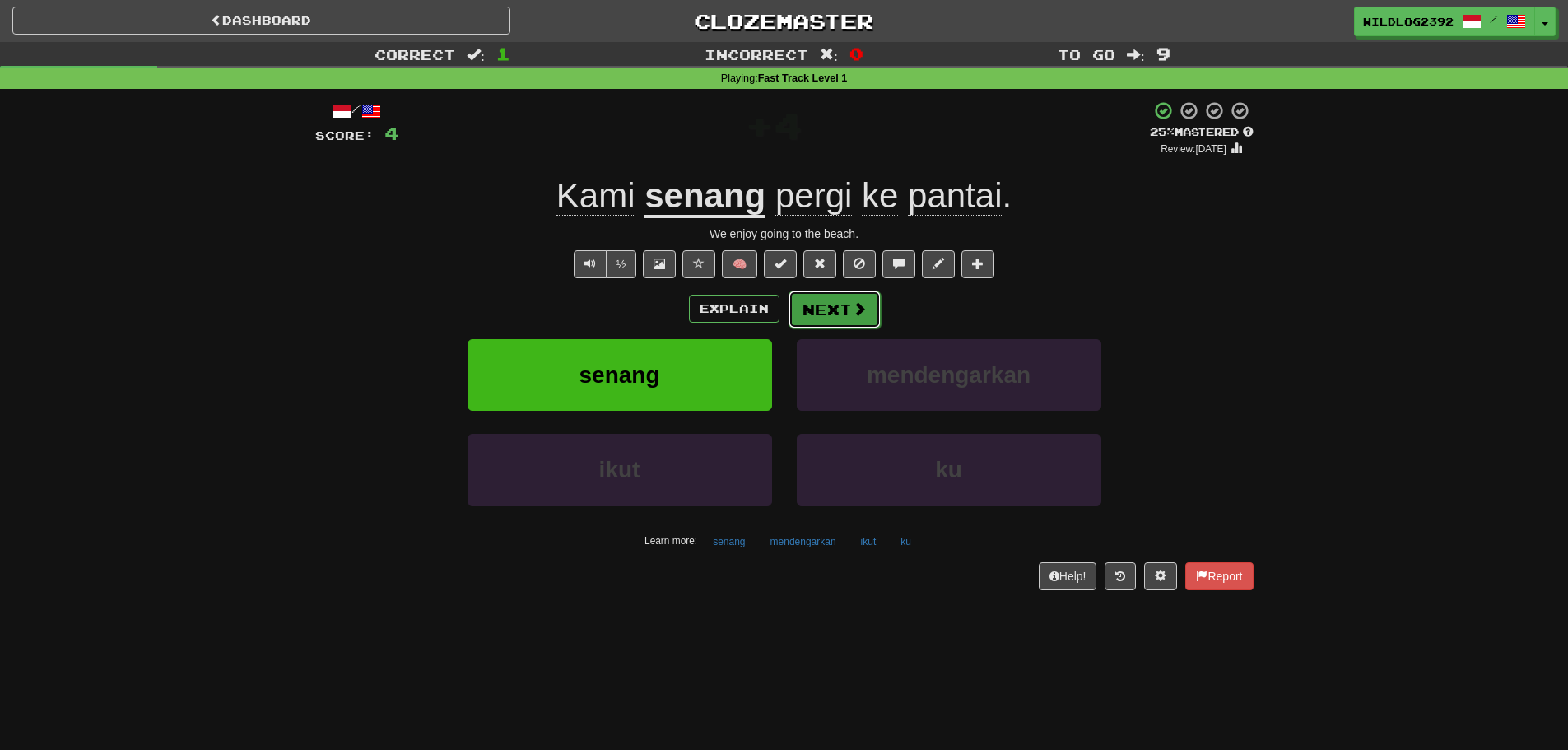
click at [831, 316] on button "Next" at bounding box center [835, 309] width 92 height 38
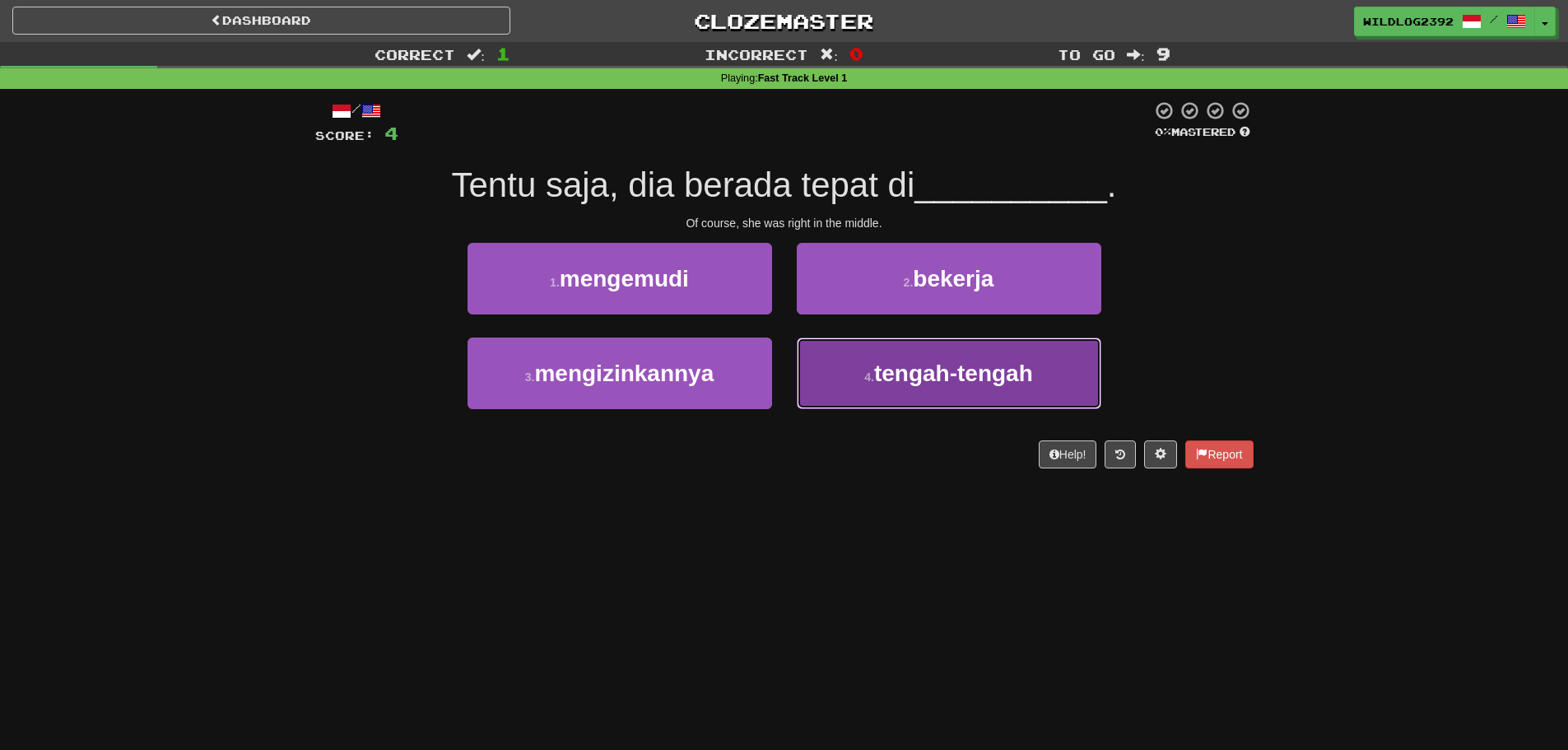
click at [859, 396] on button "4 . tengah-tengah" at bounding box center [948, 373] width 304 height 71
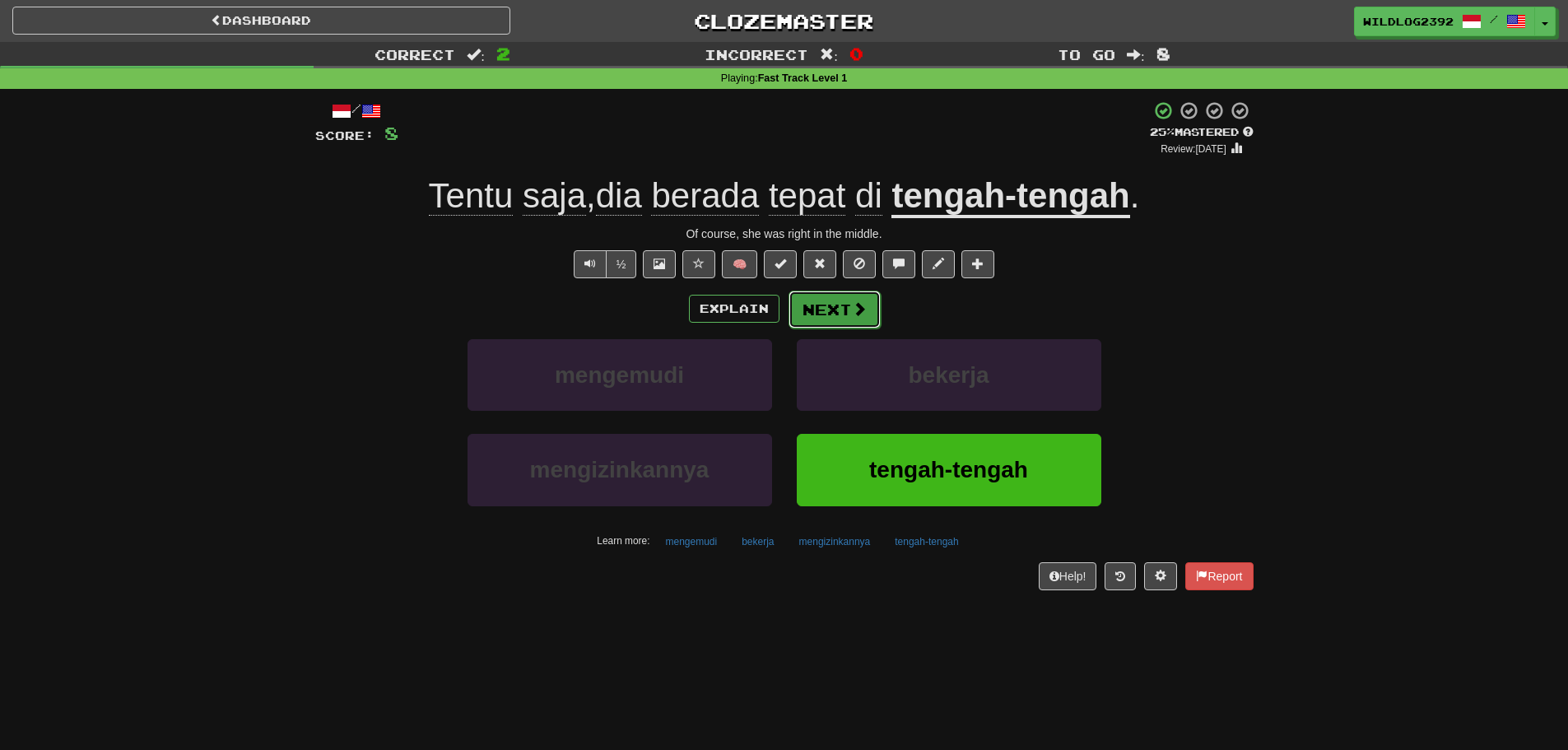
click at [831, 317] on button "Next" at bounding box center [835, 309] width 92 height 38
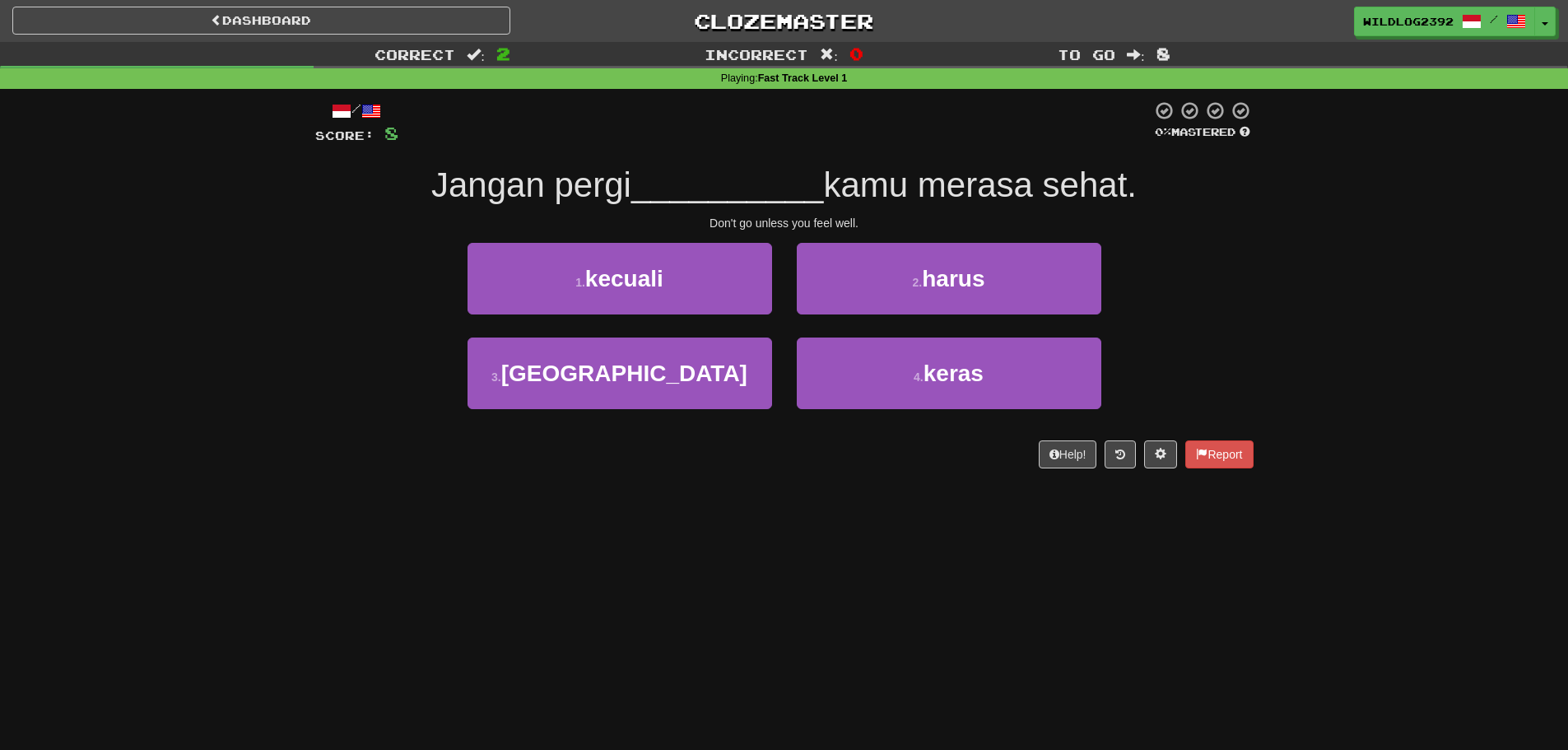
click at [607, 432] on div "3 . amerika" at bounding box center [620, 385] width 329 height 95
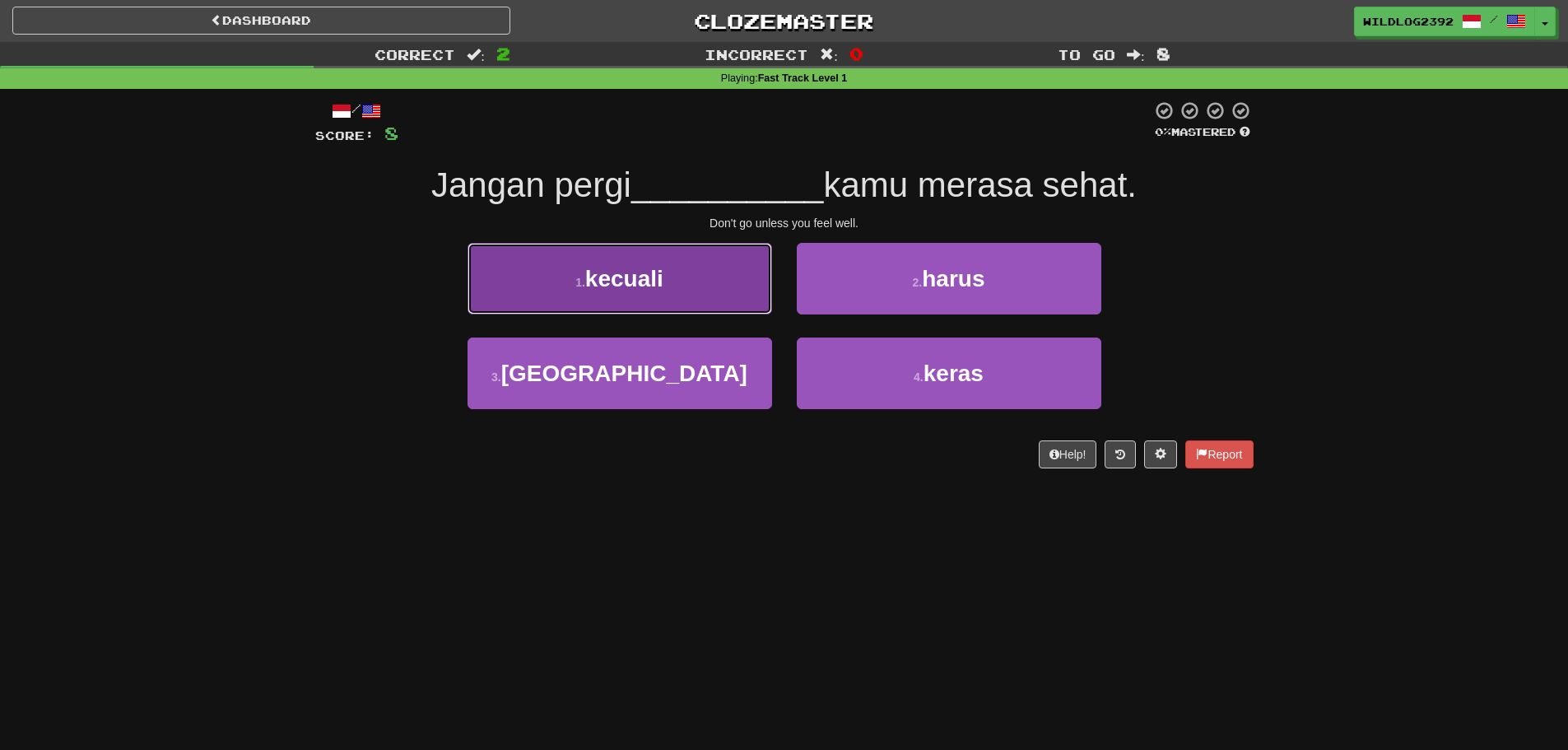
click at [681, 298] on button "1 . kecuali" at bounding box center [620, 278] width 304 height 71
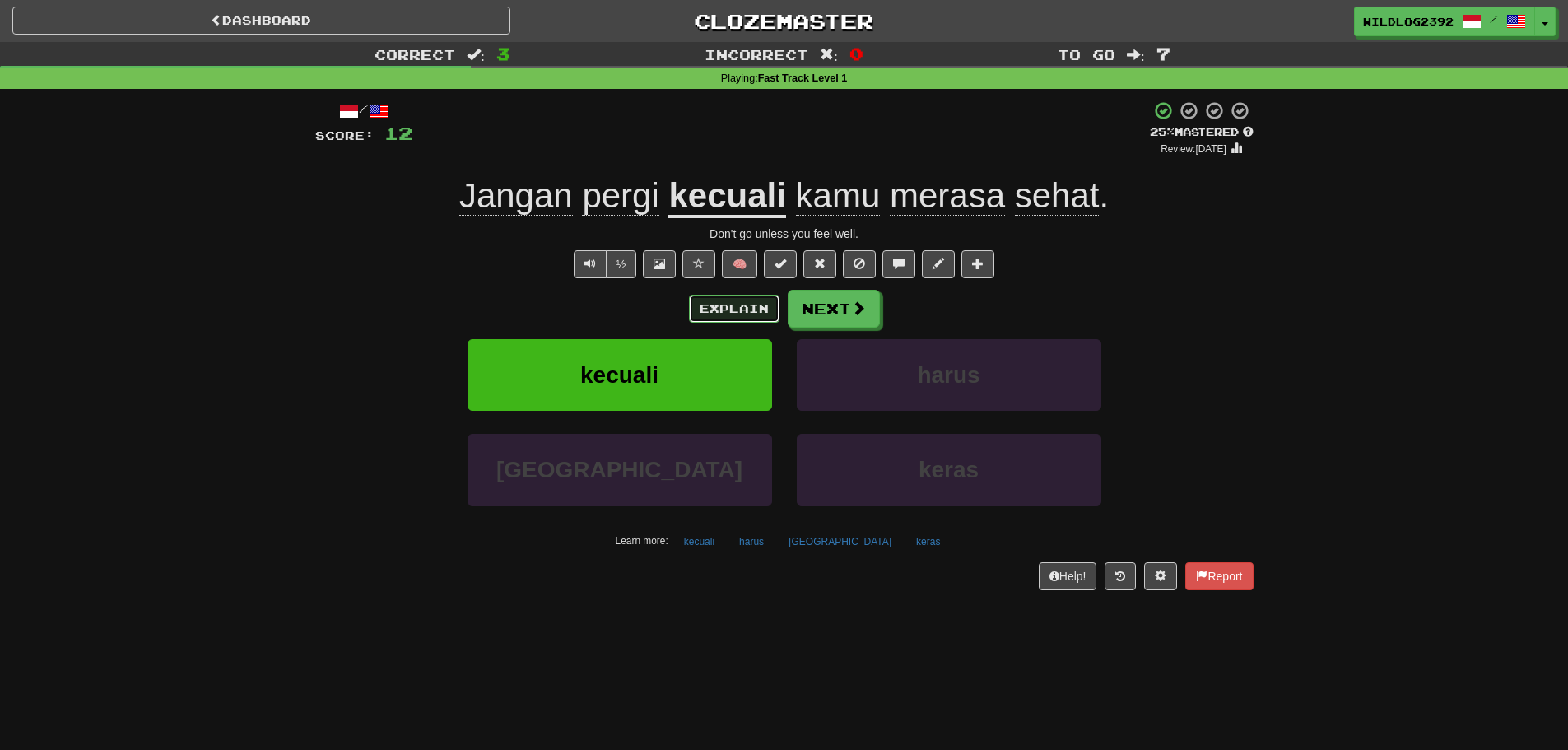
click at [757, 305] on button "Explain" at bounding box center [734, 308] width 91 height 28
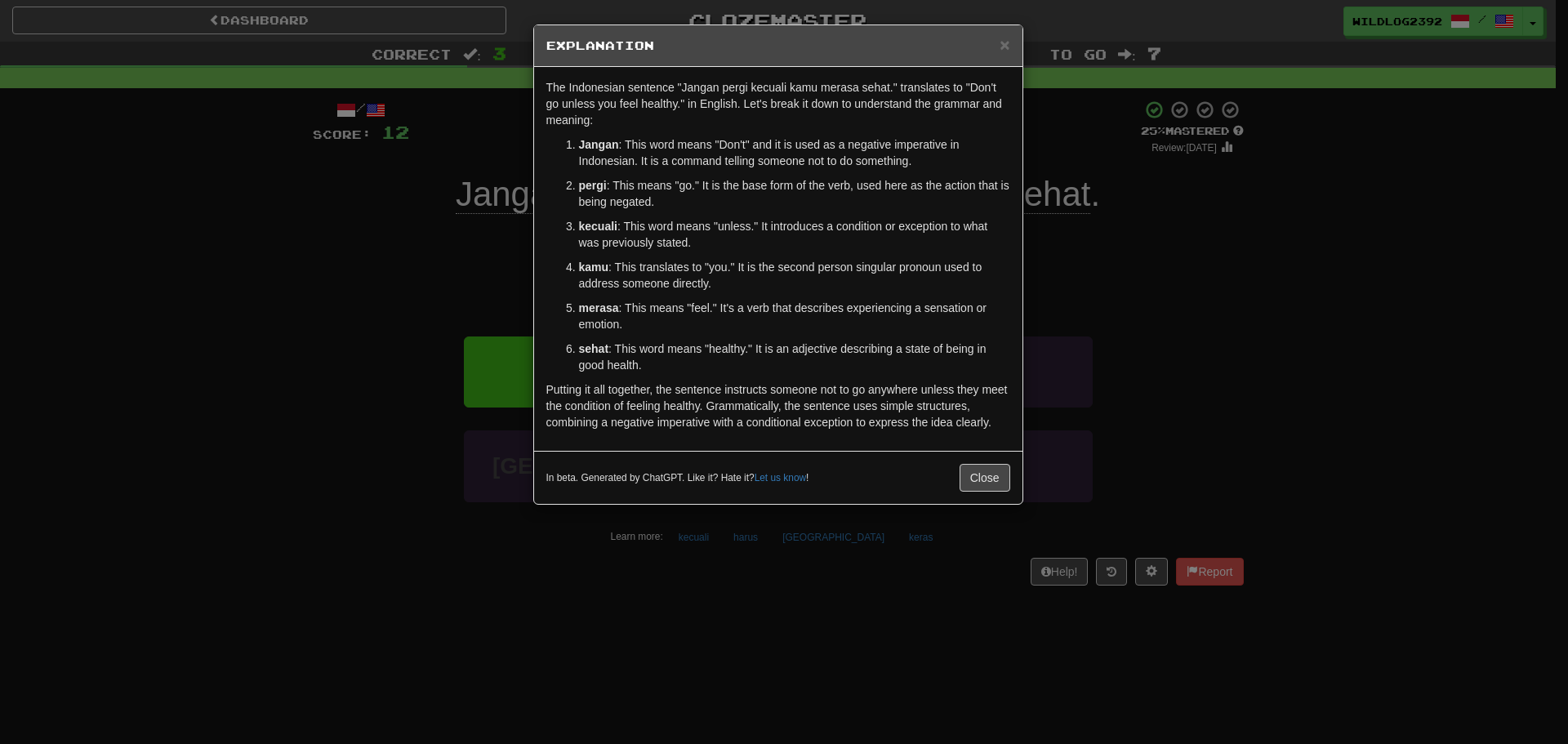
drag, startPoint x: 751, startPoint y: 302, endPoint x: 633, endPoint y: 301, distance: 118.0
click at [633, 301] on p "merasa : This means "feel." It's a verb that describes experiencing a sensation…" at bounding box center [794, 317] width 431 height 33
click at [993, 475] on button "Close" at bounding box center [984, 478] width 50 height 28
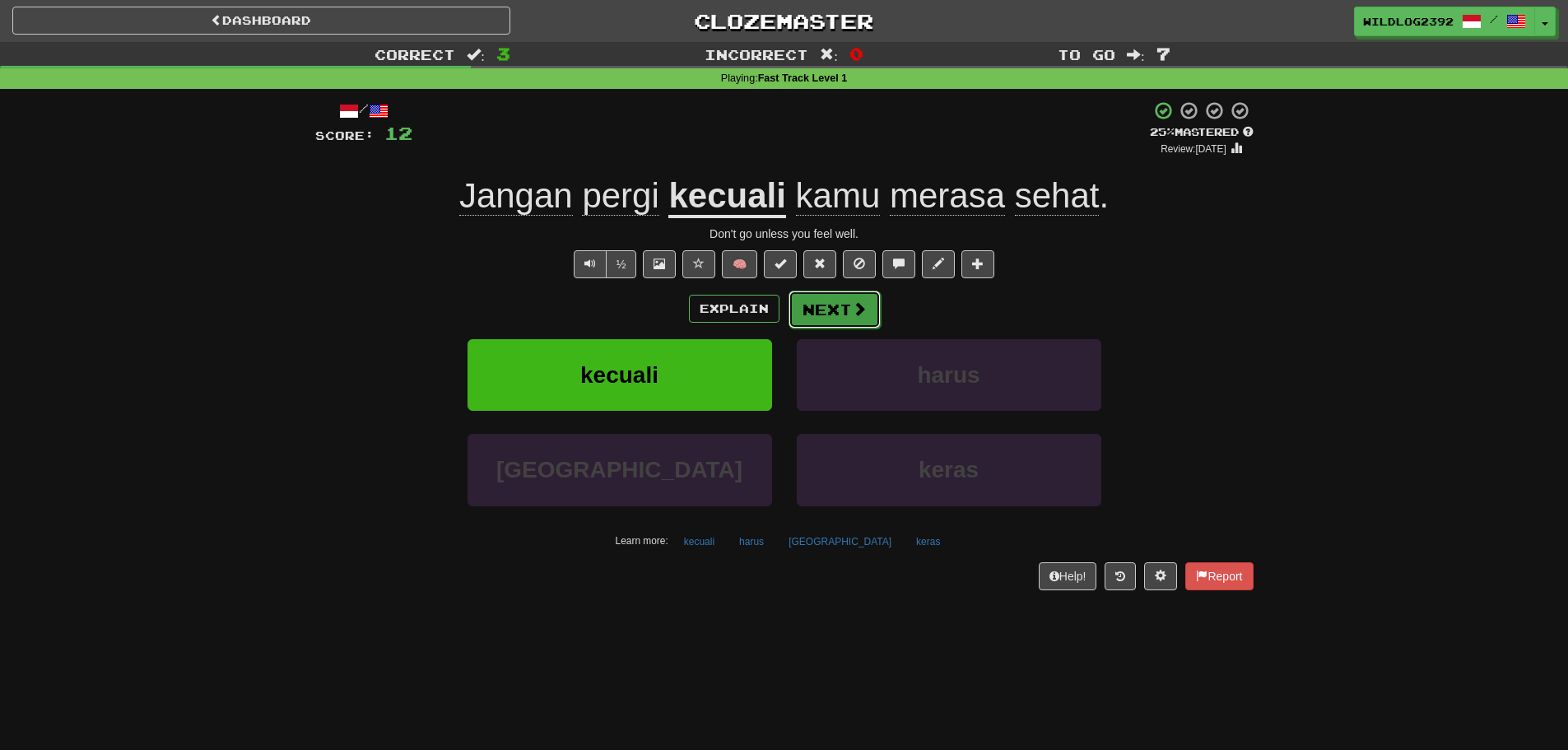
click at [813, 316] on button "Next" at bounding box center [835, 309] width 92 height 38
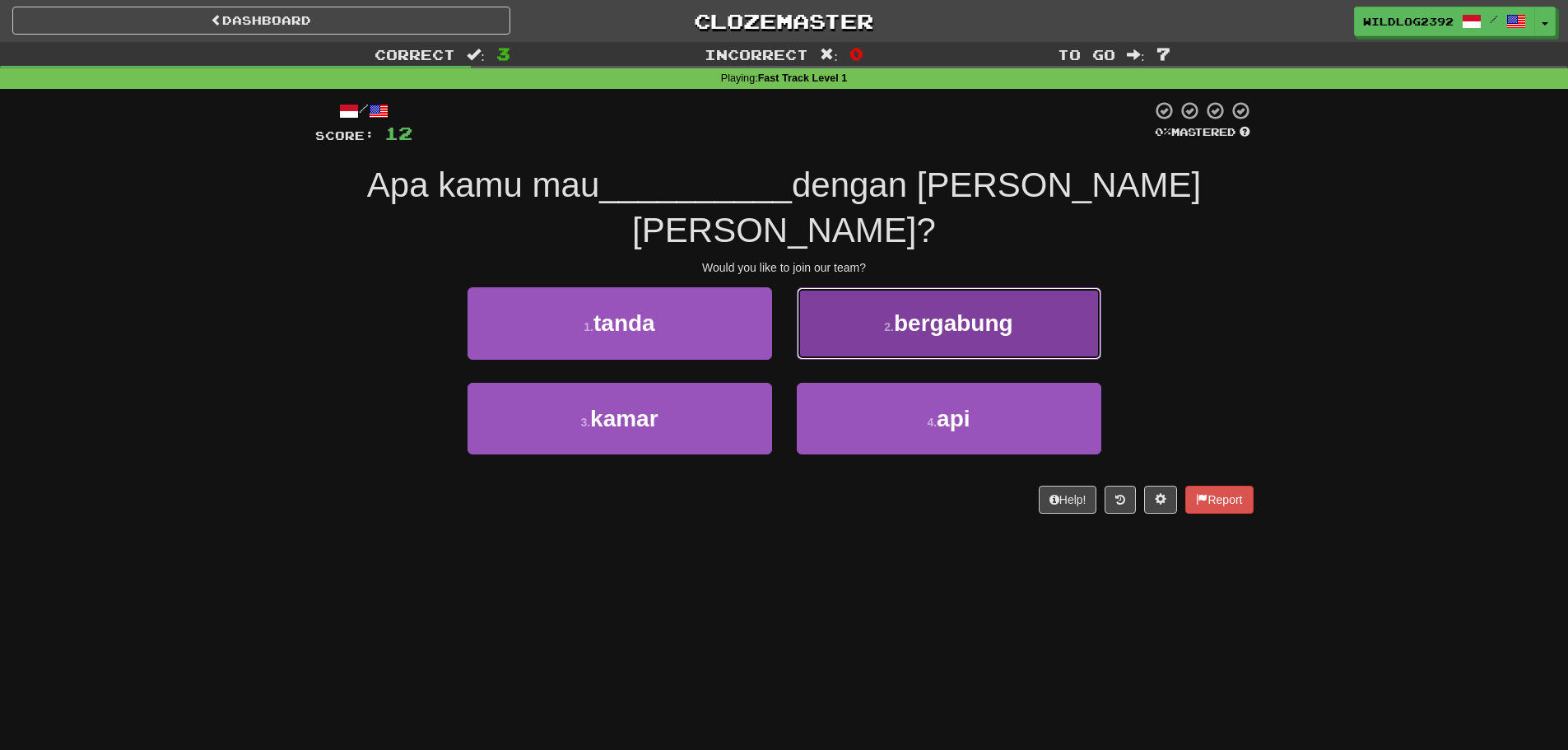
click at [856, 288] on button "2 . bergabung" at bounding box center [948, 323] width 304 height 71
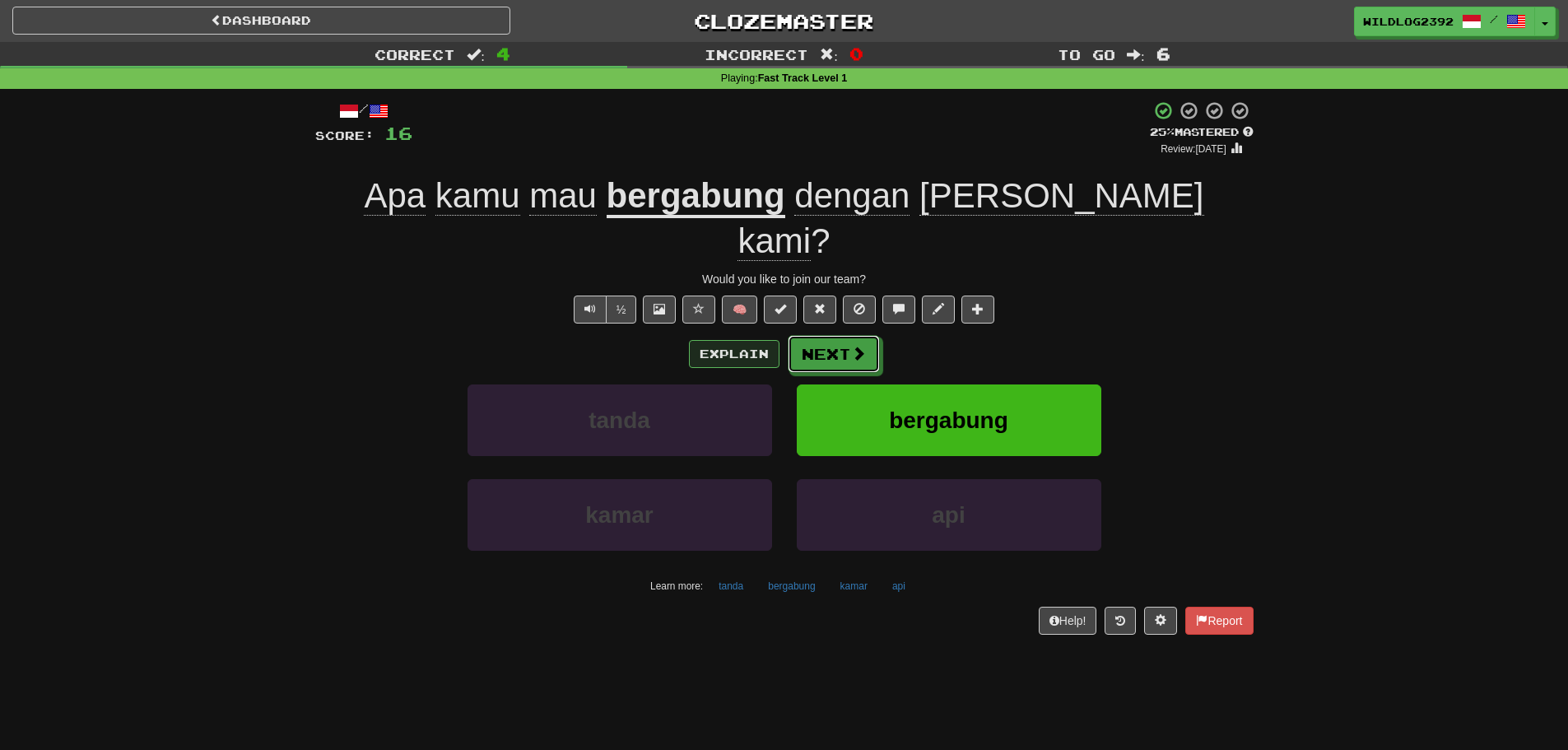
drag, startPoint x: 818, startPoint y: 313, endPoint x: 706, endPoint y: 313, distance: 112.0
click at [660, 335] on div "Explain Next" at bounding box center [784, 353] width 939 height 38
click at [754, 340] on button "Explain" at bounding box center [734, 353] width 91 height 28
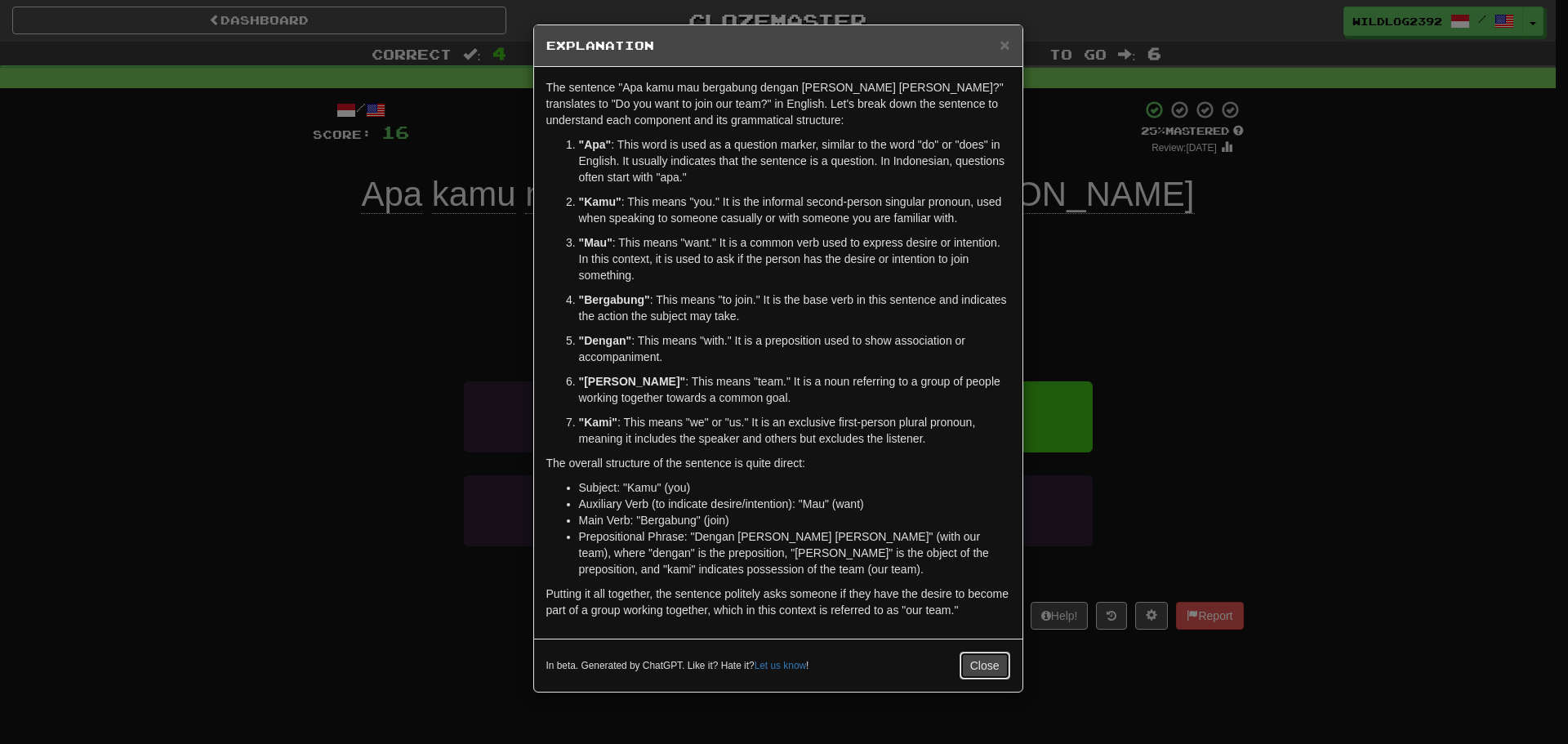
click at [988, 670] on button "Close" at bounding box center [984, 665] width 50 height 28
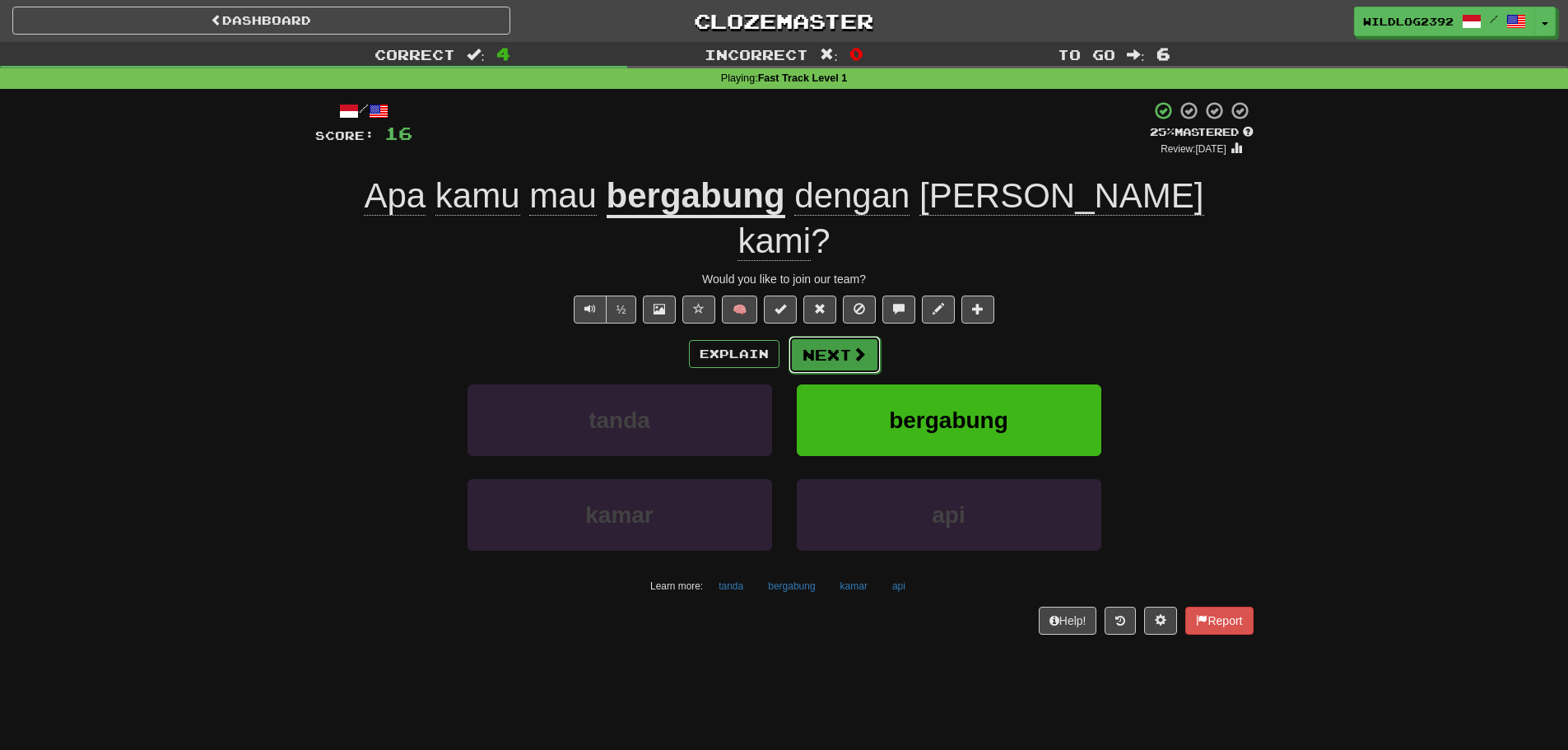
click at [859, 347] on span at bounding box center [858, 353] width 15 height 15
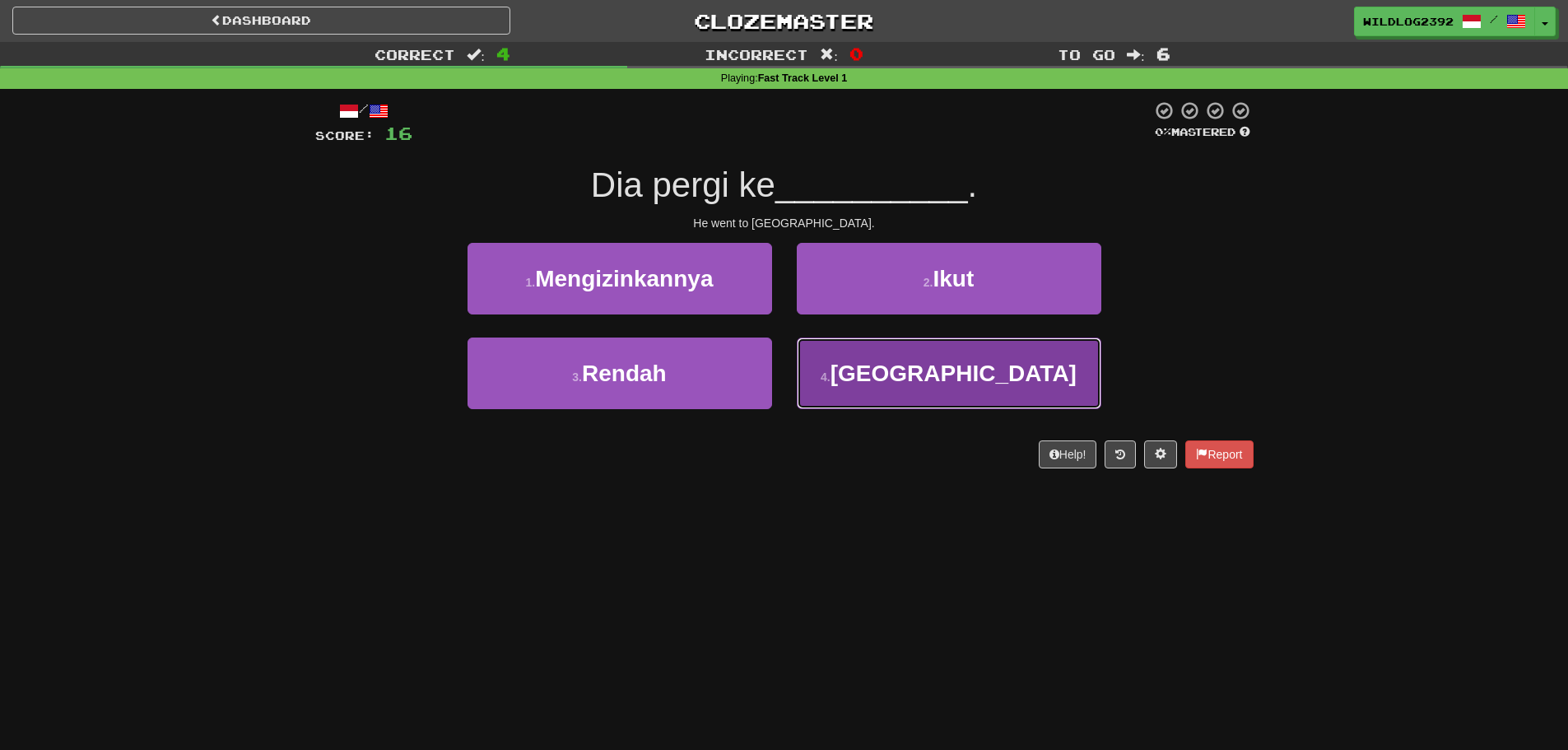
click at [885, 379] on button "4 . Amerika" at bounding box center [948, 373] width 304 height 71
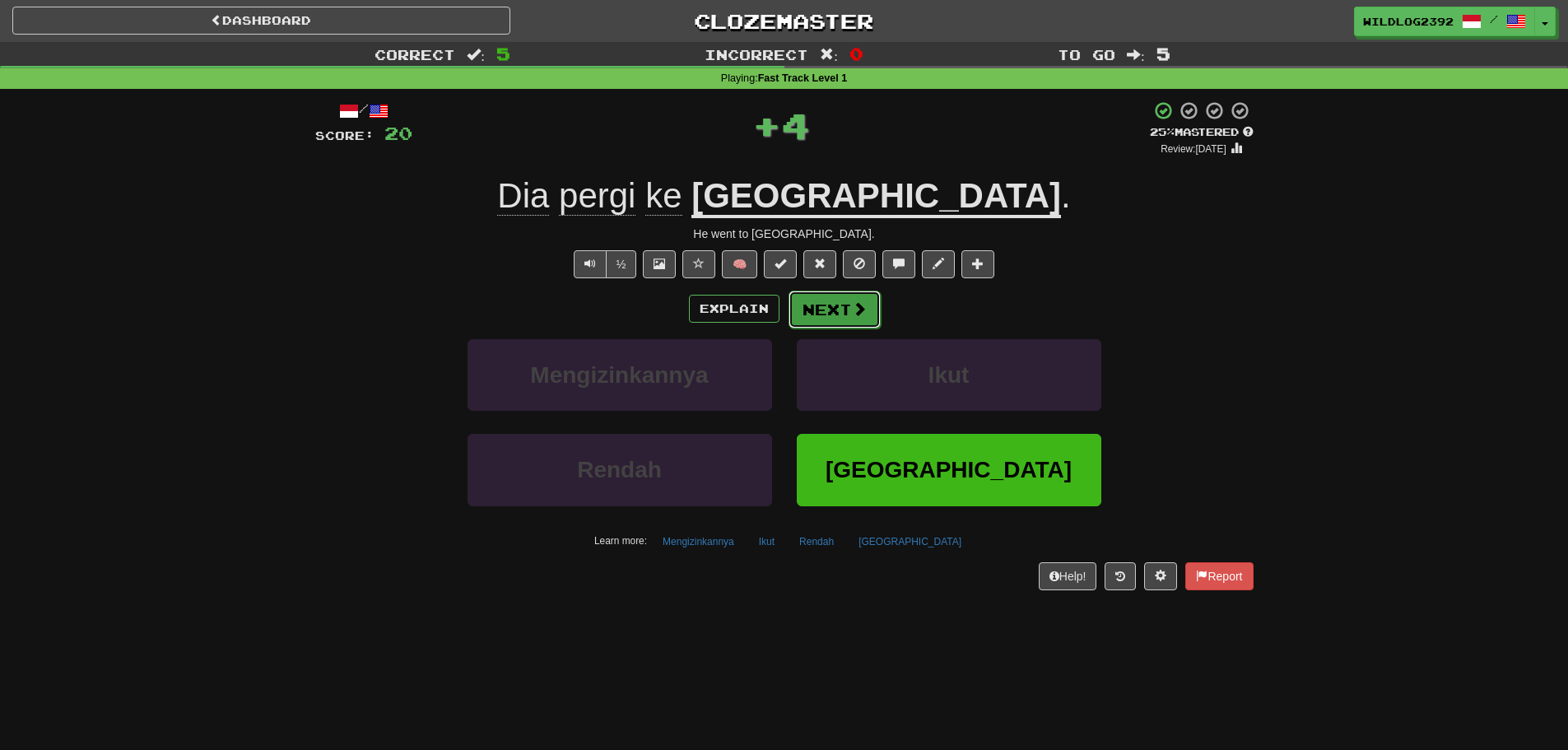
click at [819, 308] on button "Next" at bounding box center [835, 309] width 92 height 38
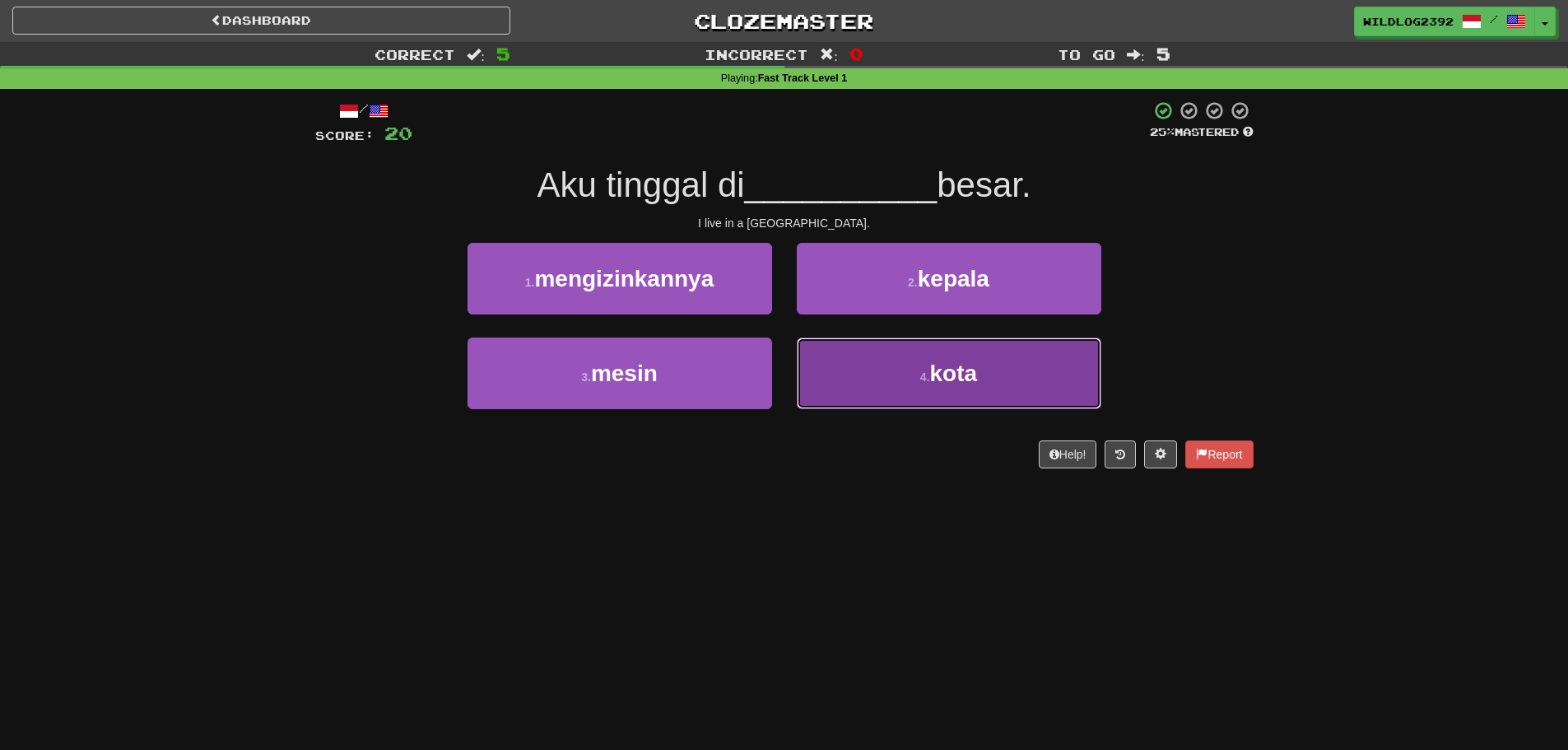
click at [820, 364] on button "4 . kota" at bounding box center [948, 373] width 304 height 71
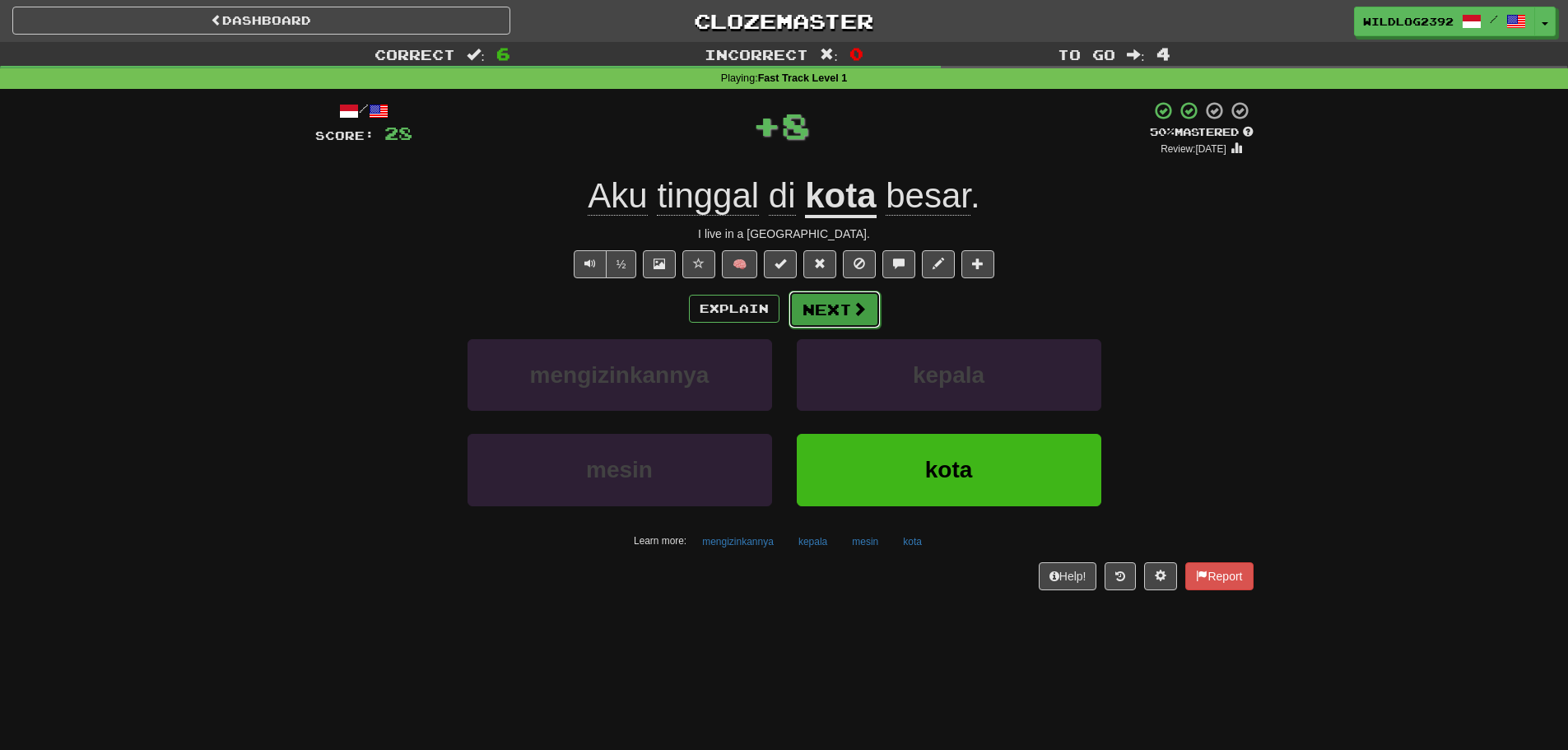
click at [807, 313] on button "Next" at bounding box center [835, 309] width 92 height 38
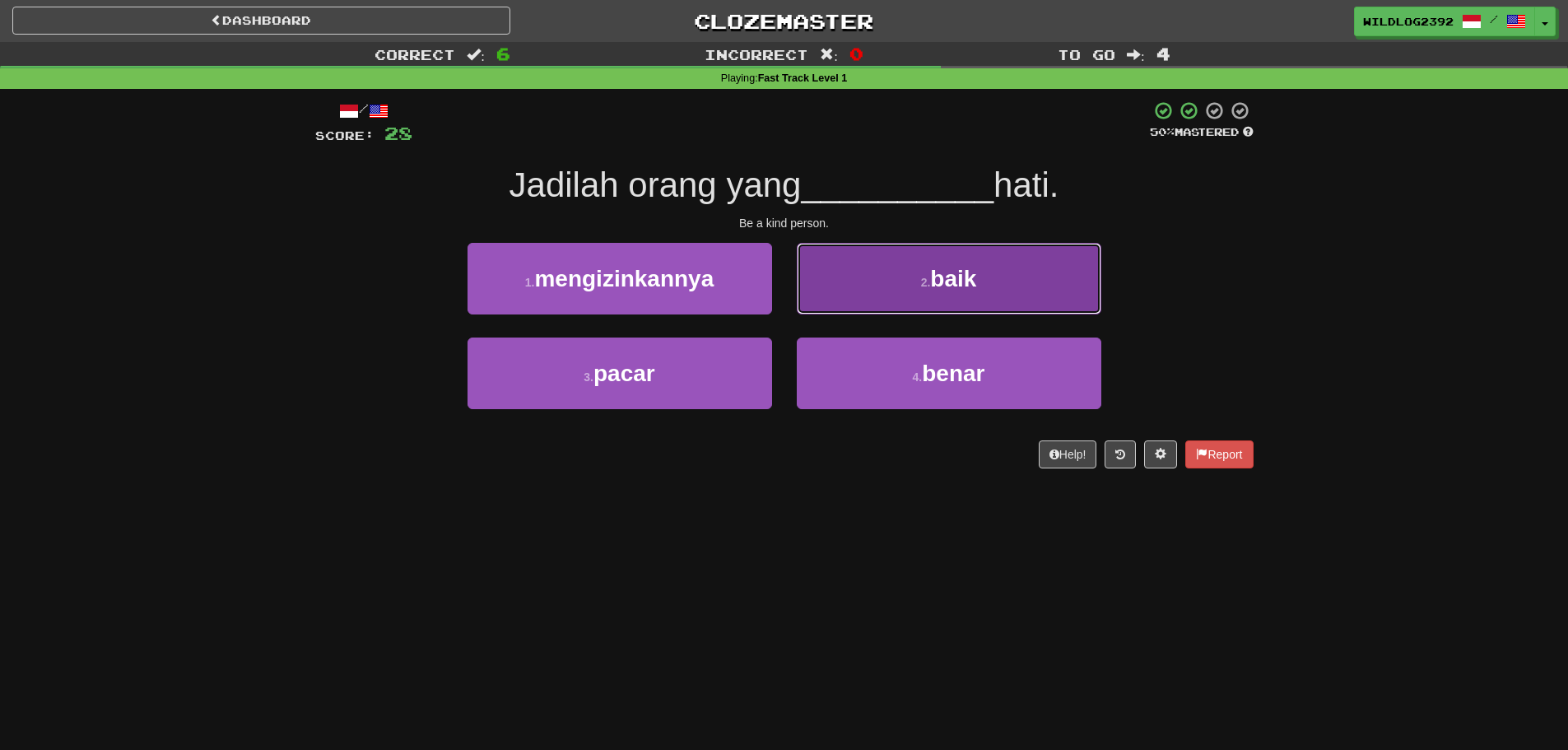
click at [897, 293] on button "2 . baik" at bounding box center [948, 278] width 304 height 71
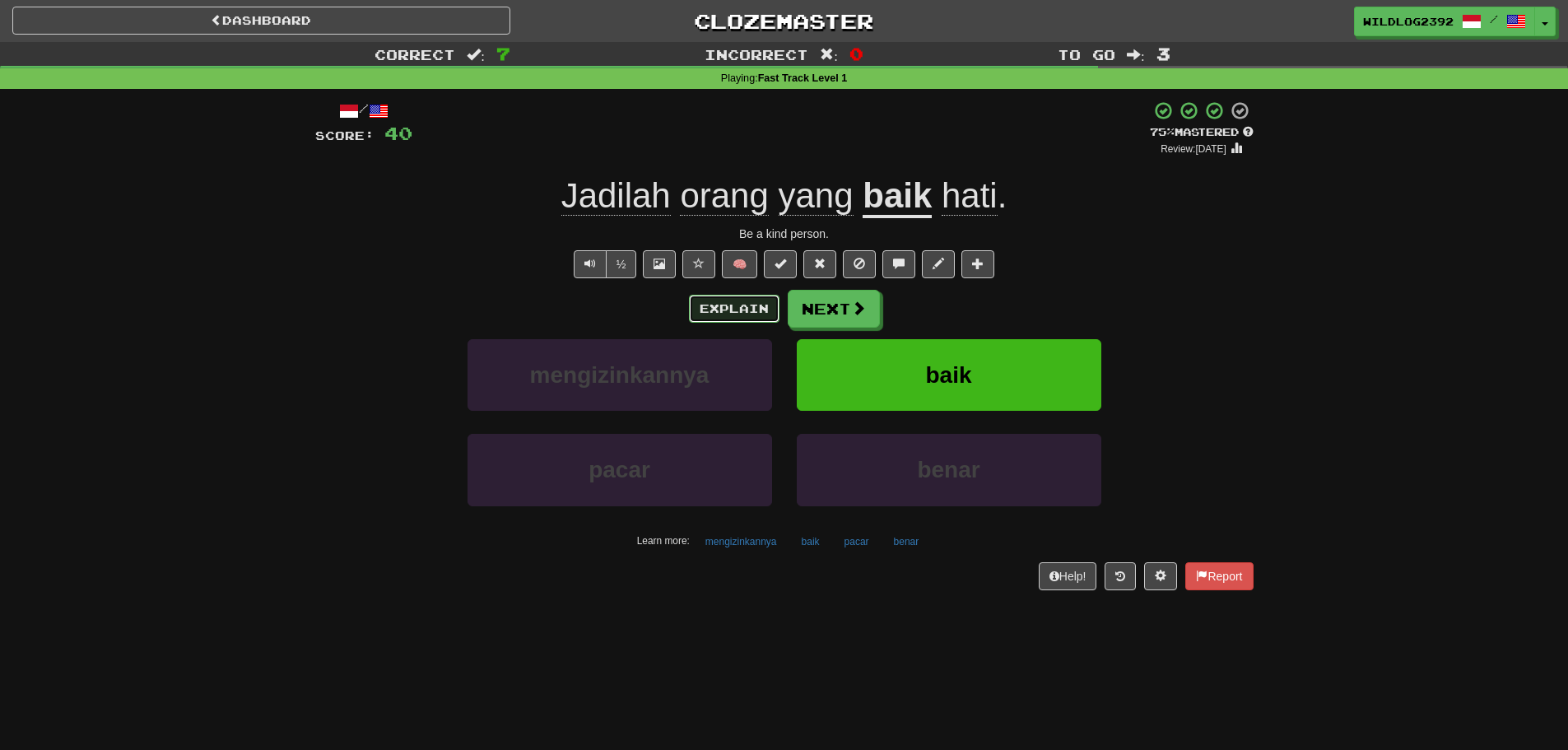
click at [730, 303] on button "Explain" at bounding box center [734, 308] width 91 height 28
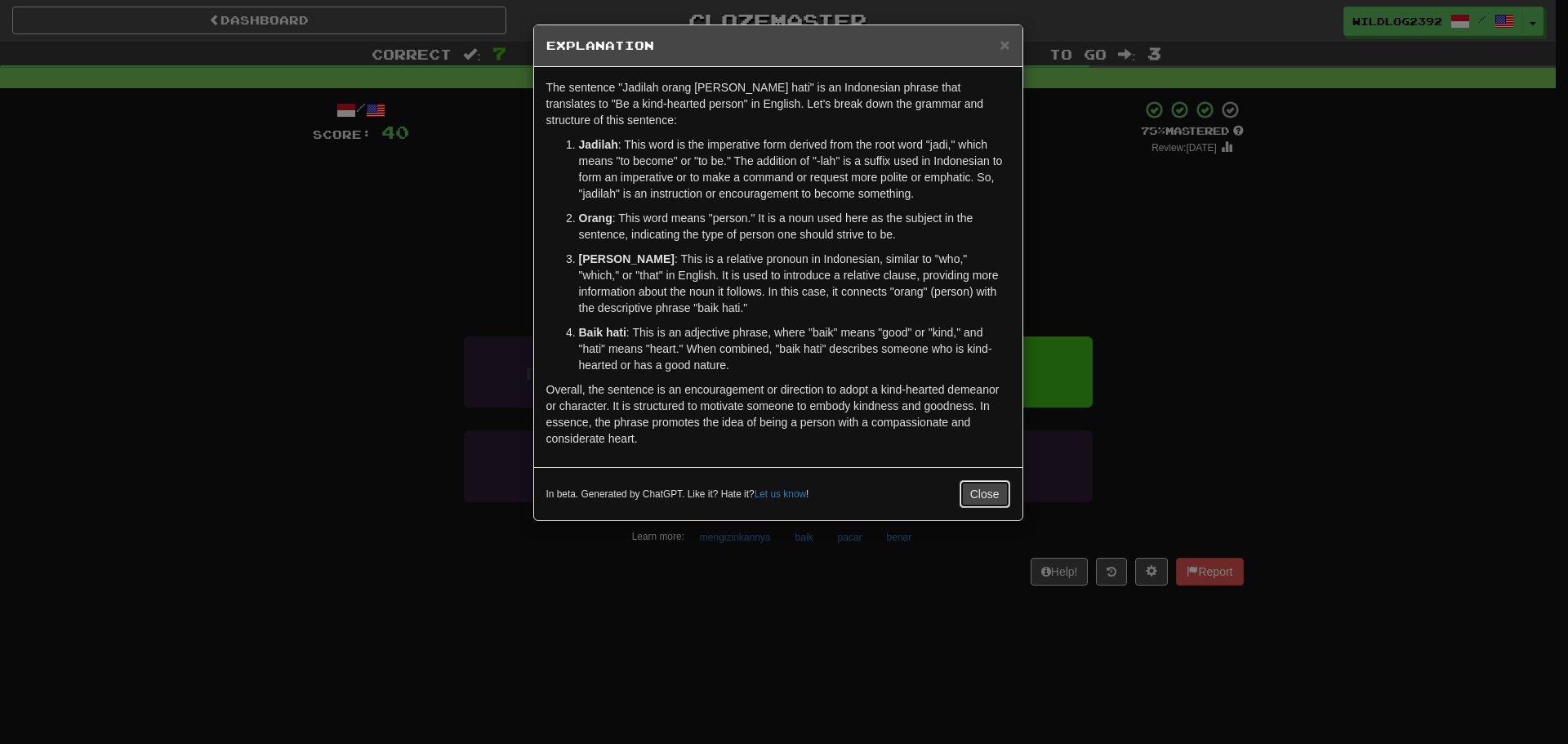
click at [995, 486] on button "Close" at bounding box center [984, 494] width 50 height 28
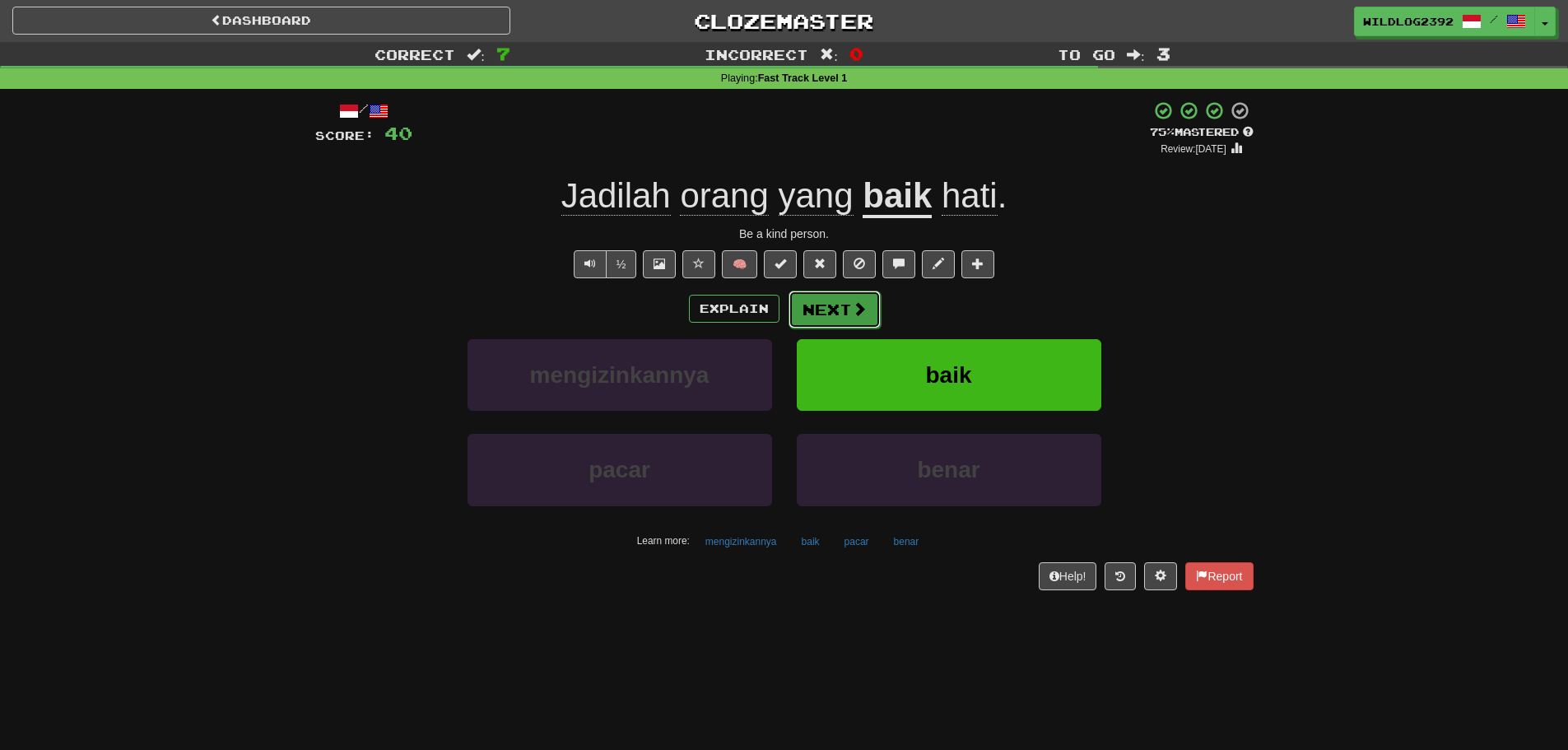
click at [854, 313] on span at bounding box center [858, 308] width 15 height 15
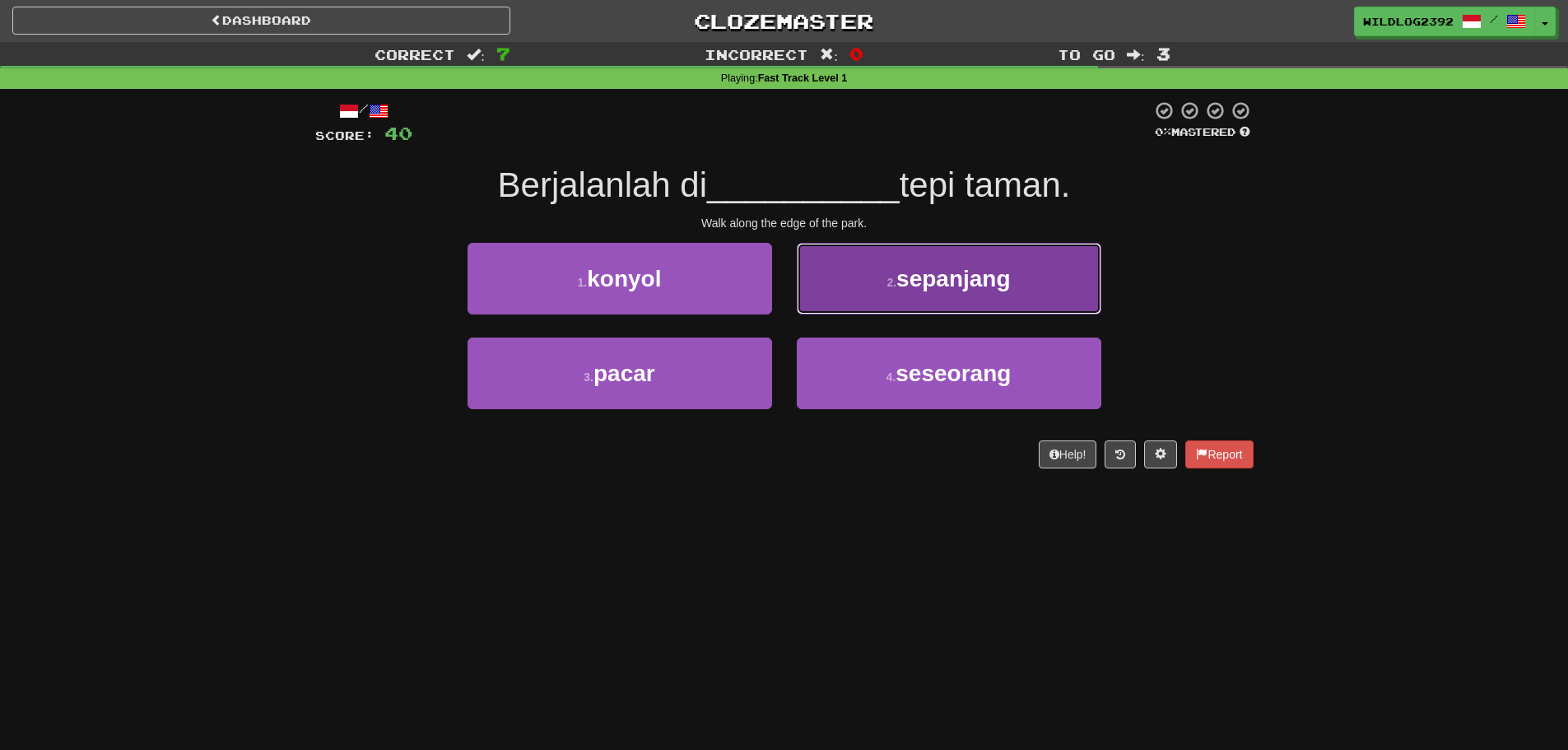
click at [867, 277] on button "2 . sepanjang" at bounding box center [948, 278] width 304 height 71
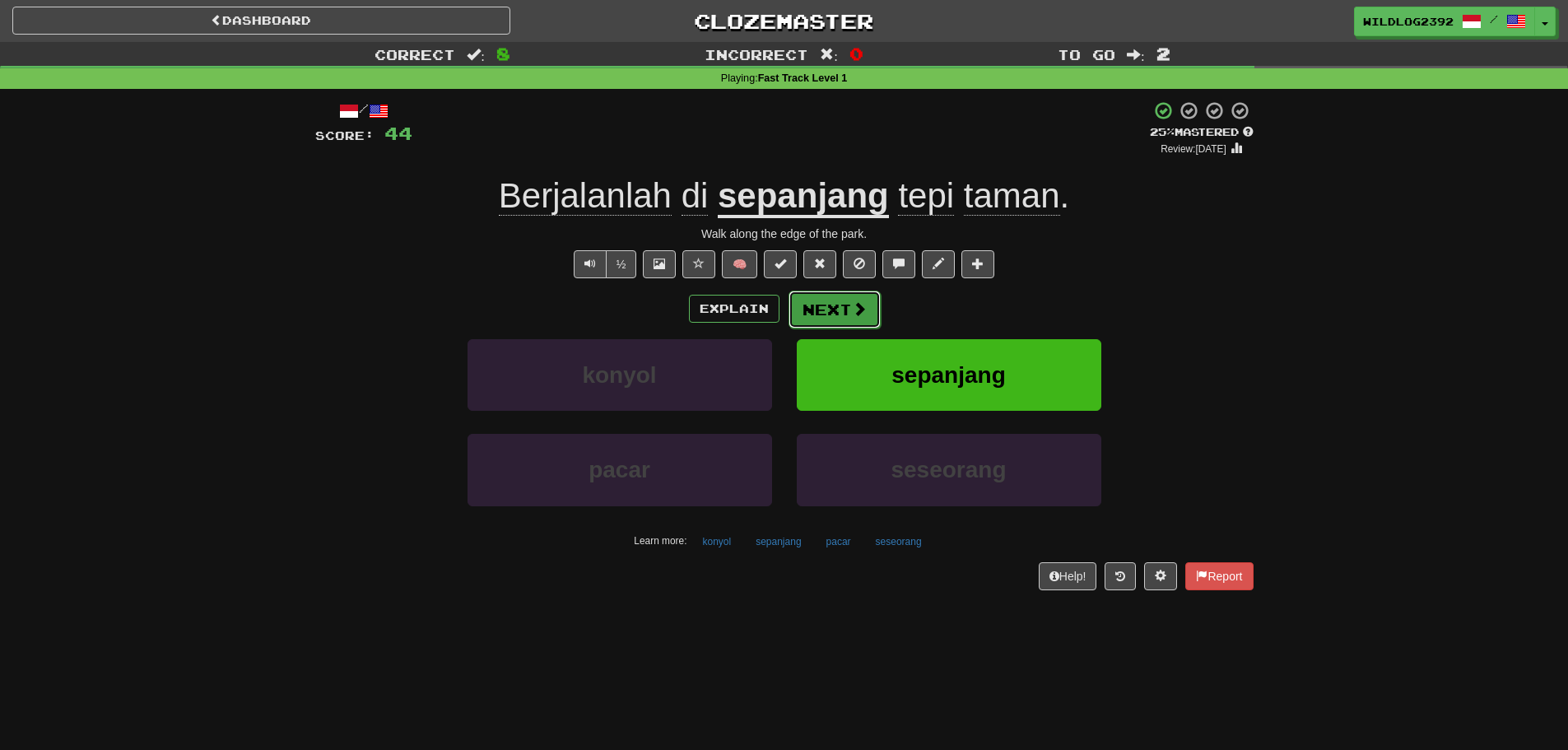
click at [833, 313] on button "Next" at bounding box center [835, 309] width 92 height 38
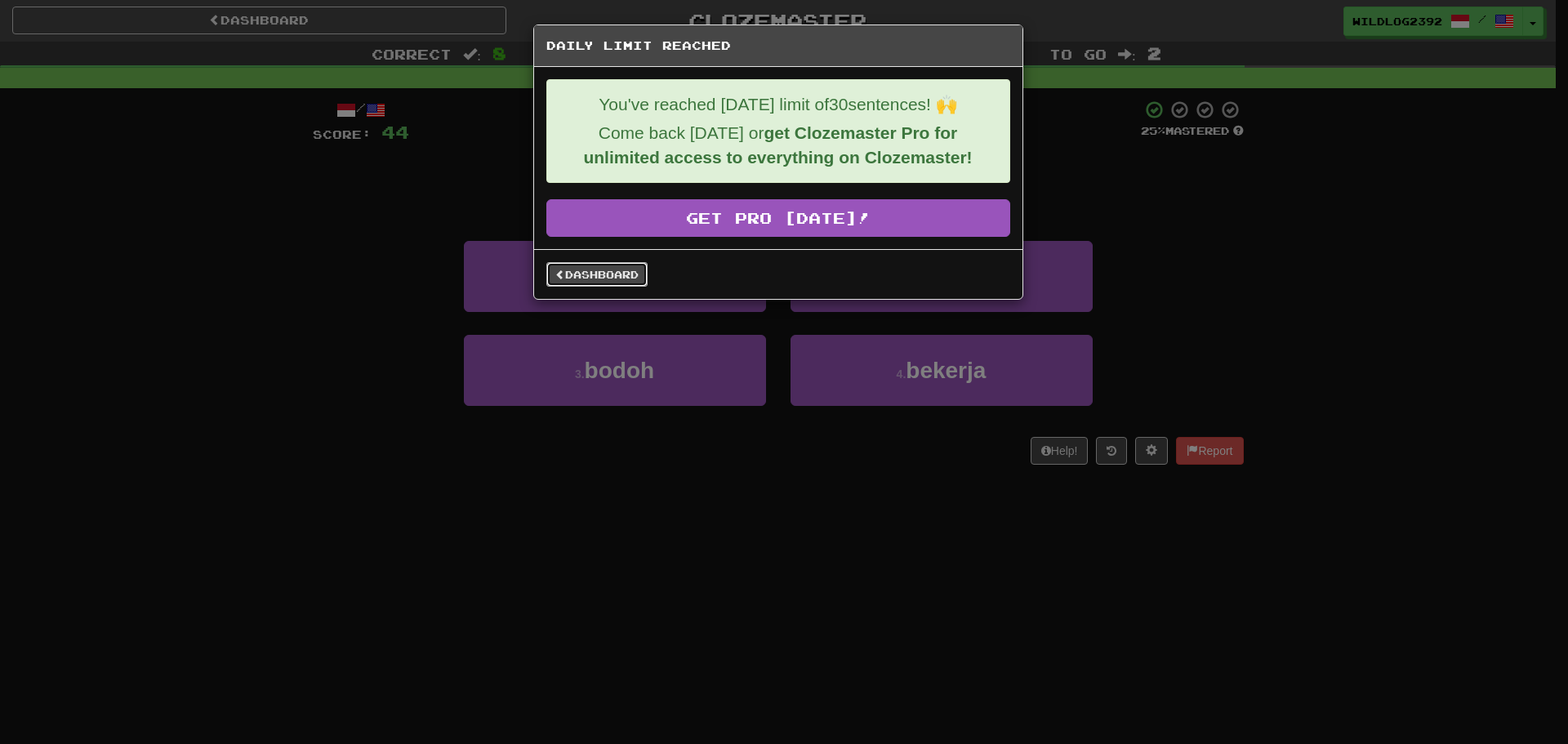
click at [616, 277] on link "Dashboard" at bounding box center [597, 274] width 101 height 24
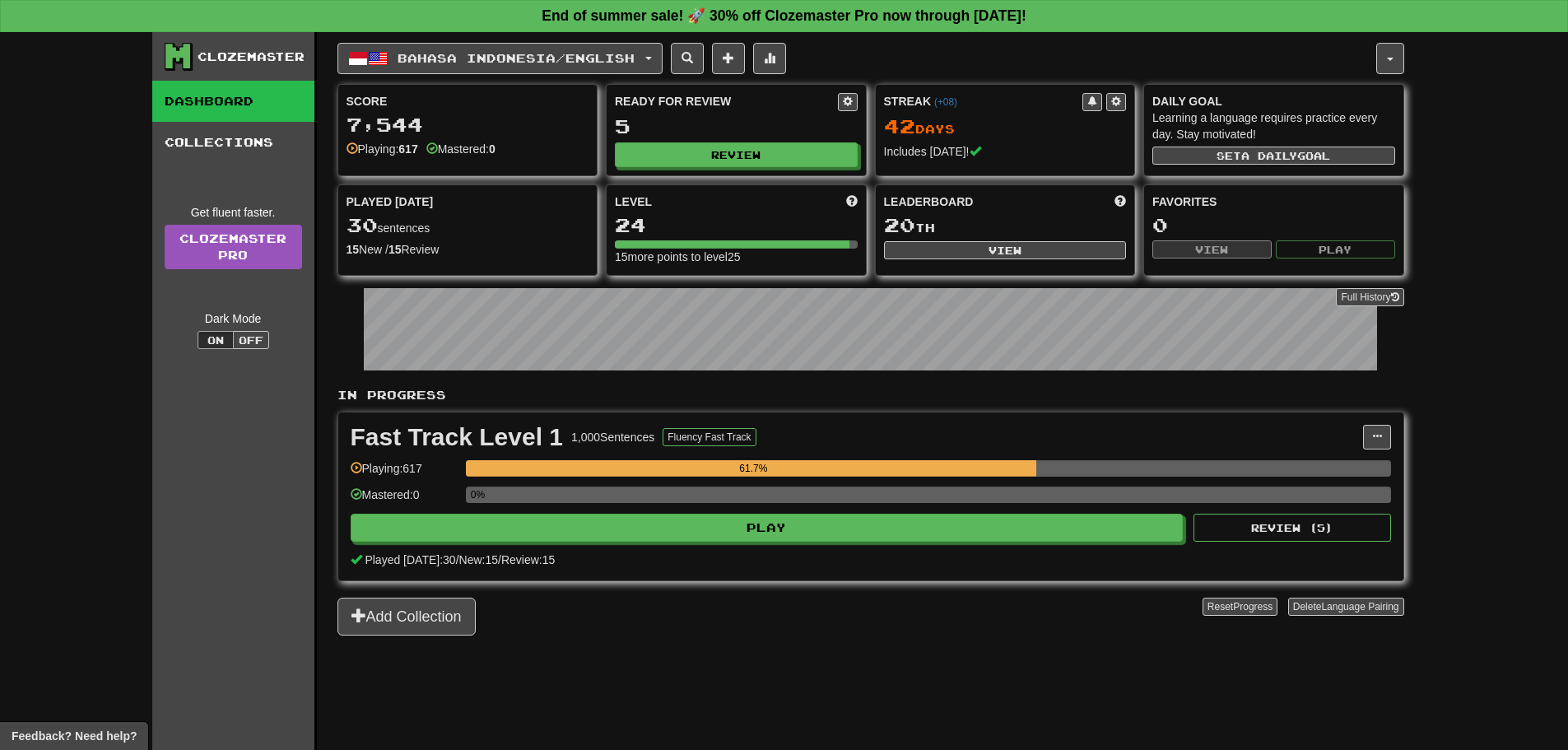
click at [221, 485] on div "Clozemaster Dashboard Collections Get fluent faster. Clozemaster Pro Dark Mode …" at bounding box center [235, 411] width 164 height 759
drag, startPoint x: 417, startPoint y: 712, endPoint x: 282, endPoint y: 739, distance: 137.7
click at [417, 712] on div "Bahasa Indonesia / English Bahasa Indonesia / English Streak: 42 Review: 5 Poin…" at bounding box center [871, 411] width 1067 height 759
click at [251, 616] on div "Clozemaster Dashboard Collections Get fluent faster. Clozemaster Pro Dark Mode …" at bounding box center [235, 411] width 164 height 759
